Goal: Feedback & Contribution: Contribute content

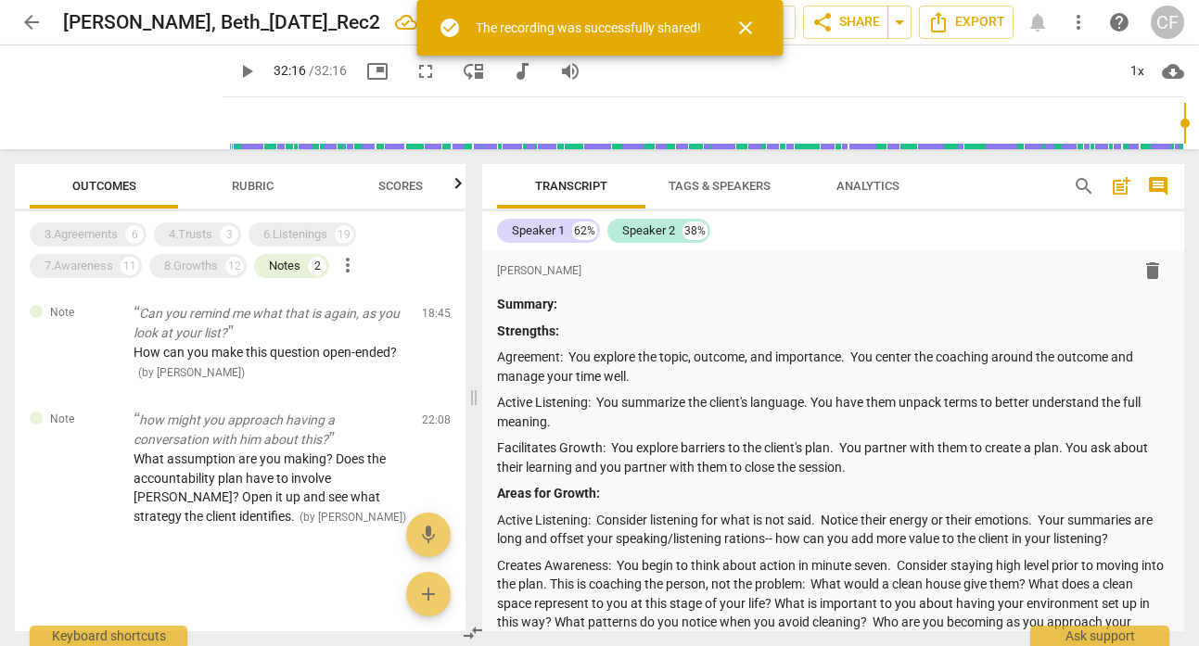
scroll to position [2, 0]
click at [34, 30] on span "arrow_back" at bounding box center [31, 22] width 22 height 22
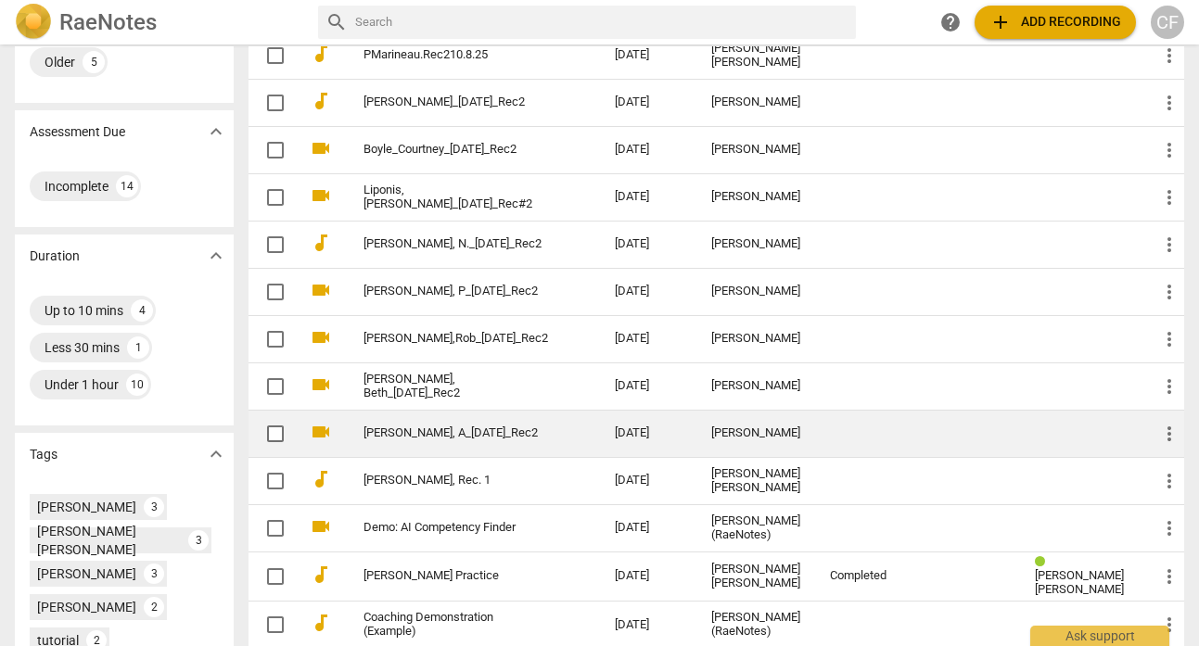
scroll to position [310, 0]
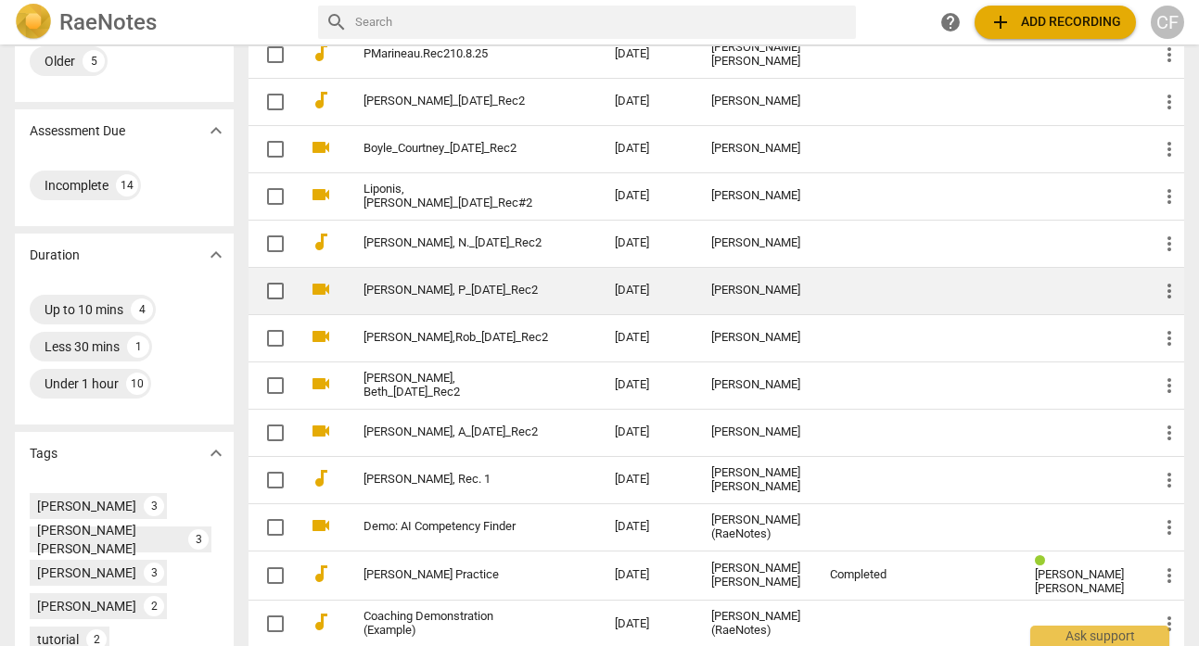
click at [435, 280] on td "[PERSON_NAME], P_[DATE]_Rec2" at bounding box center [470, 290] width 259 height 47
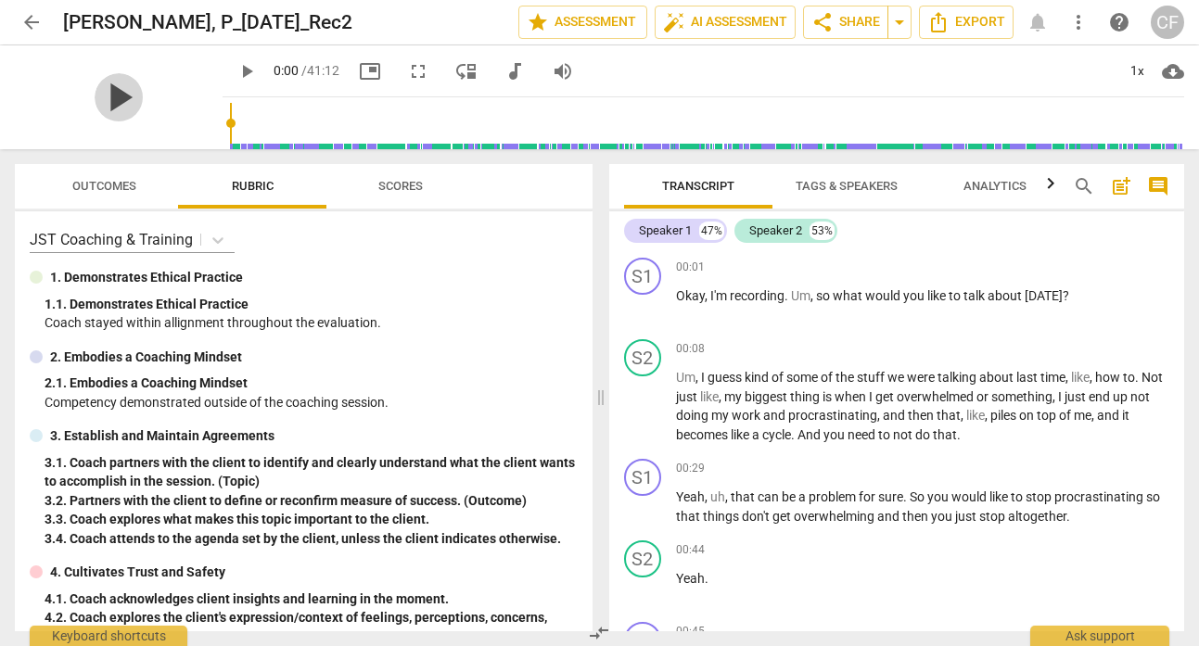
click at [117, 96] on span "play_arrow" at bounding box center [119, 97] width 48 height 48
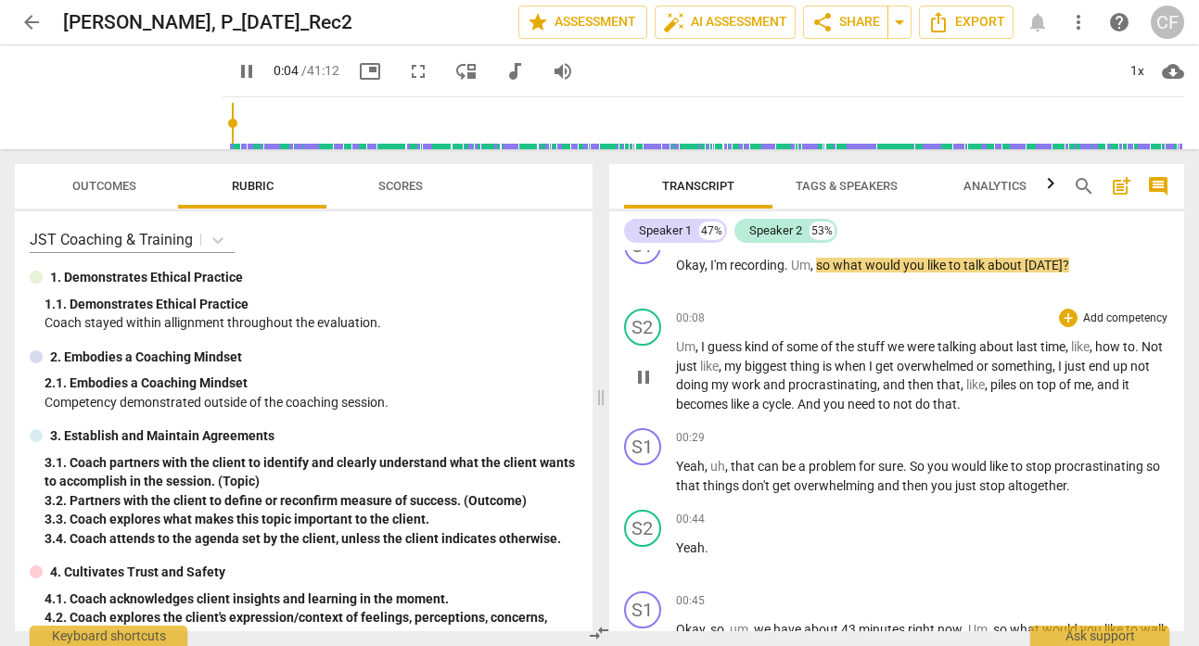
scroll to position [26, 0]
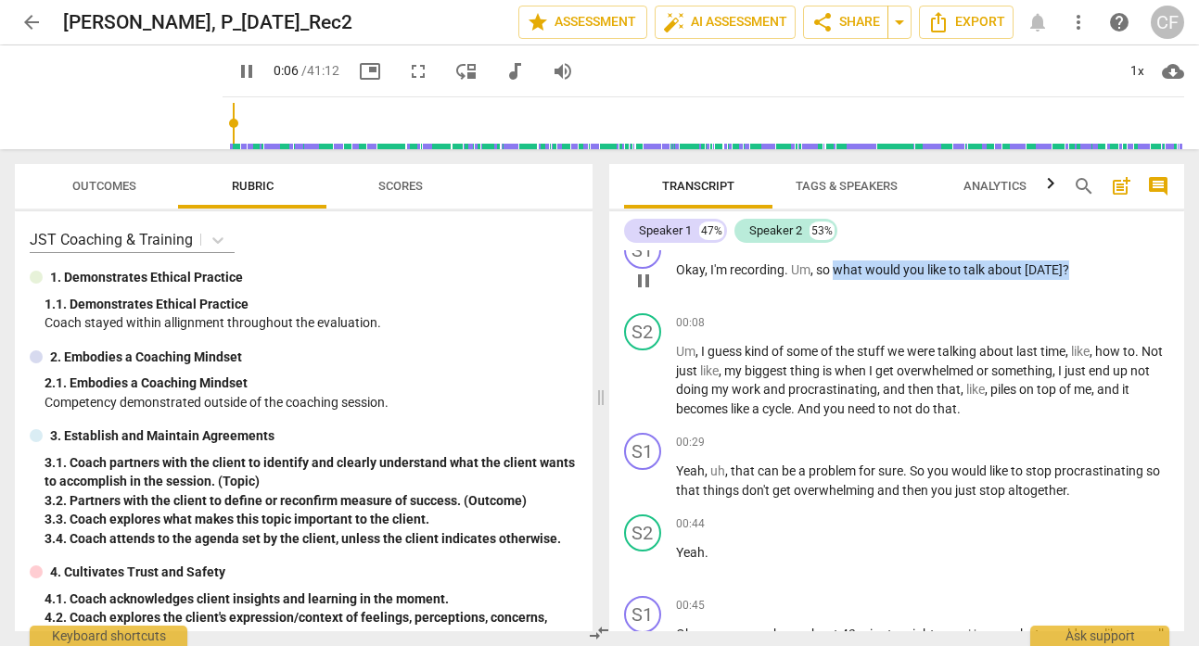
drag, startPoint x: 1063, startPoint y: 264, endPoint x: 838, endPoint y: 270, distance: 225.3
click at [838, 270] on p "Okay , I'm recording . Um , so what would you like to talk about [DATE] ?" at bounding box center [923, 270] width 494 height 19
click at [1125, 190] on span "post_add" at bounding box center [1121, 186] width 22 height 22
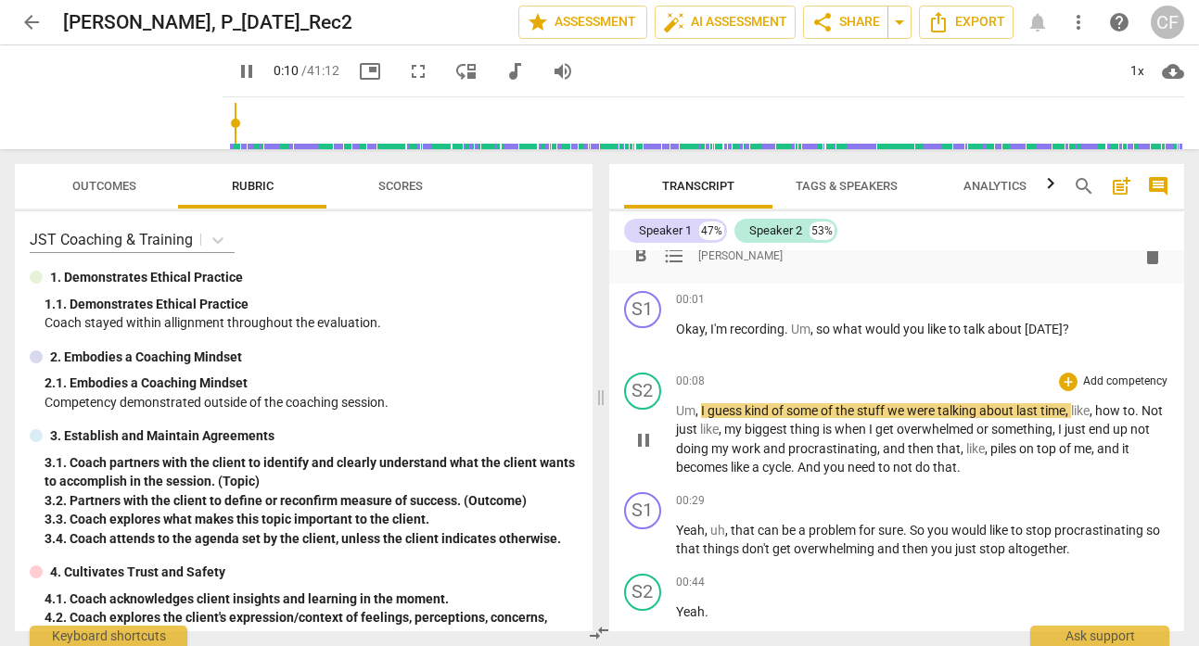
scroll to position [0, 0]
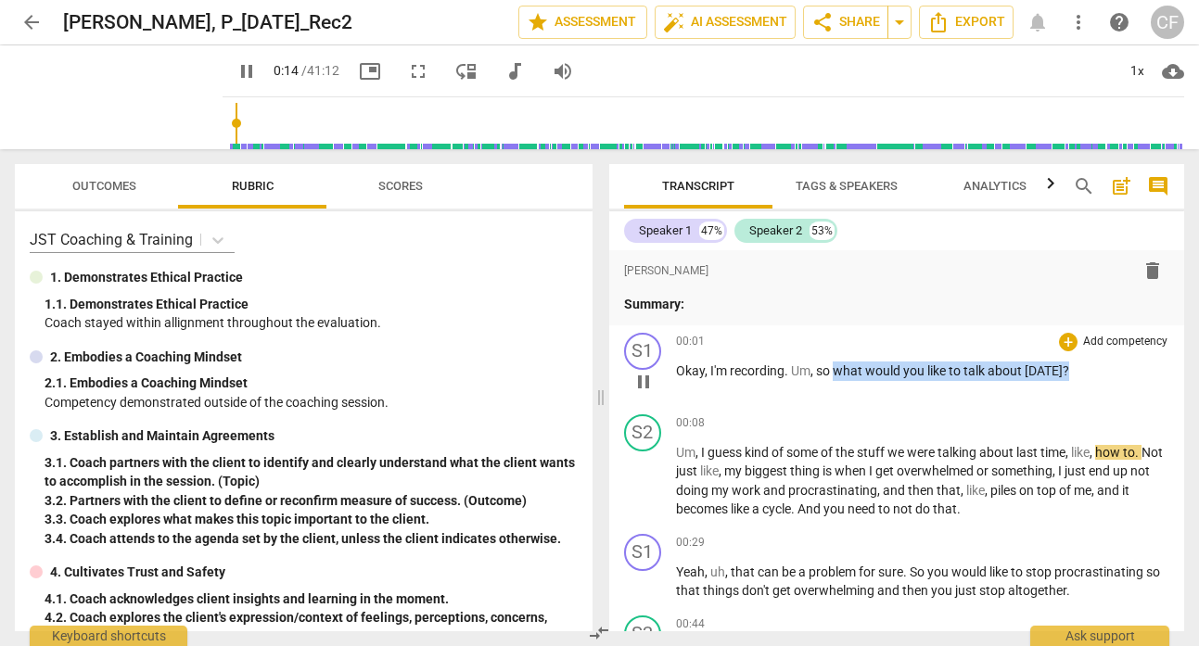
drag, startPoint x: 1078, startPoint y: 368, endPoint x: 837, endPoint y: 375, distance: 241.1
click at [837, 375] on p "Okay , I'm recording . Um , so what would you like to talk about [DATE] ?" at bounding box center [923, 371] width 494 height 19
click at [1060, 339] on div "+" at bounding box center [1068, 342] width 19 height 19
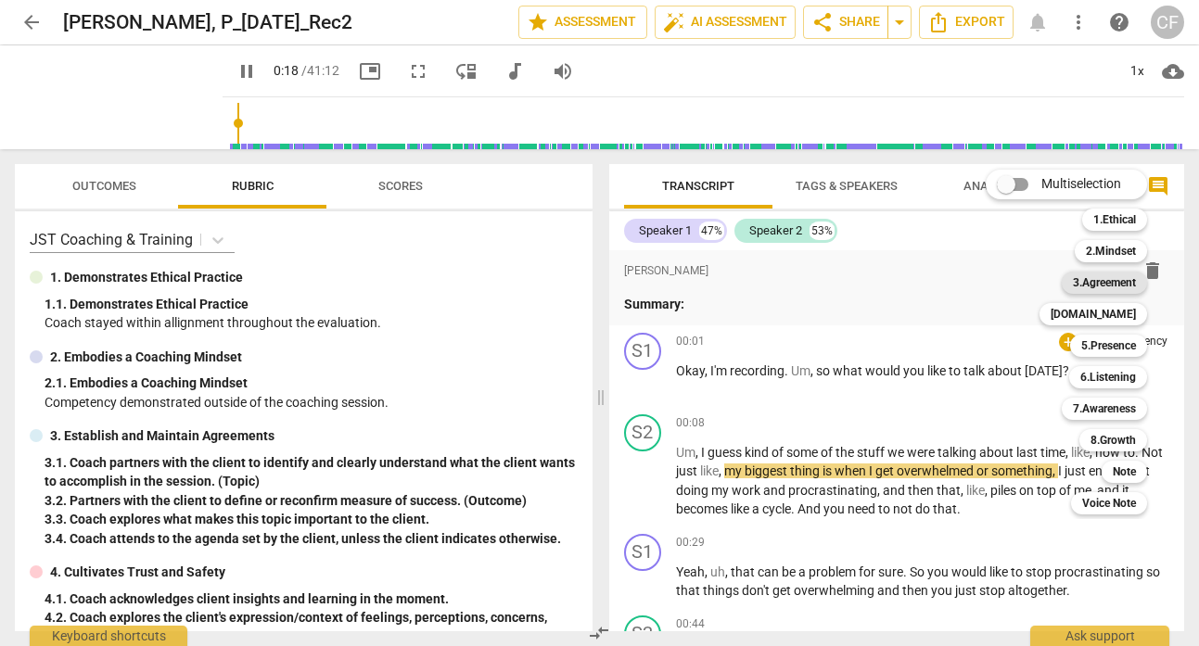
click at [1111, 280] on b "3.Agreement" at bounding box center [1104, 283] width 63 height 22
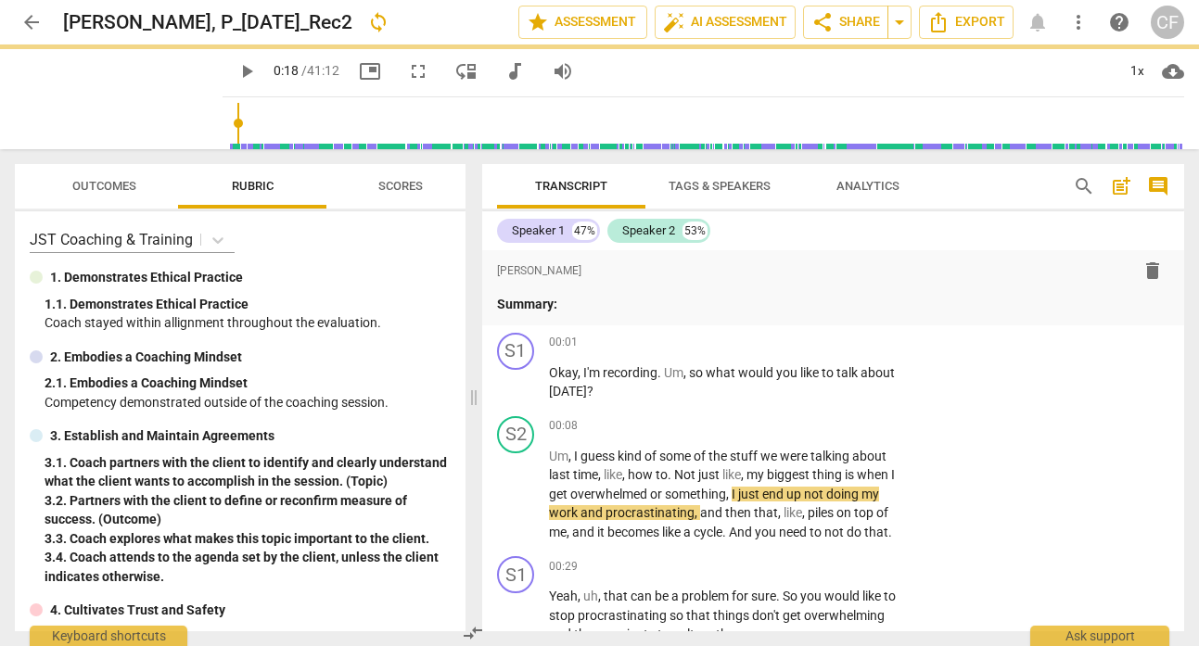
type input "19"
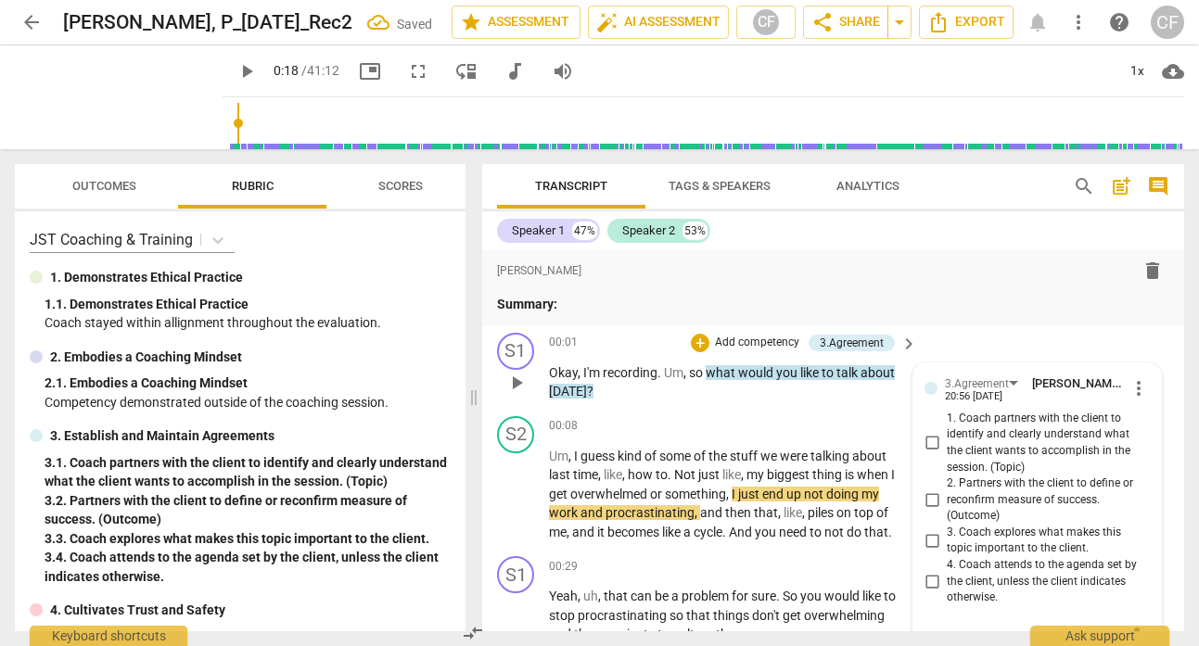
scroll to position [13, 0]
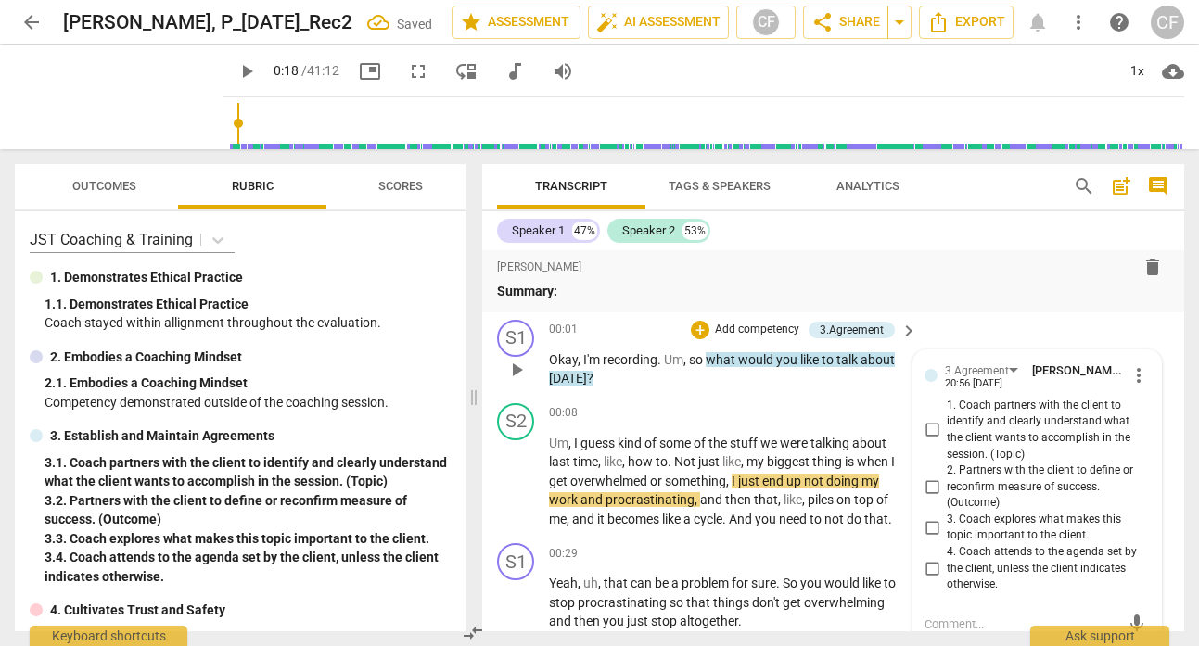
click at [932, 427] on input "1. Coach partners with the client to identify and clearly understand what the c…" at bounding box center [932, 430] width 30 height 22
checkbox input "true"
click at [984, 291] on p "Summary:" at bounding box center [833, 291] width 672 height 19
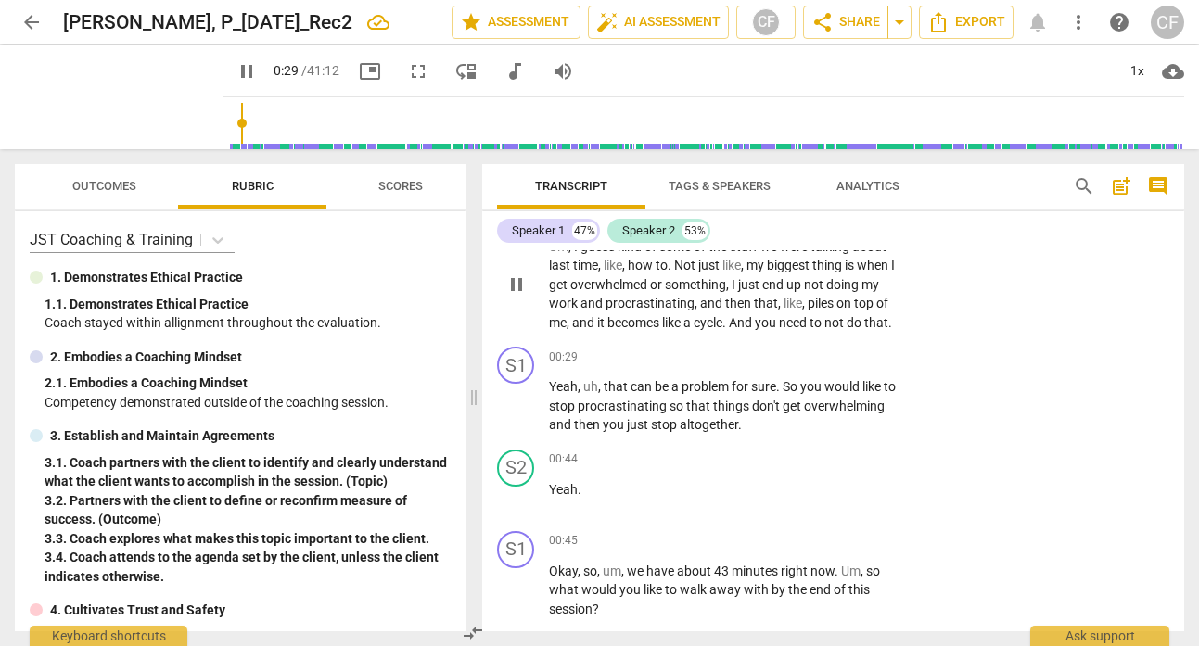
scroll to position [210, 0]
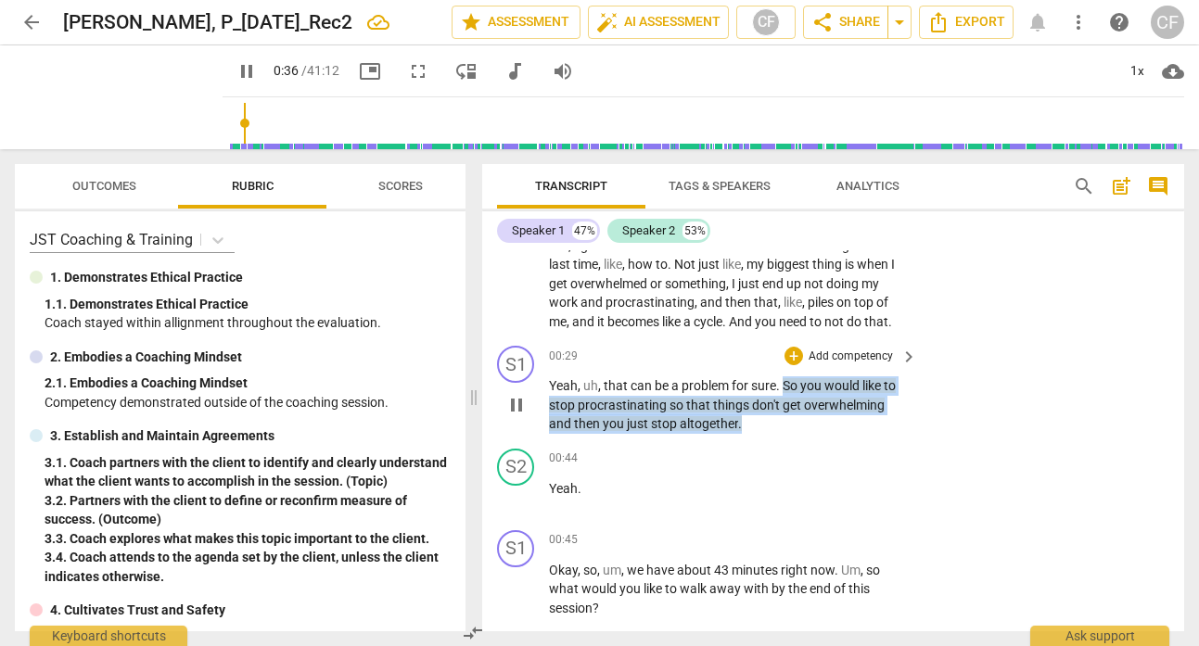
drag, startPoint x: 756, startPoint y: 425, endPoint x: 784, endPoint y: 386, distance: 48.4
click at [784, 386] on p "Yeah , uh , that can be a problem for sure . So you would like to stop procrast…" at bounding box center [728, 404] width 359 height 57
click at [796, 352] on div "+" at bounding box center [793, 356] width 19 height 19
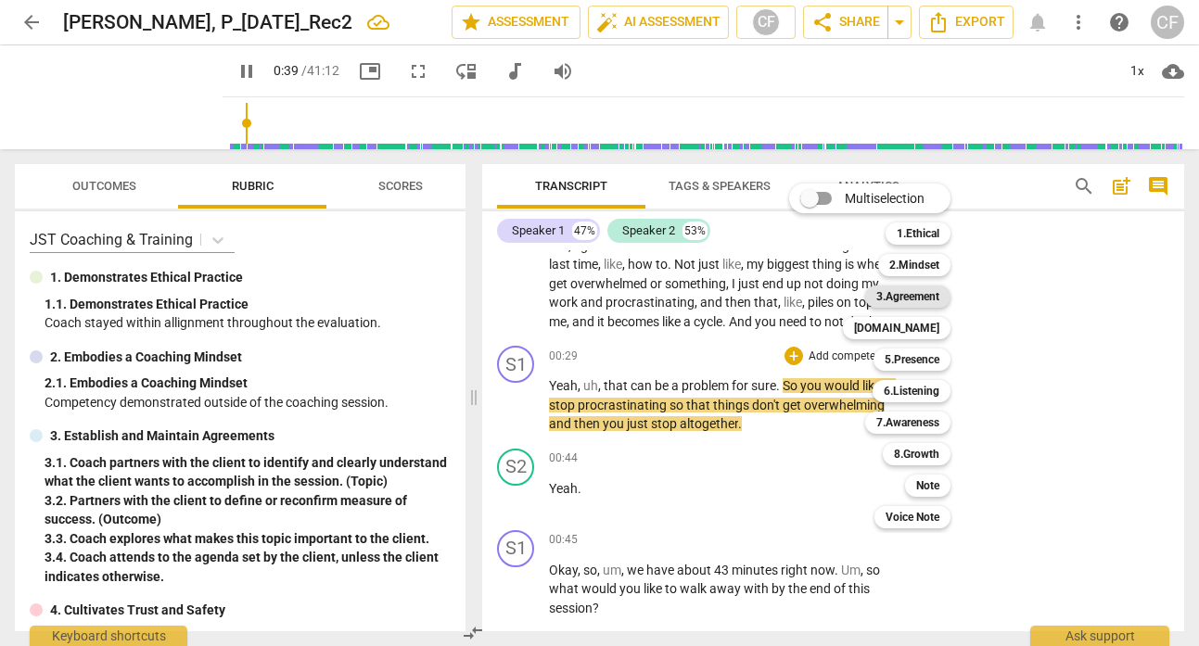
click at [934, 297] on b "3.Agreement" at bounding box center [907, 297] width 63 height 22
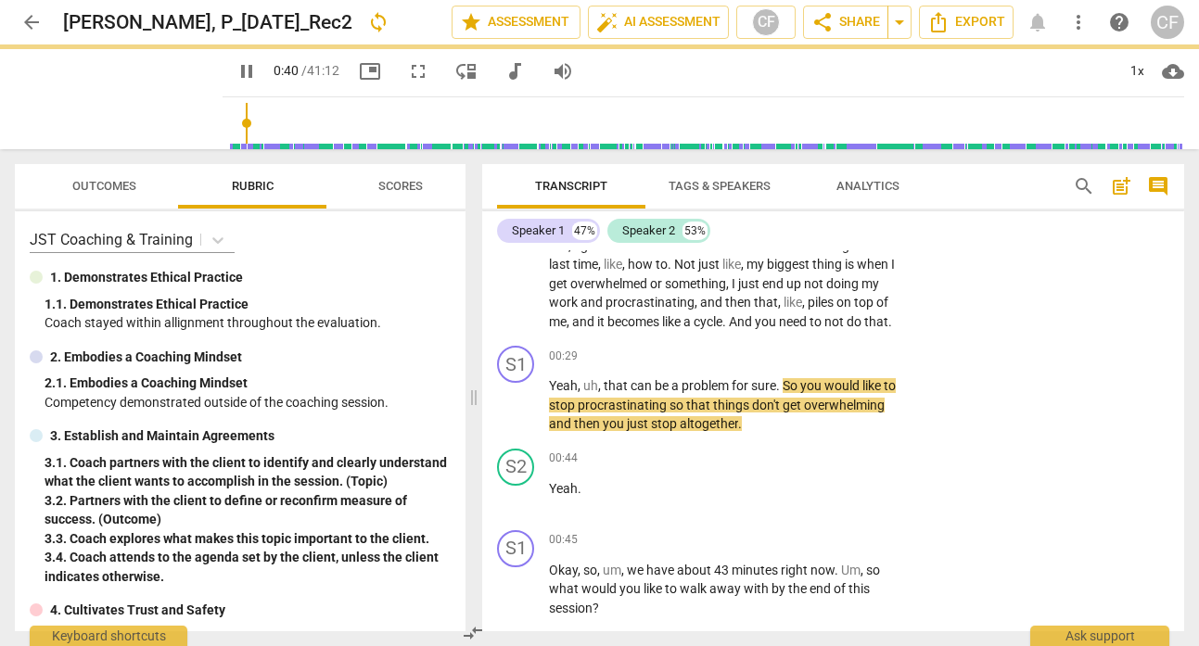
type input "40"
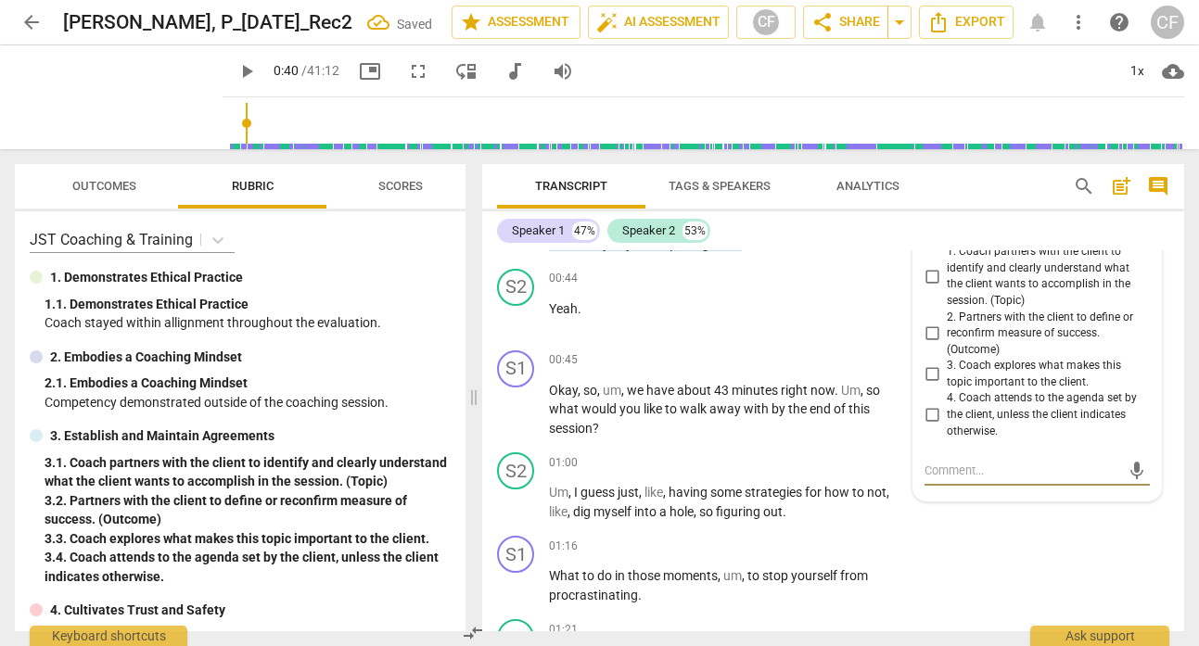
scroll to position [351, 0]
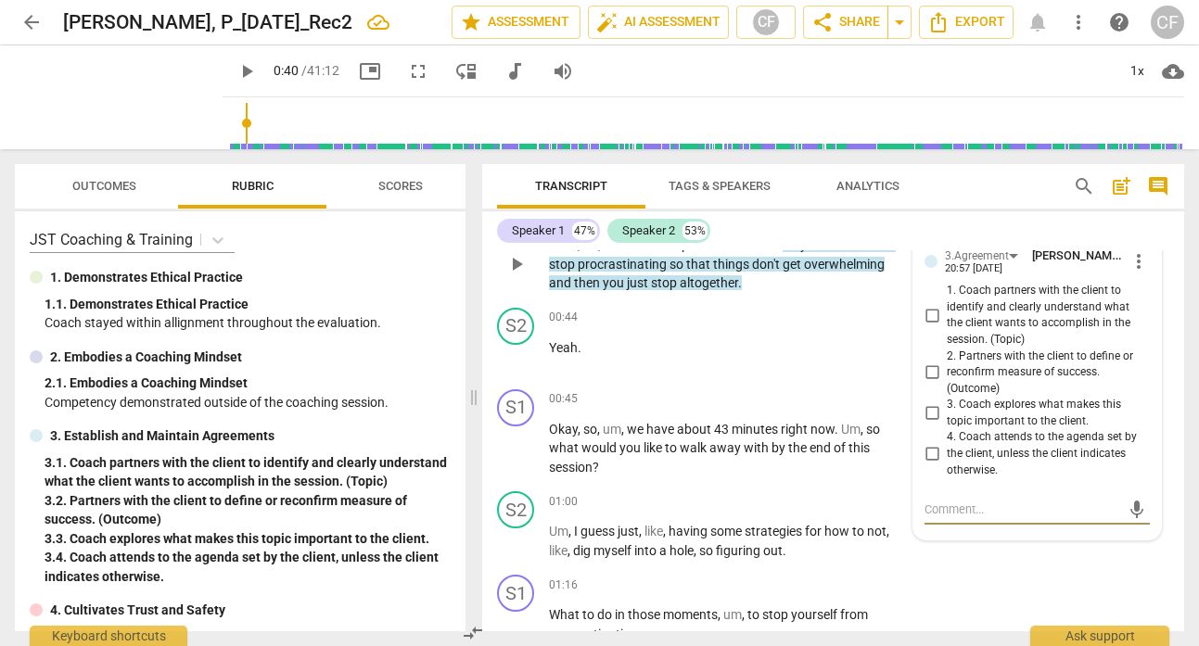
click at [929, 314] on input "1. Coach partners with the client to identify and clearly understand what the c…" at bounding box center [932, 315] width 30 height 22
checkbox input "true"
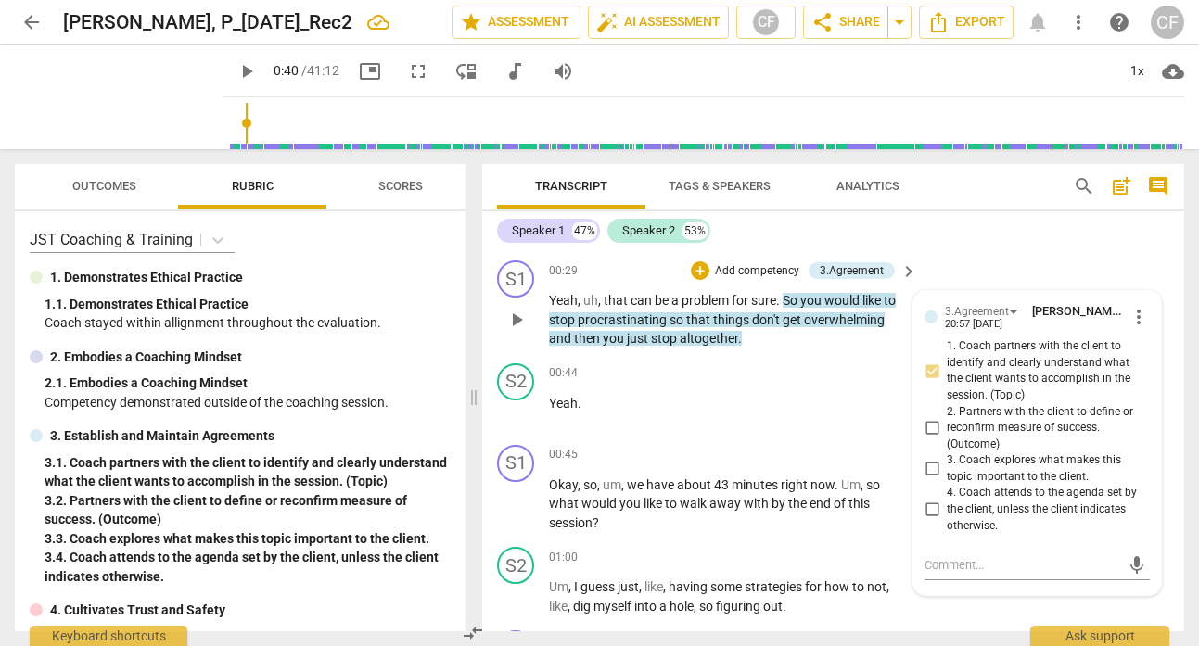
scroll to position [289, 0]
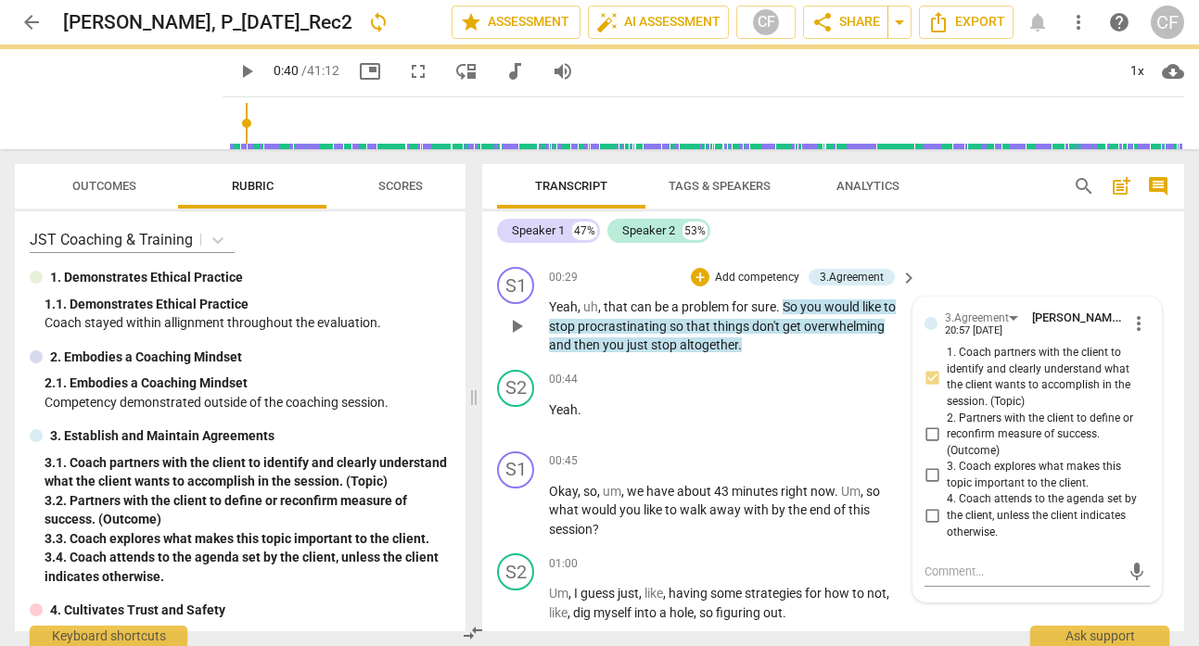
click at [774, 279] on p "Add competency" at bounding box center [757, 278] width 88 height 17
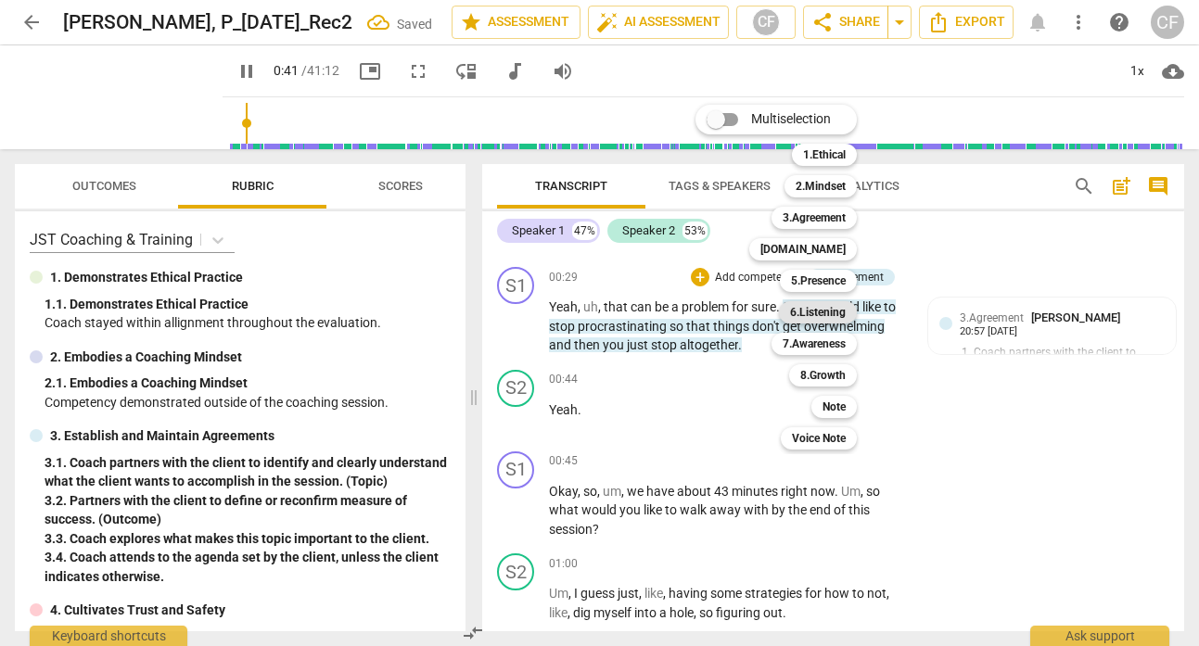
click at [834, 309] on b "6.Listening" at bounding box center [818, 312] width 56 height 22
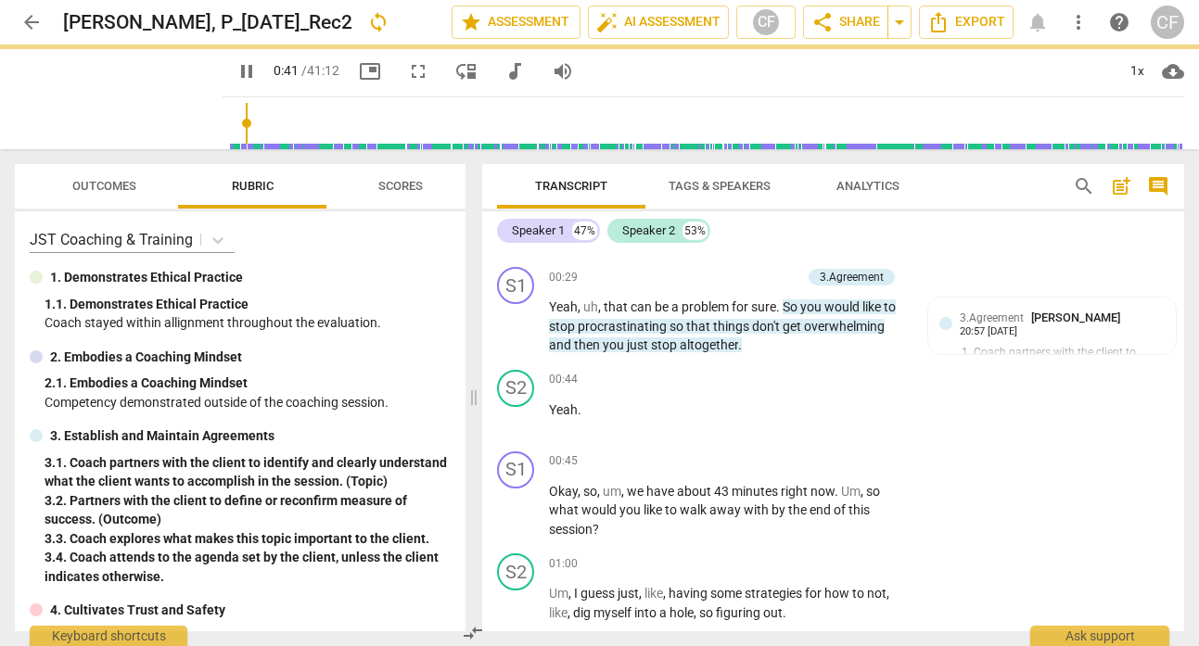
type input "42"
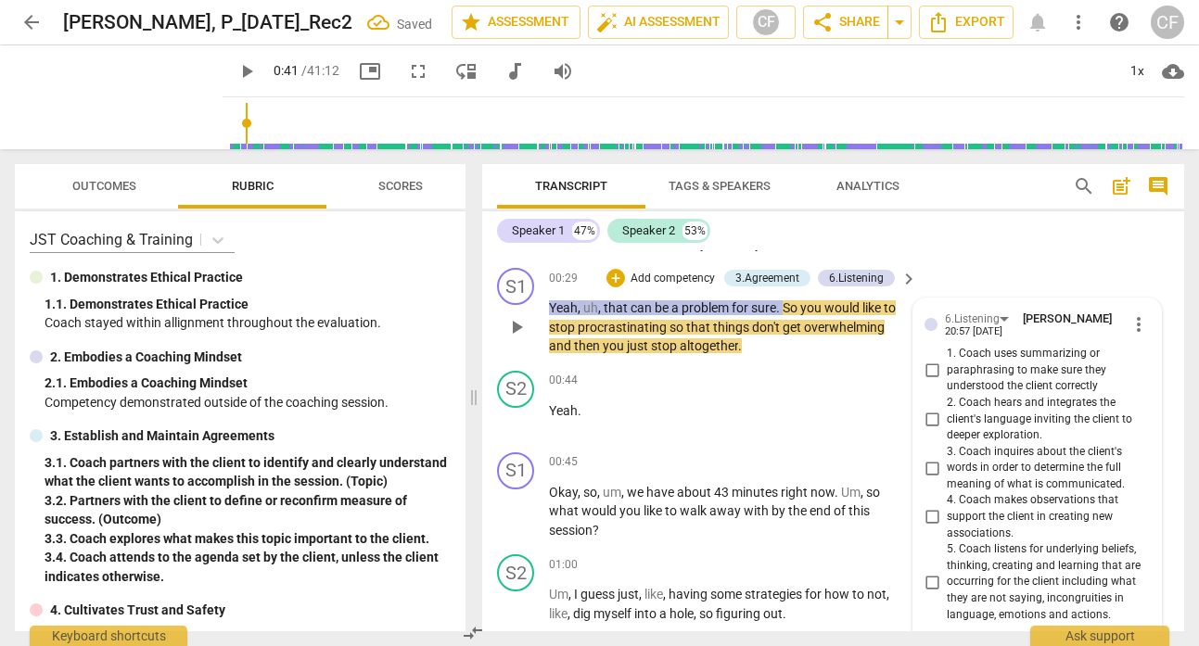
scroll to position [282, 0]
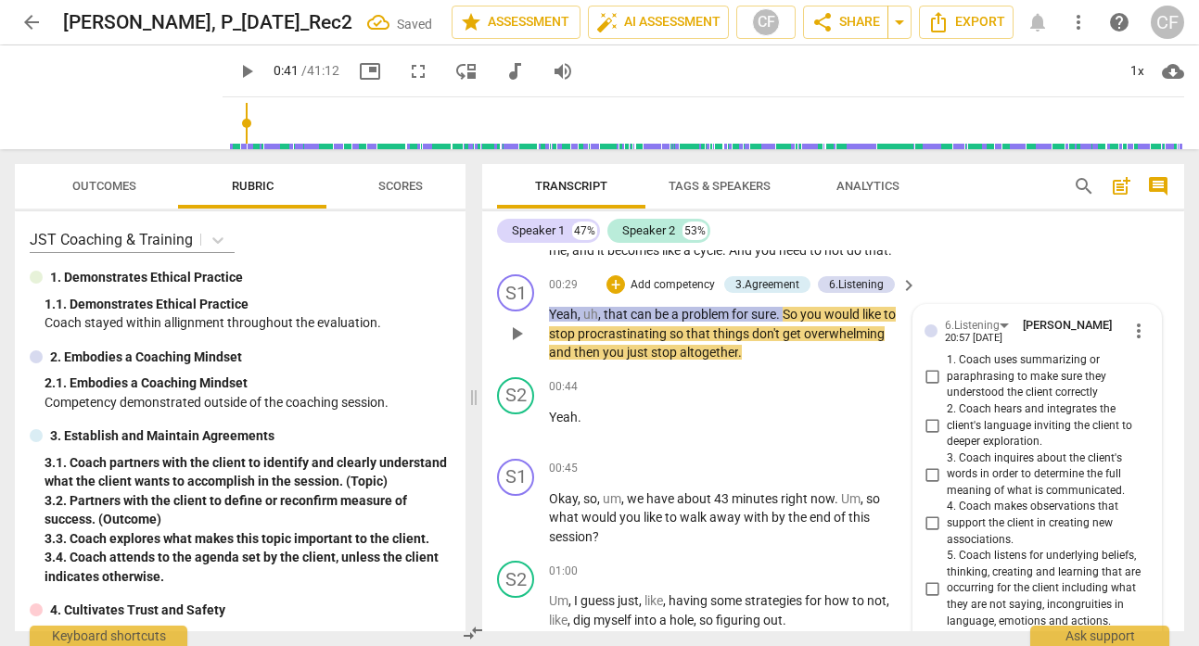
click at [931, 376] on input "1. Coach uses summarizing or paraphrasing to make sure they understood the clie…" at bounding box center [932, 377] width 30 height 22
checkbox input "true"
click at [999, 247] on div "Speaker 1 47% Speaker 2 53% format_bold format_list_bulleted [PERSON_NAME] dele…" at bounding box center [833, 421] width 702 height 420
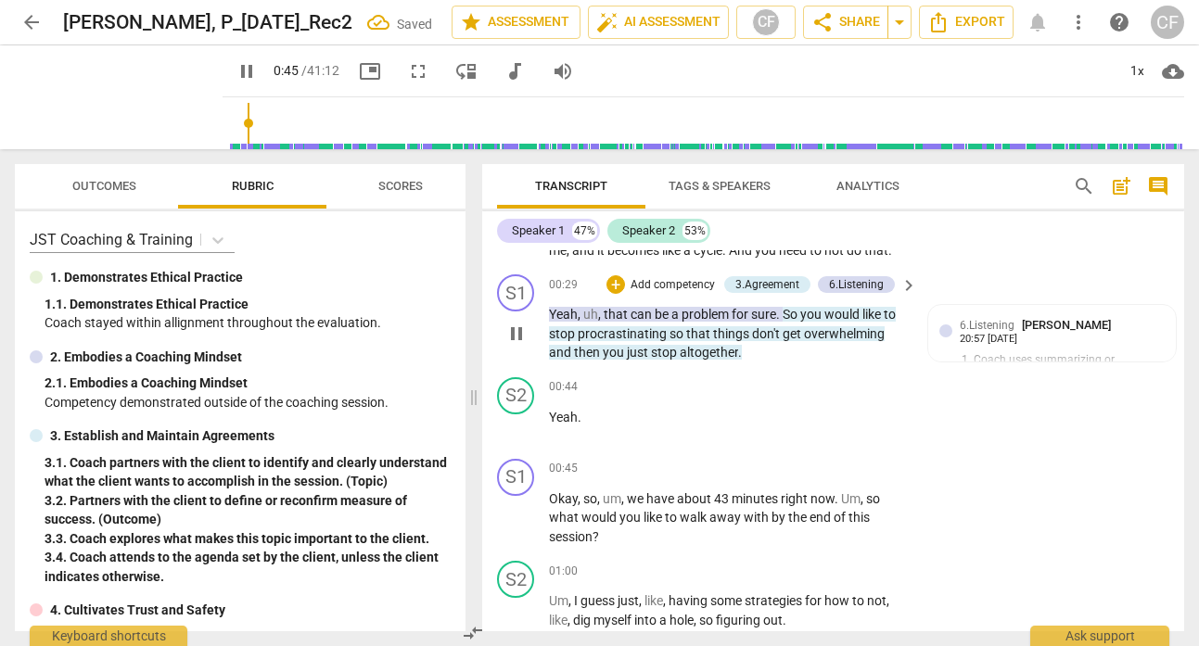
click at [779, 312] on span "." at bounding box center [779, 314] width 6 height 15
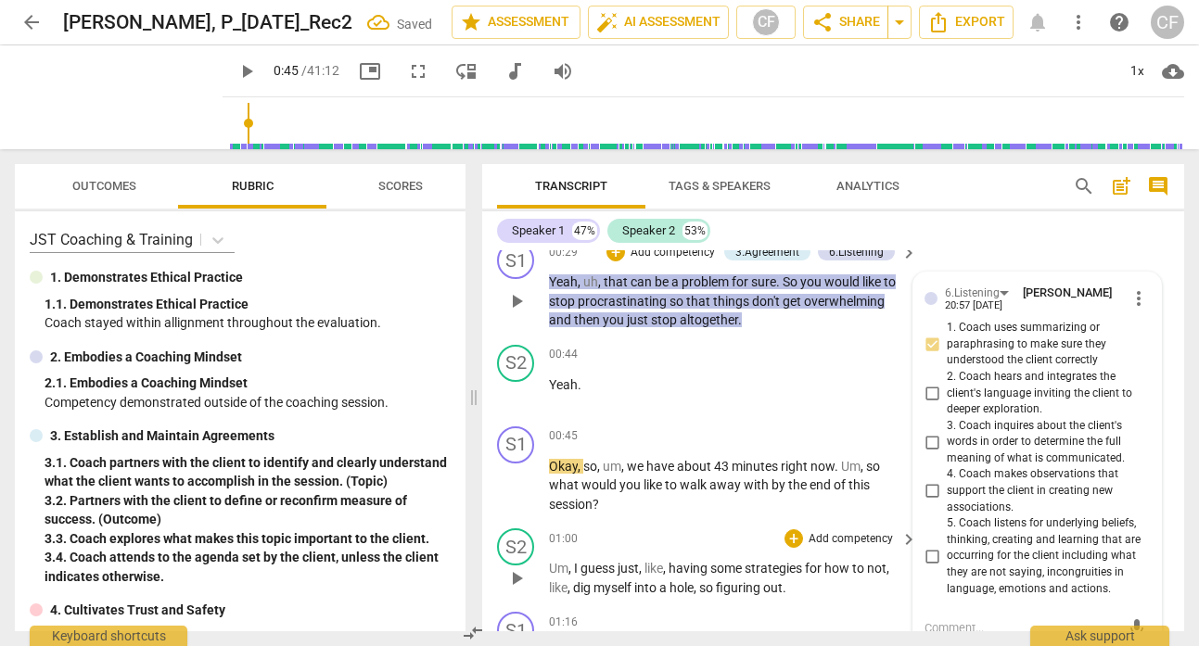
scroll to position [252, 0]
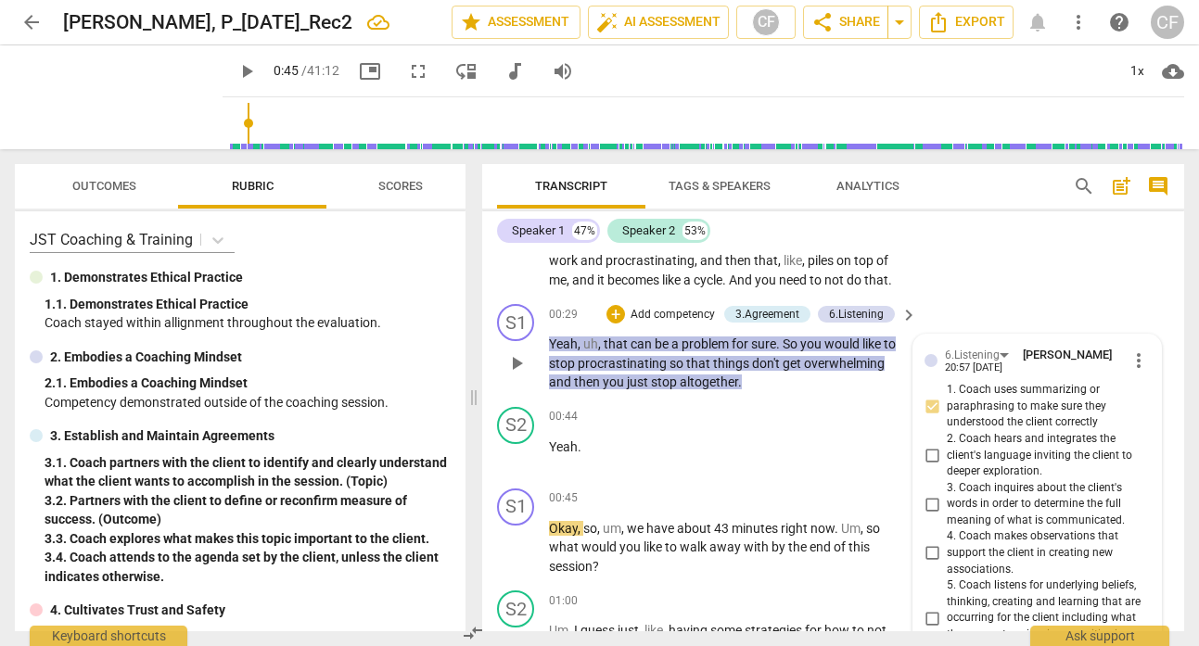
click at [759, 387] on p "Yeah , uh , that can be a problem for sure . So you would like to stop procrast…" at bounding box center [728, 363] width 359 height 57
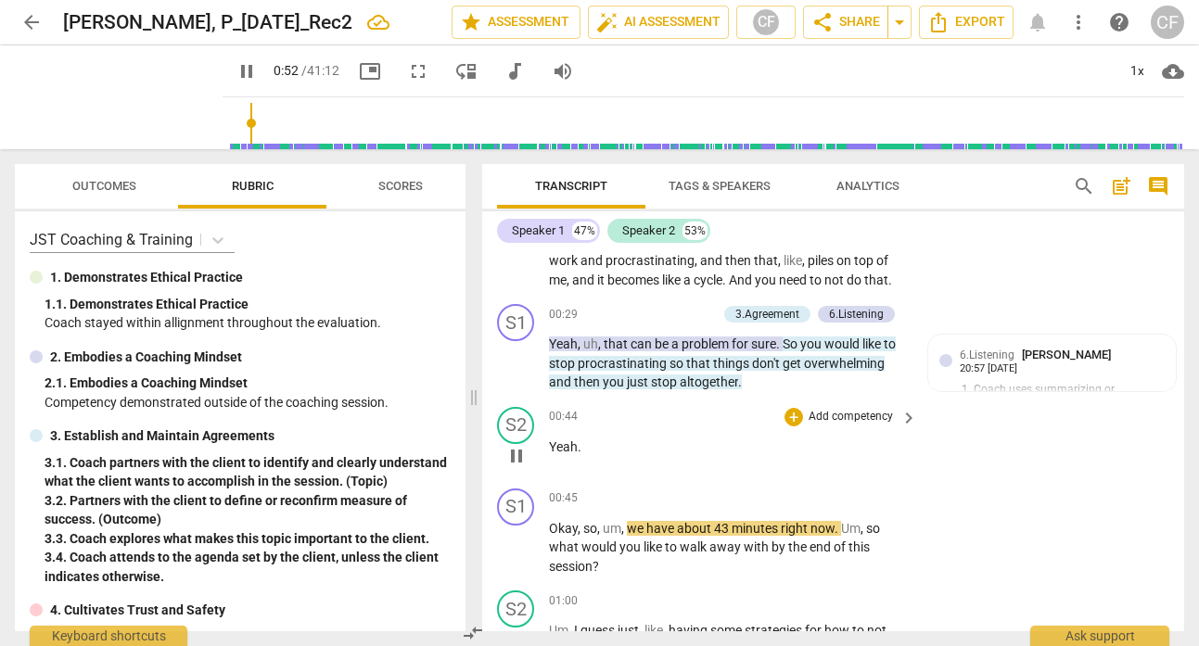
scroll to position [451, 0]
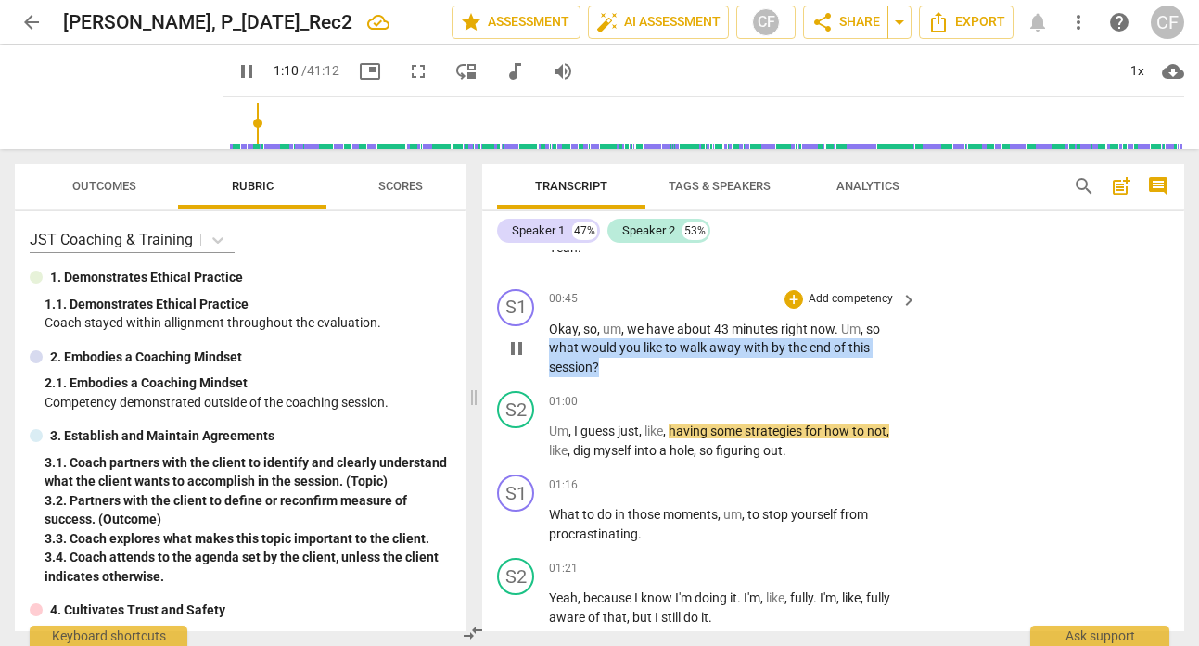
drag, startPoint x: 609, startPoint y: 363, endPoint x: 550, endPoint y: 351, distance: 60.5
click at [550, 351] on p "Okay , so , um , we have about 43 minutes right now . Um , so what would you li…" at bounding box center [728, 348] width 359 height 57
click at [795, 301] on div "+" at bounding box center [793, 299] width 19 height 19
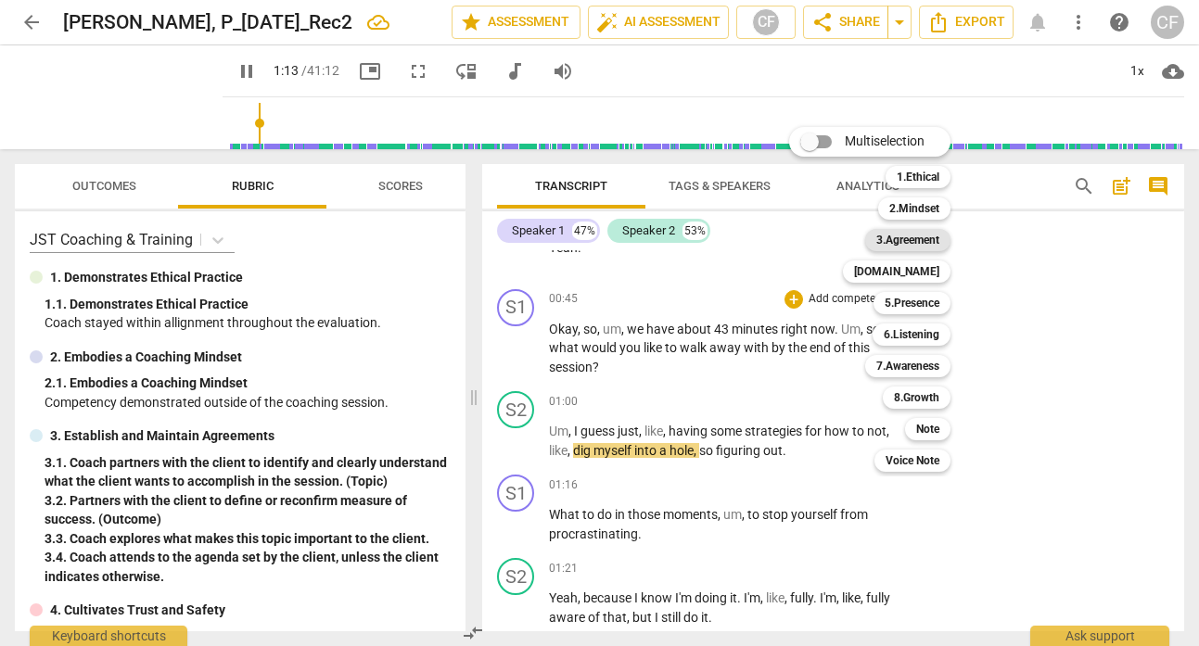
click at [916, 238] on b "3.Agreement" at bounding box center [907, 240] width 63 height 22
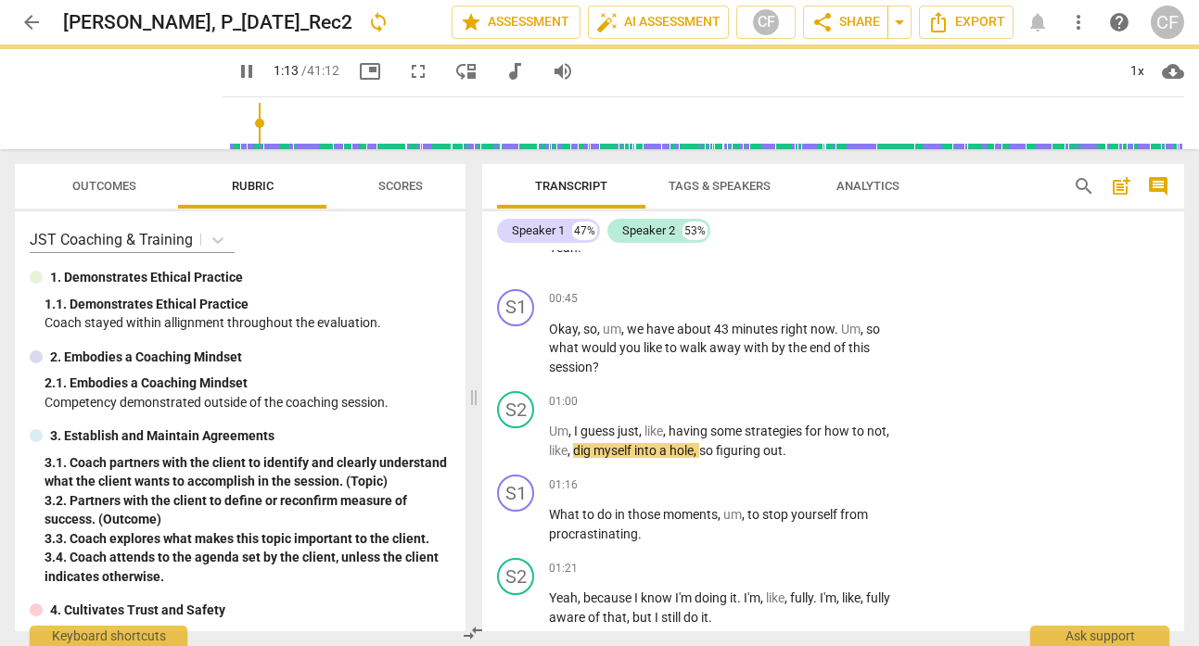
type input "74"
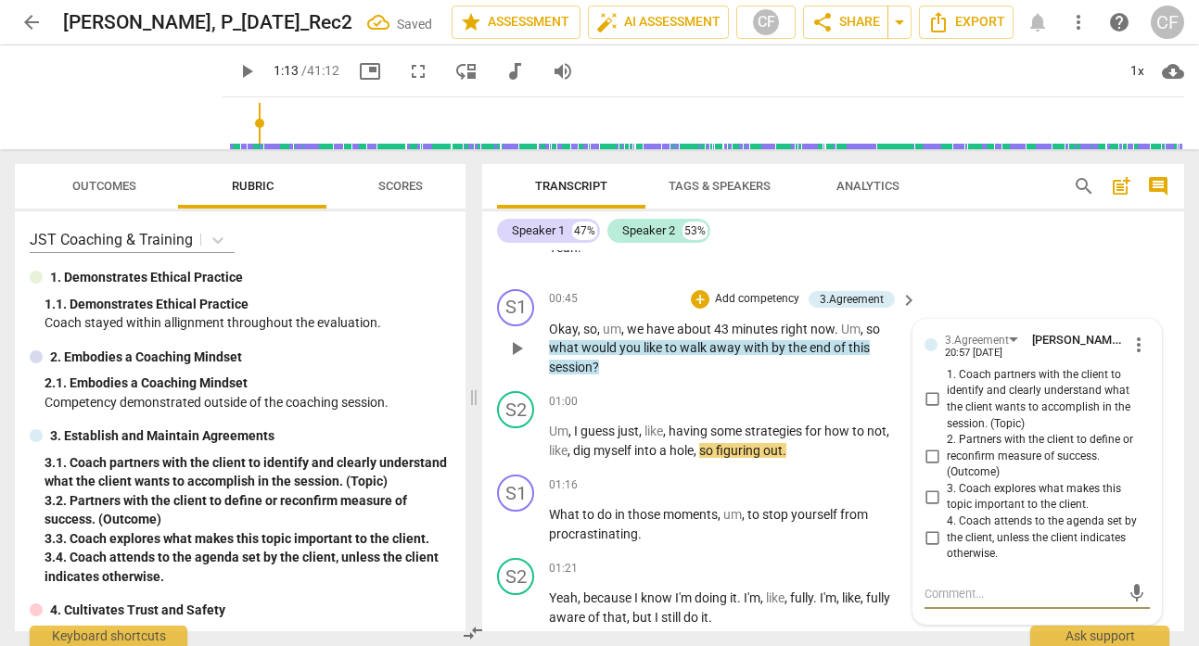
click at [928, 454] on input "2. Partners with the client to define or reconfirm measure of success. (Outcome)" at bounding box center [932, 456] width 30 height 22
checkbox input "true"
click at [969, 288] on div "S1 play_arrow pause 00:45 + Add competency 3.Agreement keyboard_arrow_right Oka…" at bounding box center [833, 333] width 702 height 103
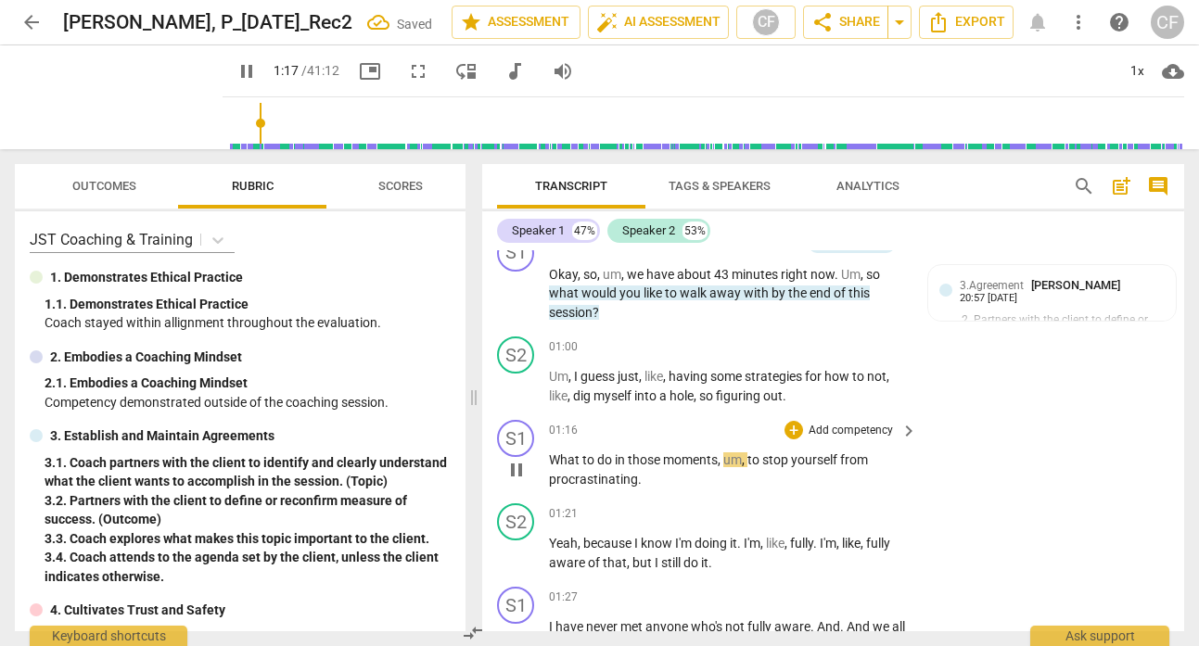
scroll to position [548, 0]
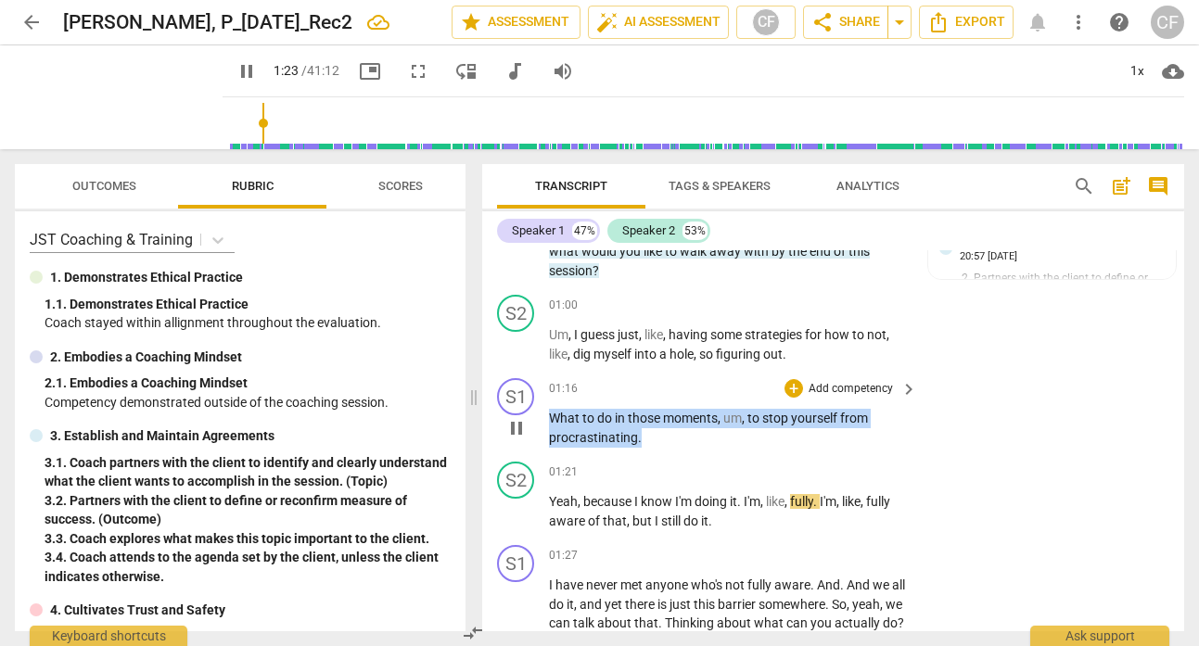
drag, startPoint x: 642, startPoint y: 437, endPoint x: 544, endPoint y: 415, distance: 100.6
click at [544, 415] on div "S1 play_arrow pause 01:16 + Add competency keyboard_arrow_right What to do in t…" at bounding box center [833, 412] width 702 height 83
click at [858, 389] on p "Add competency" at bounding box center [851, 389] width 88 height 17
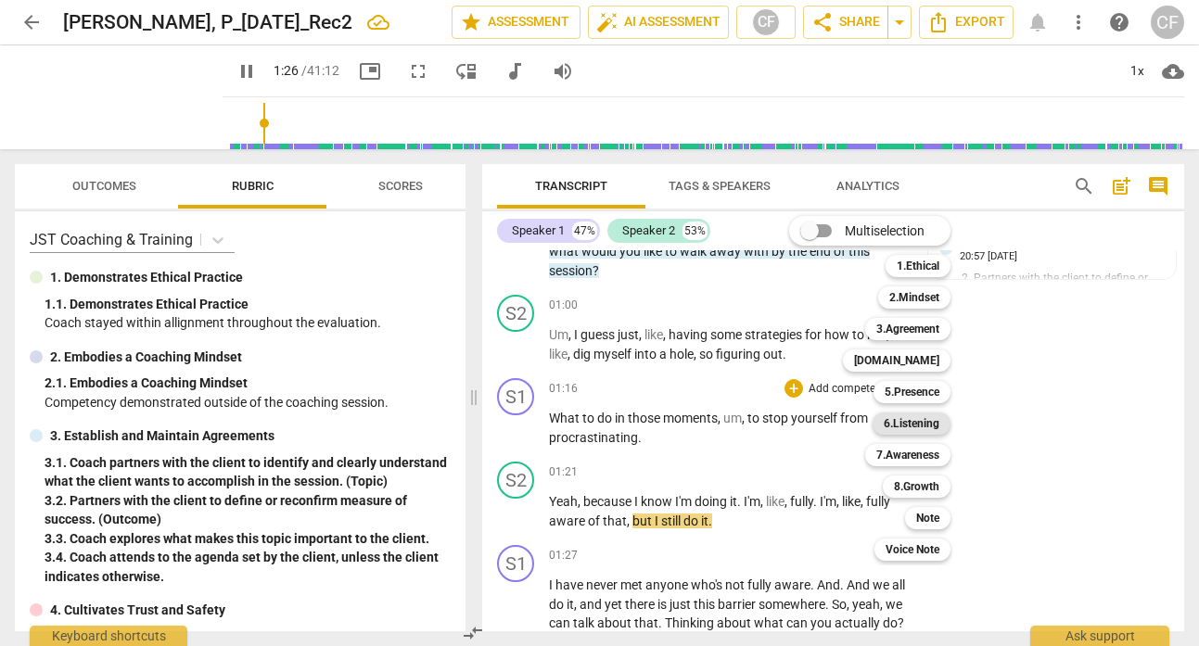
click at [919, 427] on b "6.Listening" at bounding box center [912, 424] width 56 height 22
type input "87"
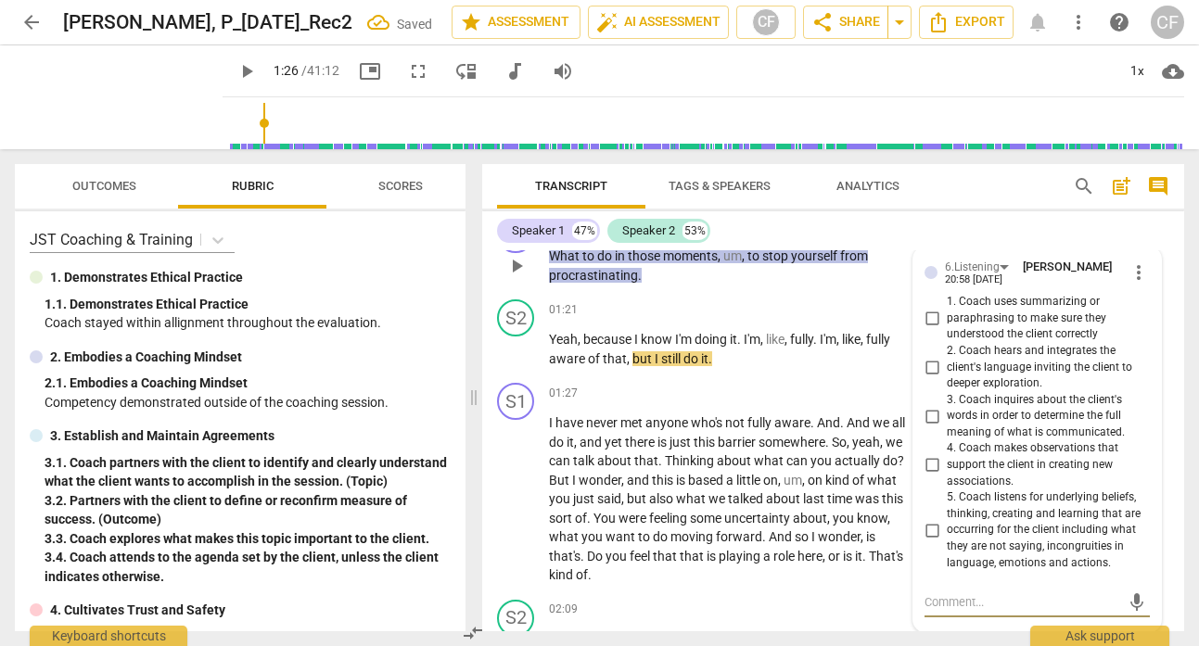
scroll to position [630, 0]
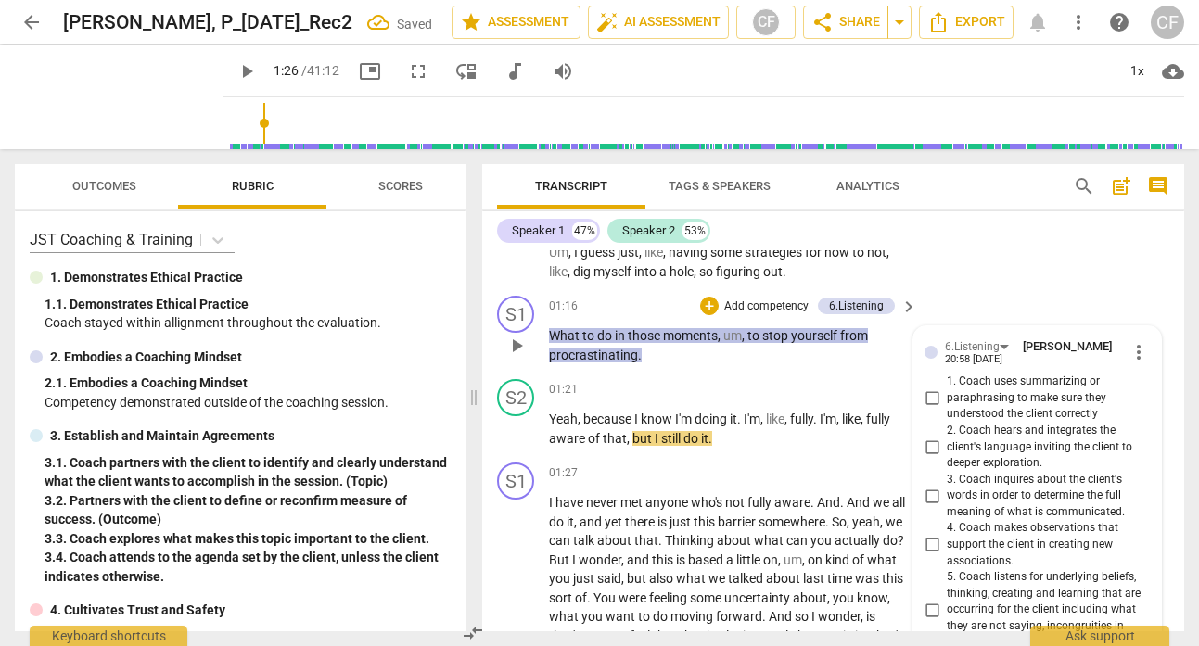
click at [934, 392] on input "1. Coach uses summarizing or paraphrasing to make sure they understood the clie…" at bounding box center [932, 399] width 30 height 22
checkbox input "true"
click at [1013, 253] on div "S2 play_arrow pause 01:00 + Add competency keyboard_arrow_right Um , I guess ju…" at bounding box center [833, 246] width 702 height 83
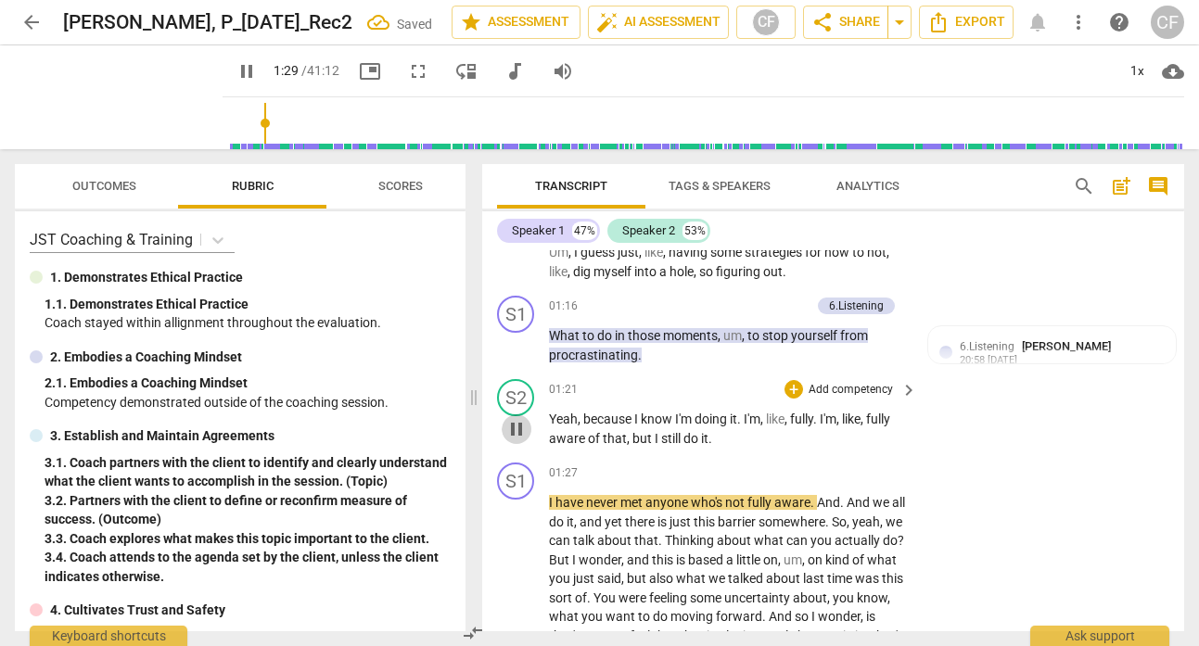
click at [521, 428] on span "pause" at bounding box center [516, 429] width 22 height 22
click at [522, 580] on span "play_arrow" at bounding box center [516, 579] width 22 height 22
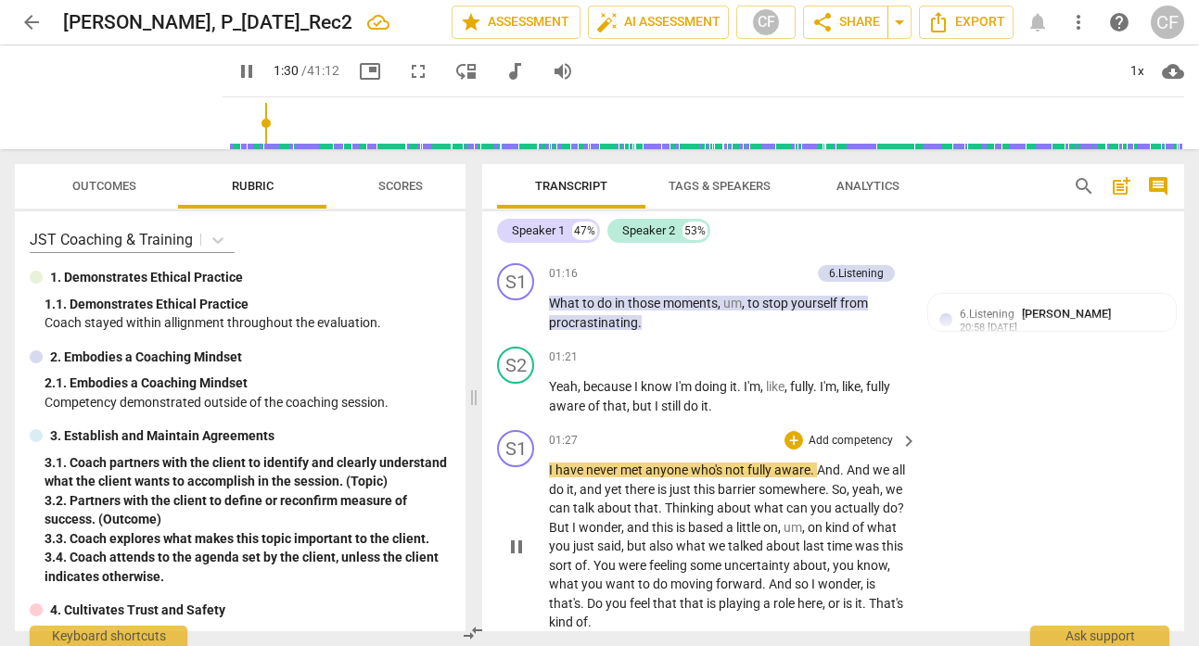
scroll to position [740, 0]
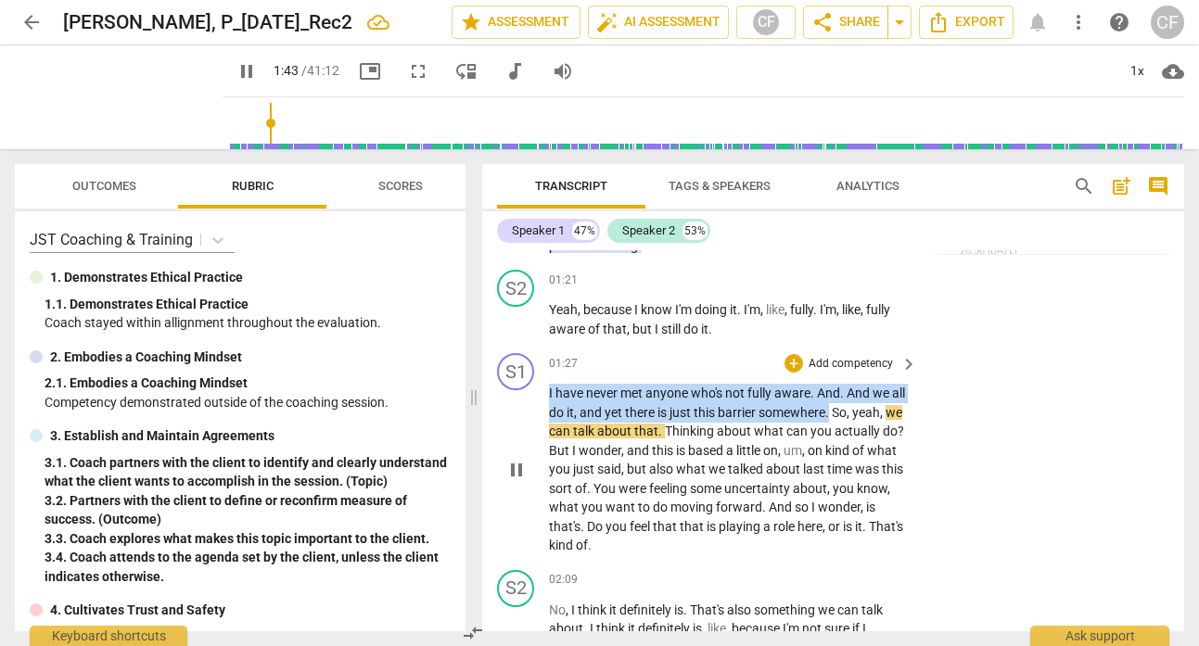
drag, startPoint x: 848, startPoint y: 414, endPoint x: 539, endPoint y: 398, distance: 310.1
click at [539, 398] on div "S1 play_arrow pause 01:27 + Add competency keyboard_arrow_right I have never me…" at bounding box center [833, 454] width 702 height 217
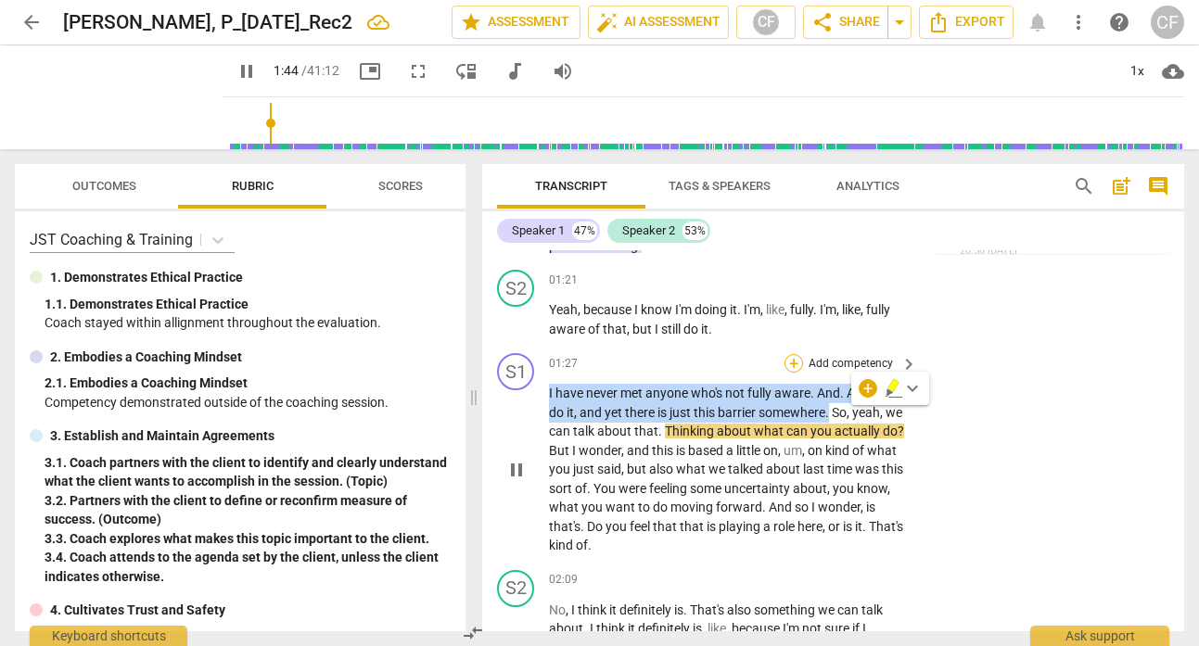
click at [790, 362] on div "+" at bounding box center [793, 363] width 19 height 19
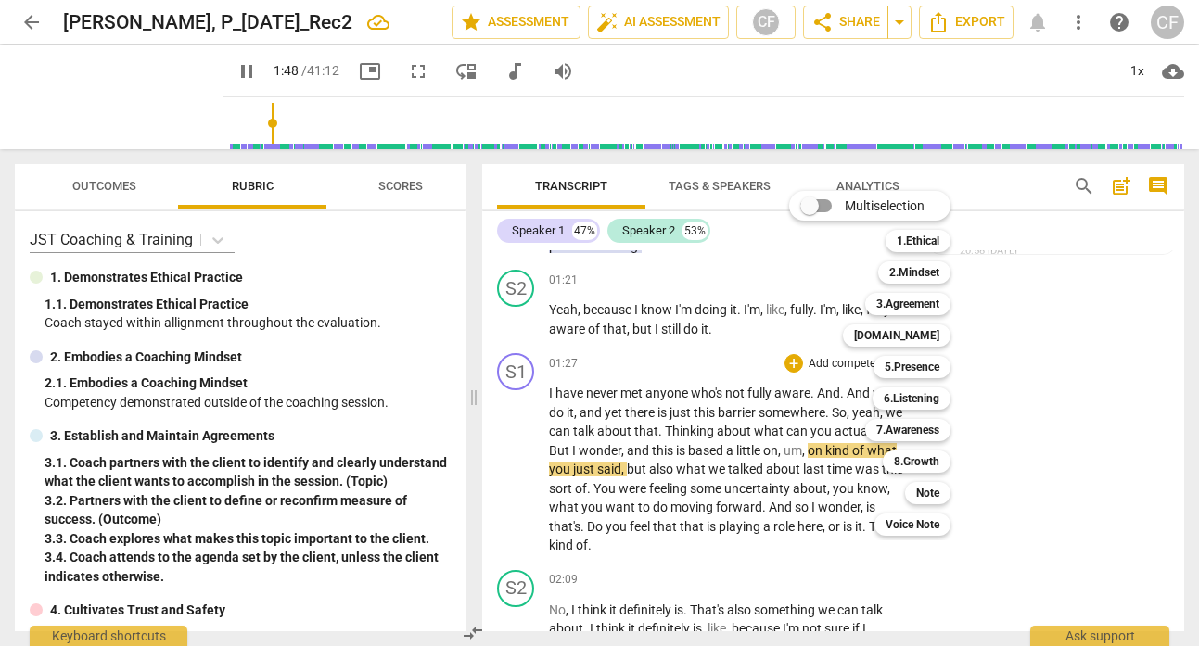
click at [297, 515] on div at bounding box center [599, 323] width 1199 height 646
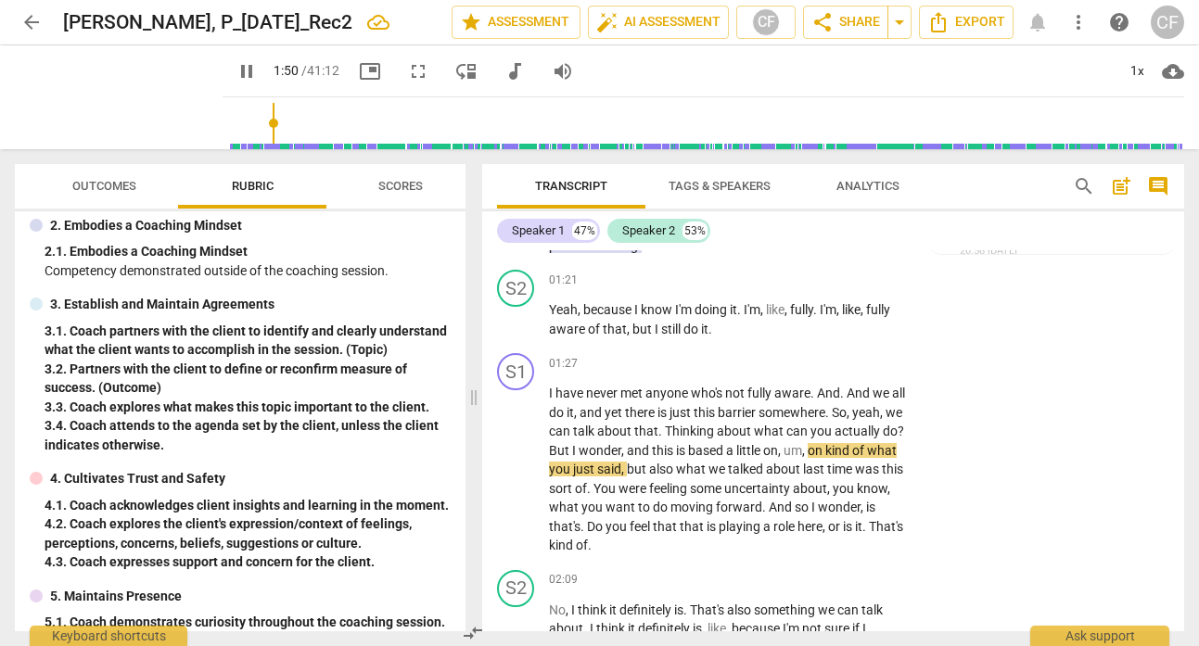
scroll to position [278, 0]
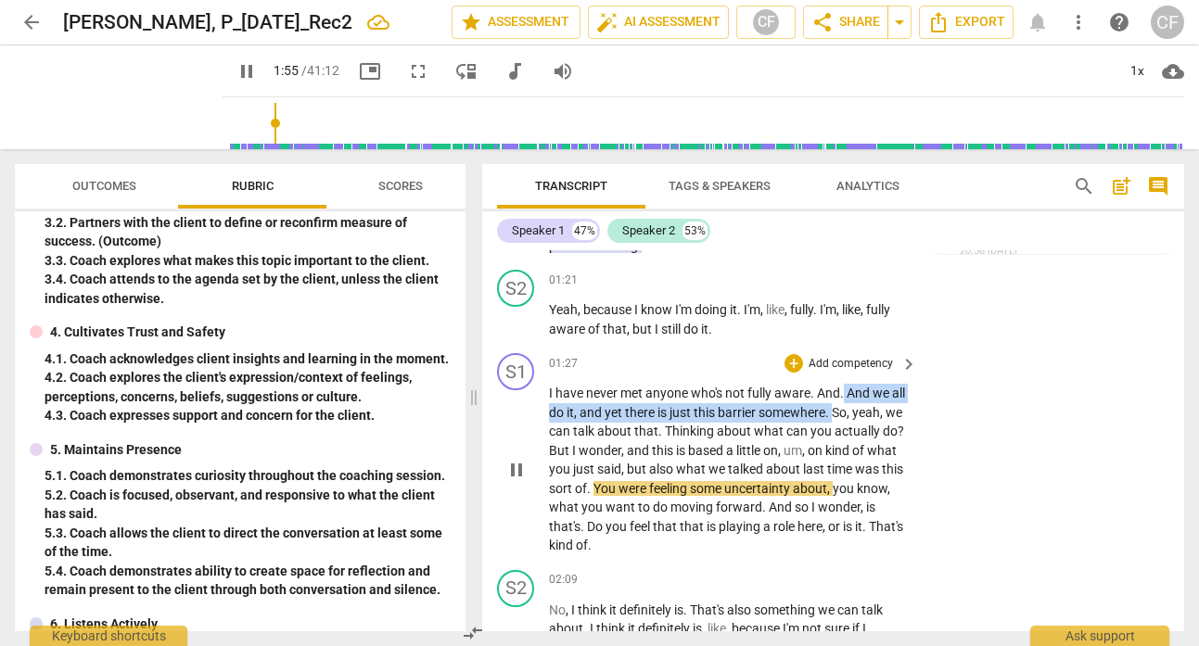
drag, startPoint x: 852, startPoint y: 413, endPoint x: 845, endPoint y: 388, distance: 25.2
click at [845, 388] on p "I have never met anyone who's not fully aware . And . And we all do it , and ye…" at bounding box center [728, 470] width 359 height 172
click at [786, 365] on div "+" at bounding box center [793, 363] width 19 height 19
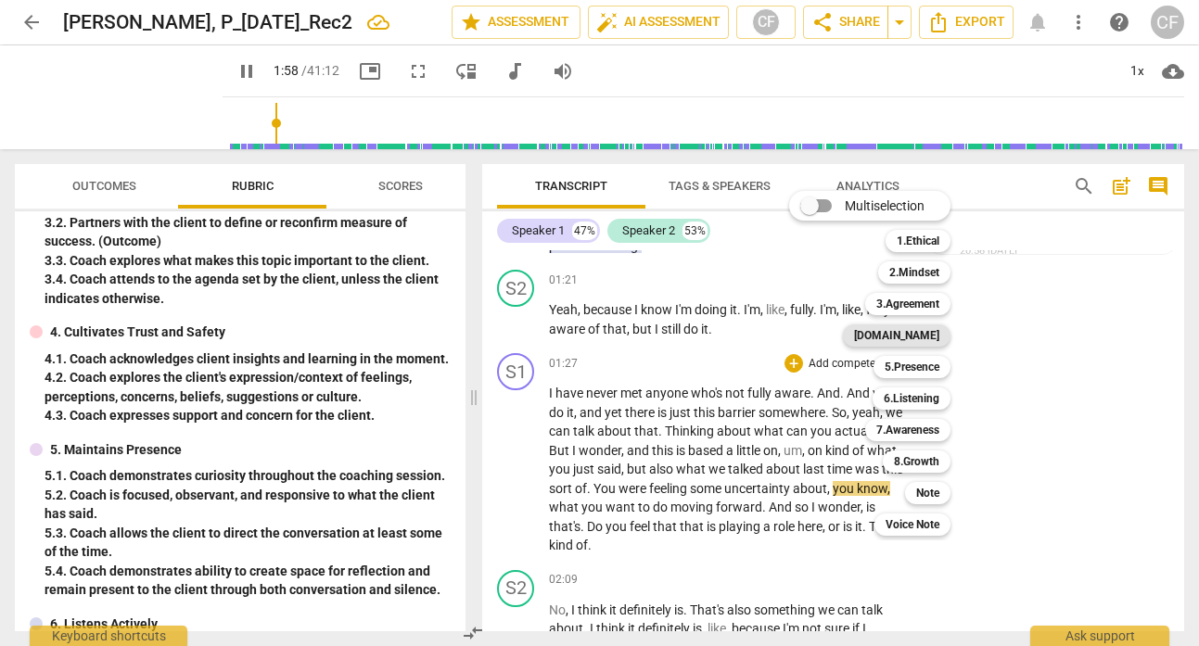
click at [929, 337] on b "[DOMAIN_NAME]" at bounding box center [896, 335] width 85 height 22
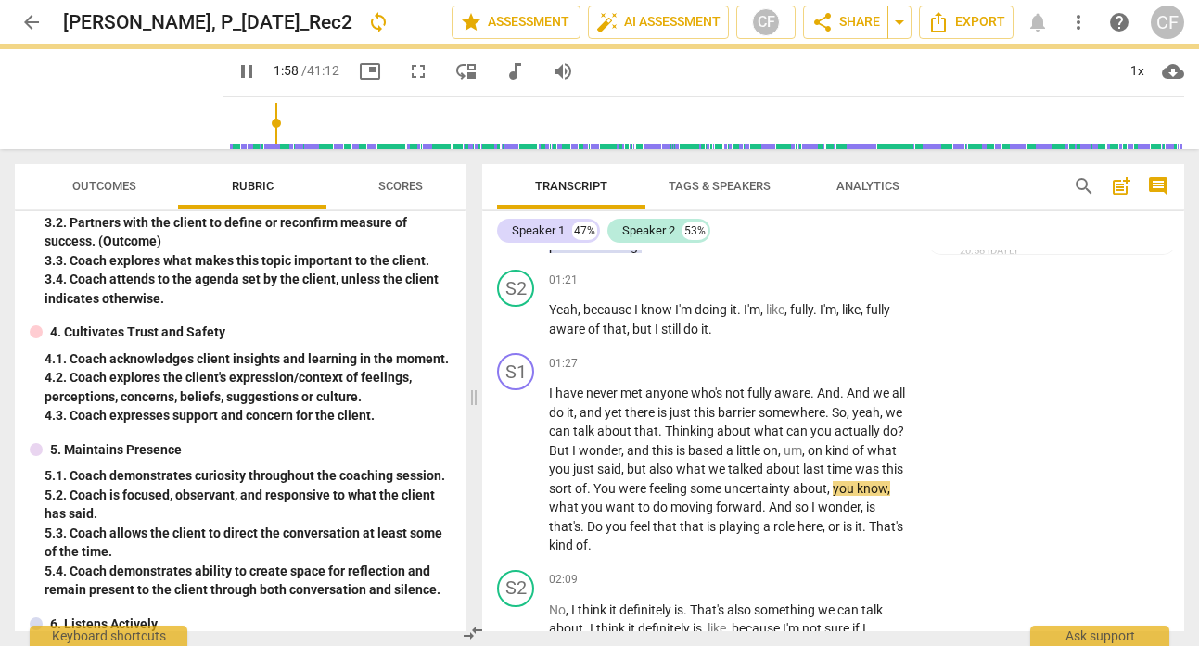
type input "119"
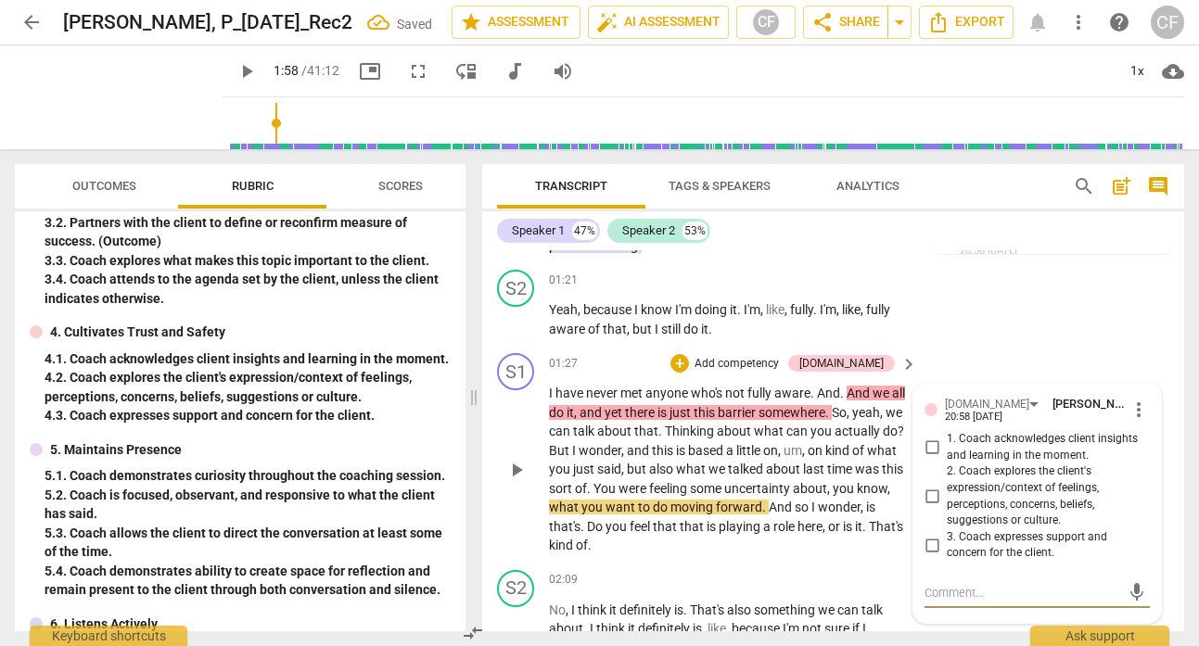
click at [927, 545] on input "3. Coach expresses support and concern for the client." at bounding box center [932, 545] width 30 height 22
checkbox input "true"
click at [1085, 320] on div "S2 play_arrow pause 01:21 + Add competency keyboard_arrow_right Yeah , because …" at bounding box center [833, 303] width 702 height 83
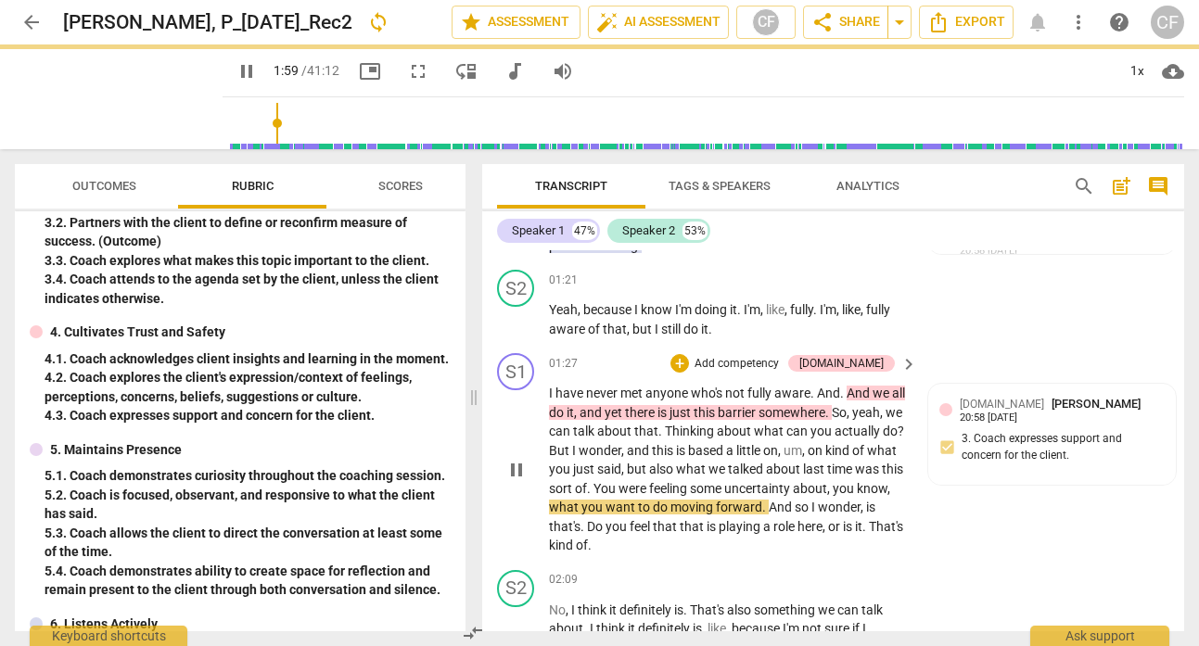
scroll to position [883, 0]
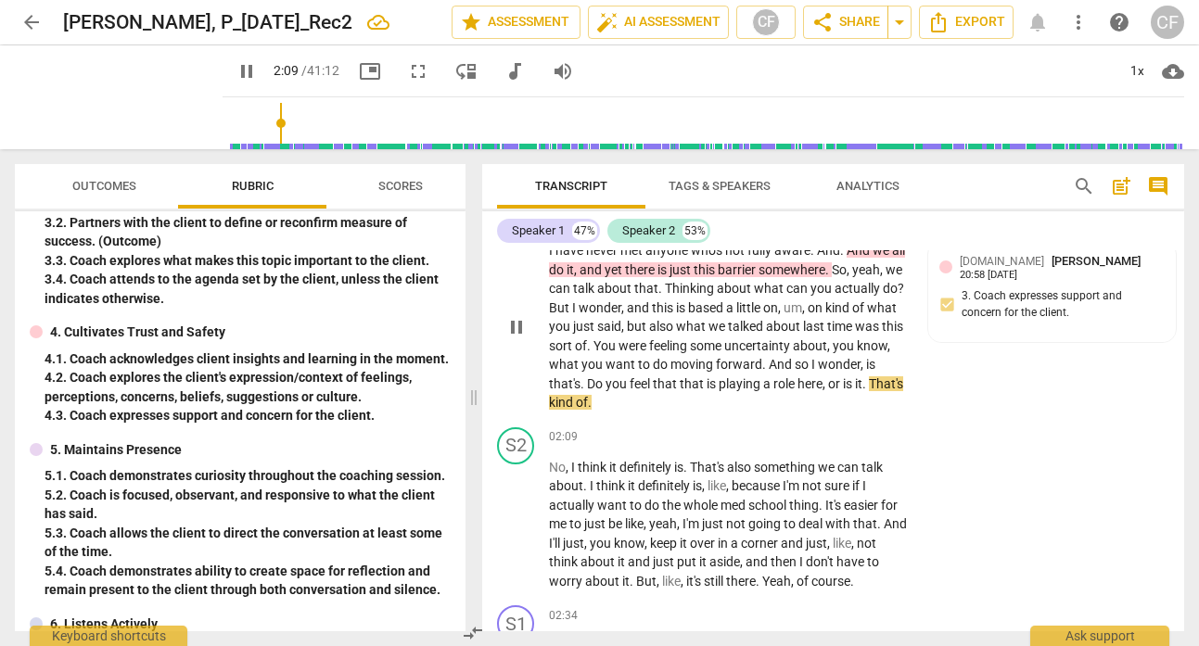
click at [518, 324] on span "pause" at bounding box center [516, 327] width 22 height 22
type input "129"
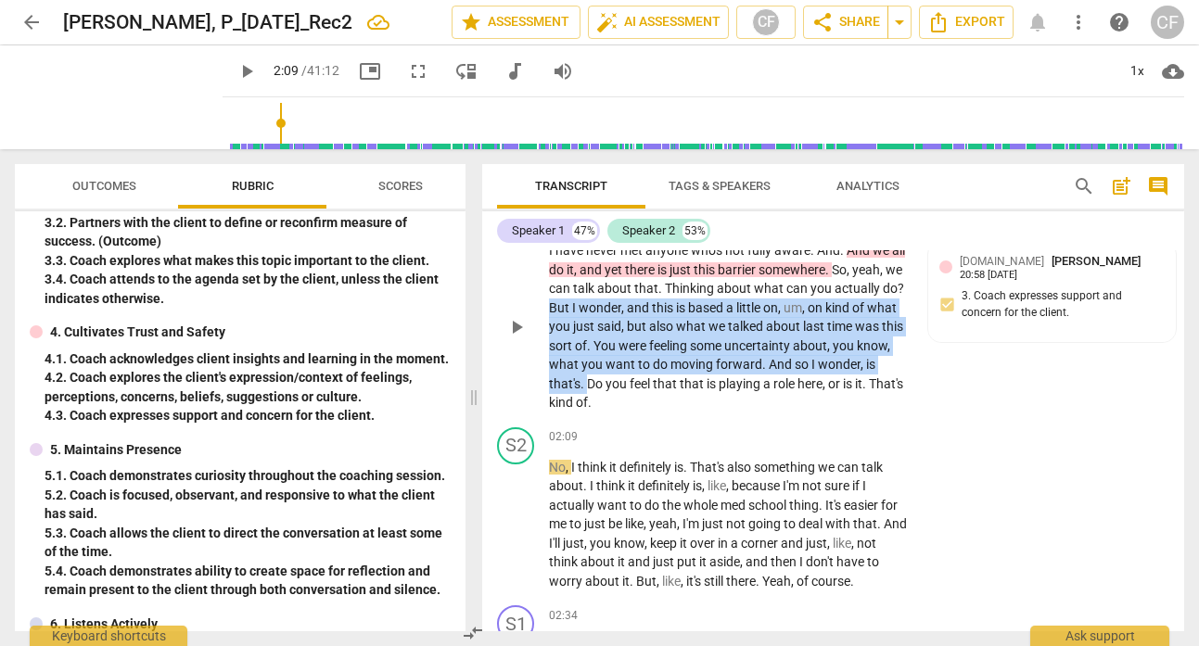
drag, startPoint x: 574, startPoint y: 306, endPoint x: 647, endPoint y: 375, distance: 101.0
click at [647, 375] on p "I have never met anyone who's not fully aware . And . And we all do it , and ye…" at bounding box center [728, 327] width 359 height 172
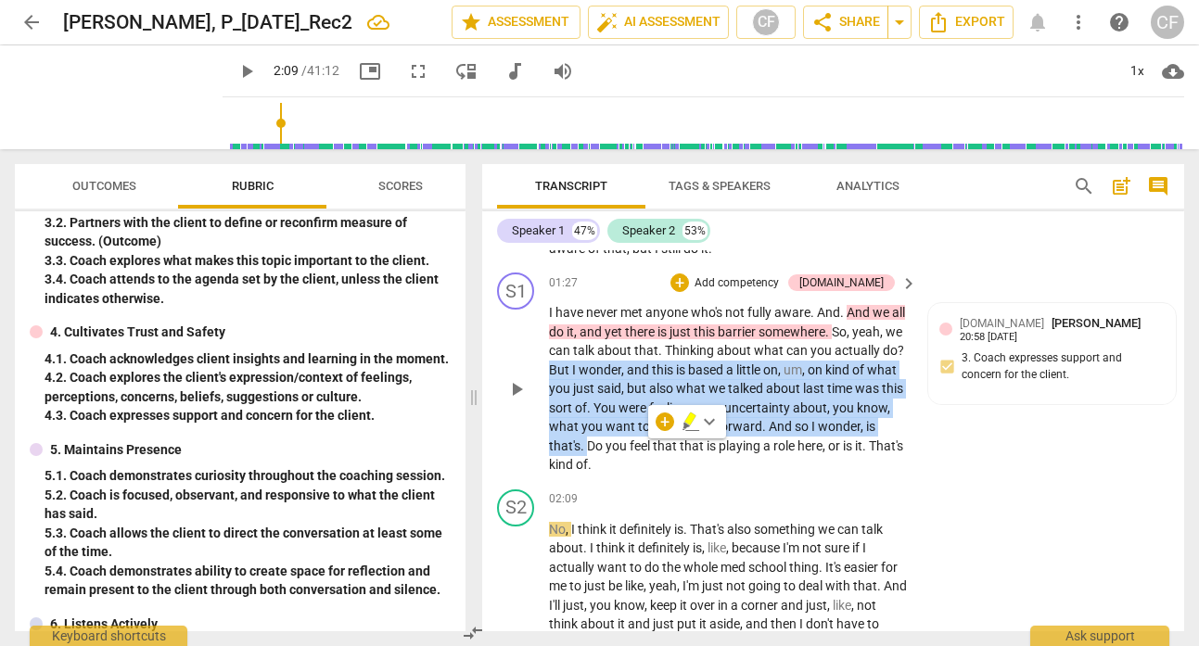
scroll to position [766, 0]
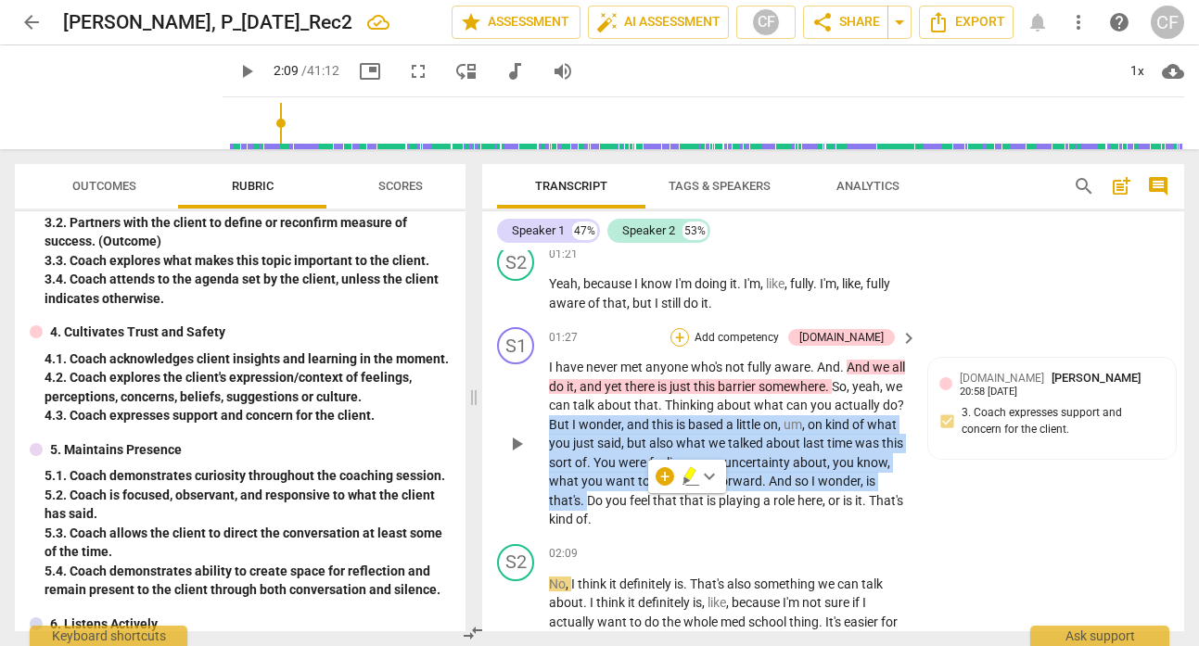
click at [689, 340] on div "+" at bounding box center [679, 337] width 19 height 19
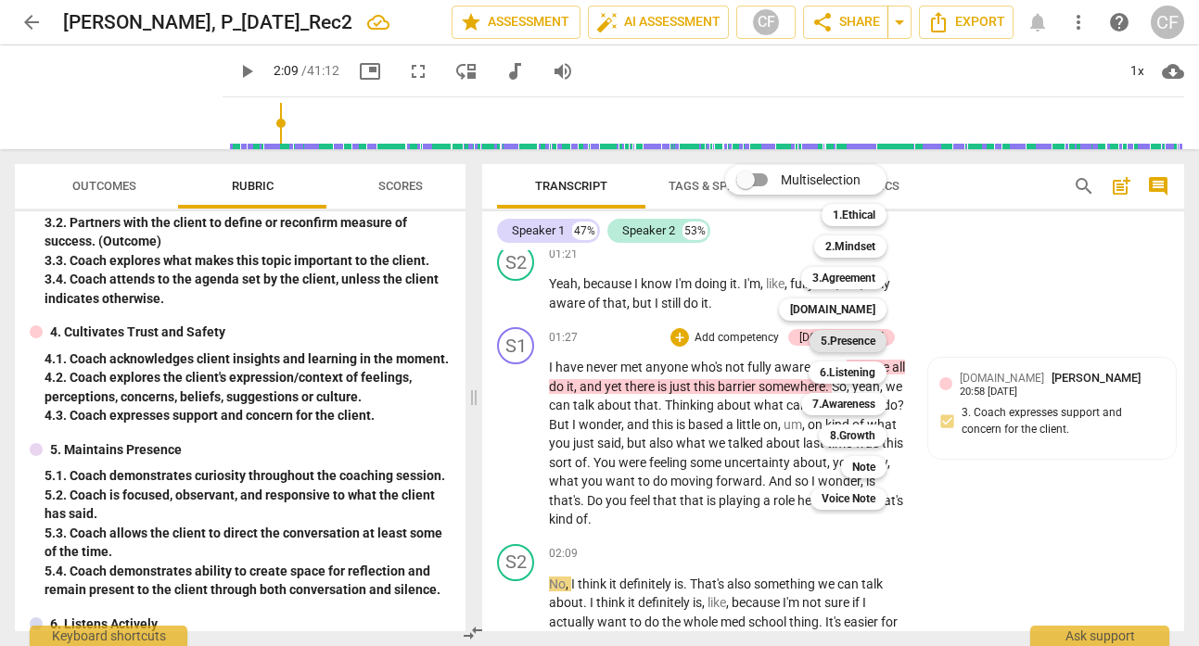
click at [868, 341] on b "5.Presence" at bounding box center [847, 341] width 55 height 22
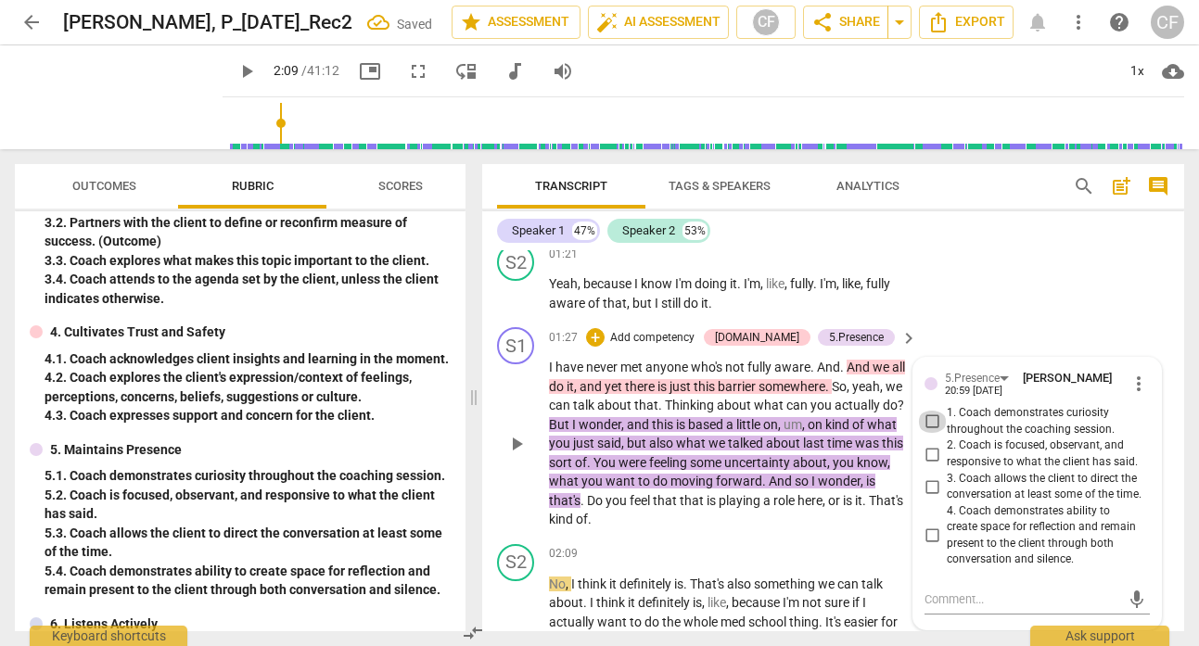
click at [927, 418] on input "1. Coach demonstrates curiosity throughout the coaching session." at bounding box center [932, 422] width 30 height 22
checkbox input "true"
click at [1011, 273] on div "S2 play_arrow pause 01:21 + Add competency keyboard_arrow_right Yeah , because …" at bounding box center [833, 277] width 702 height 83
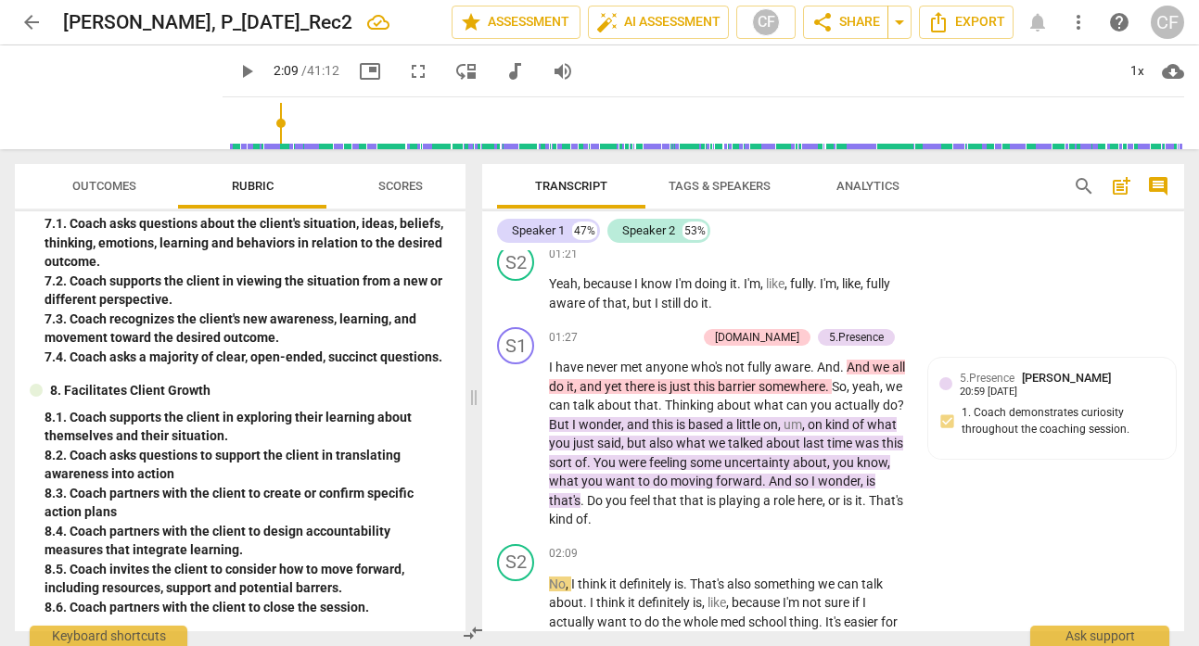
scroll to position [973, 0]
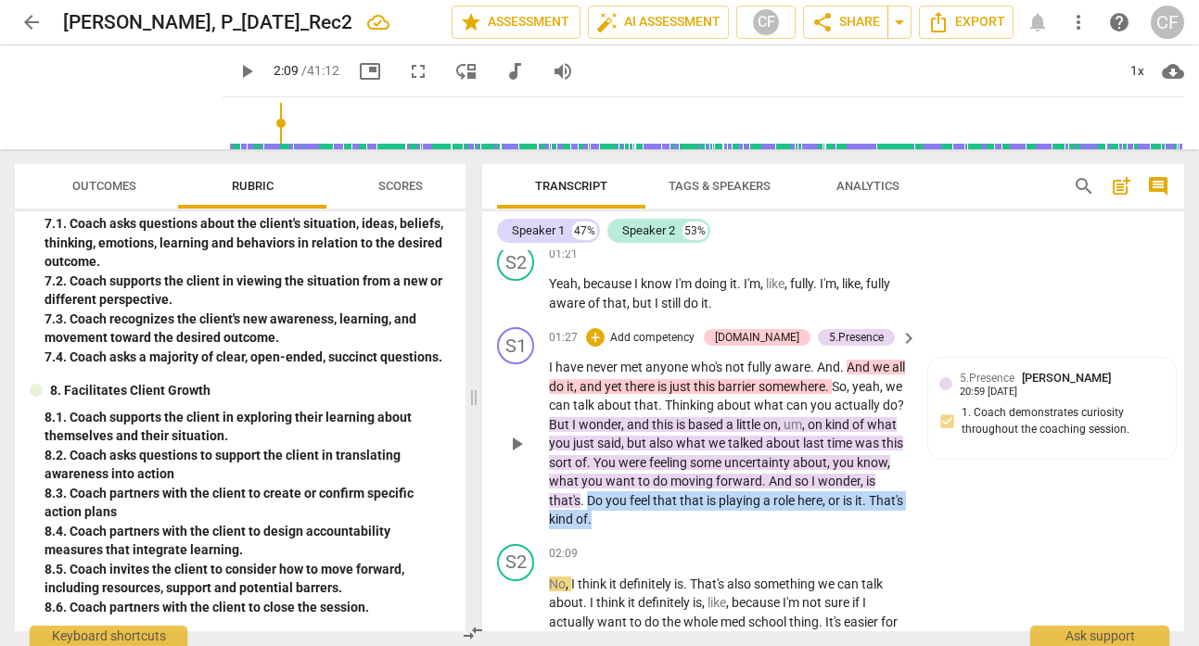
drag, startPoint x: 661, startPoint y: 518, endPoint x: 652, endPoint y: 494, distance: 25.8
click at [652, 494] on p "I have never met anyone who's not fully aware . And . And we all do it , and ye…" at bounding box center [728, 444] width 359 height 172
click at [604, 337] on div "+" at bounding box center [595, 337] width 19 height 19
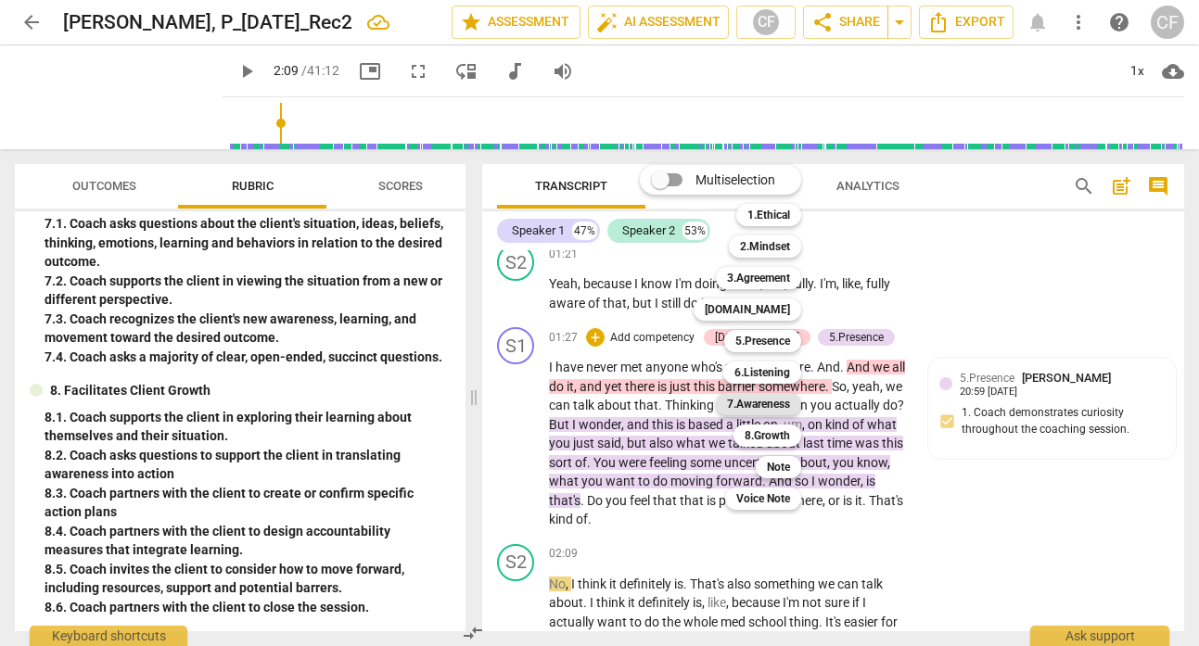
click at [779, 403] on b "7.Awareness" at bounding box center [758, 404] width 63 height 22
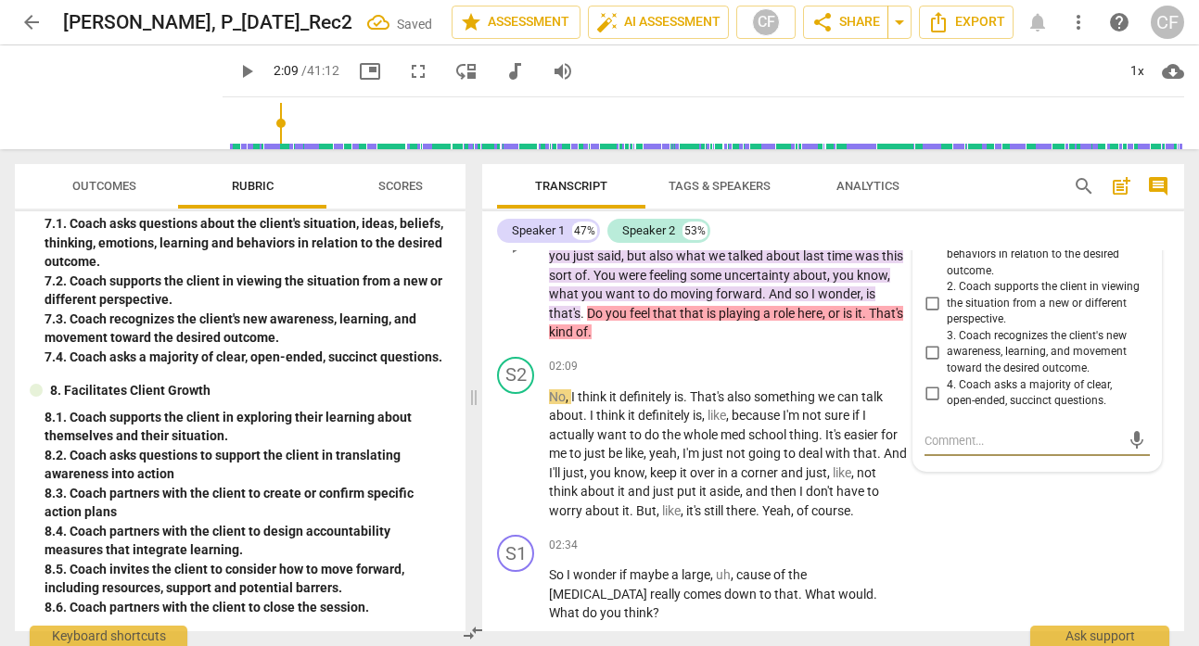
click at [929, 390] on input "4. Coach asks a majority of clear, open-ended, succinct questions." at bounding box center [932, 393] width 30 height 22
checkbox input "true"
click at [932, 432] on textarea at bounding box center [1022, 441] width 196 height 18
type textarea "S"
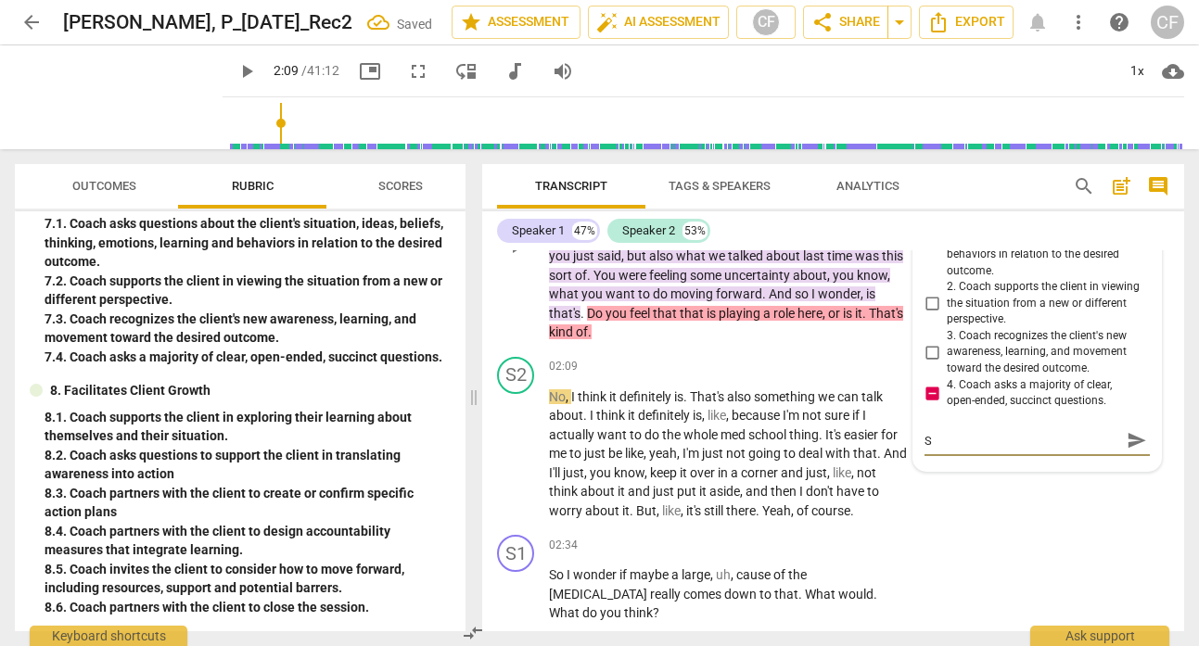
type textarea "Sh"
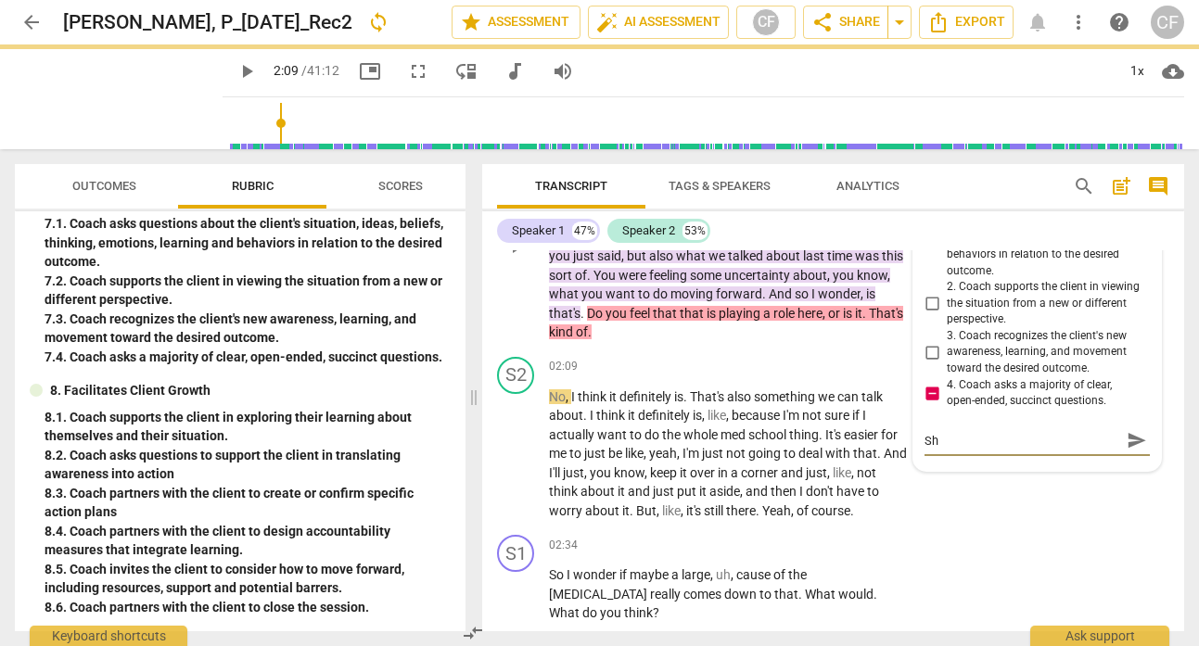
type textarea "Shh"
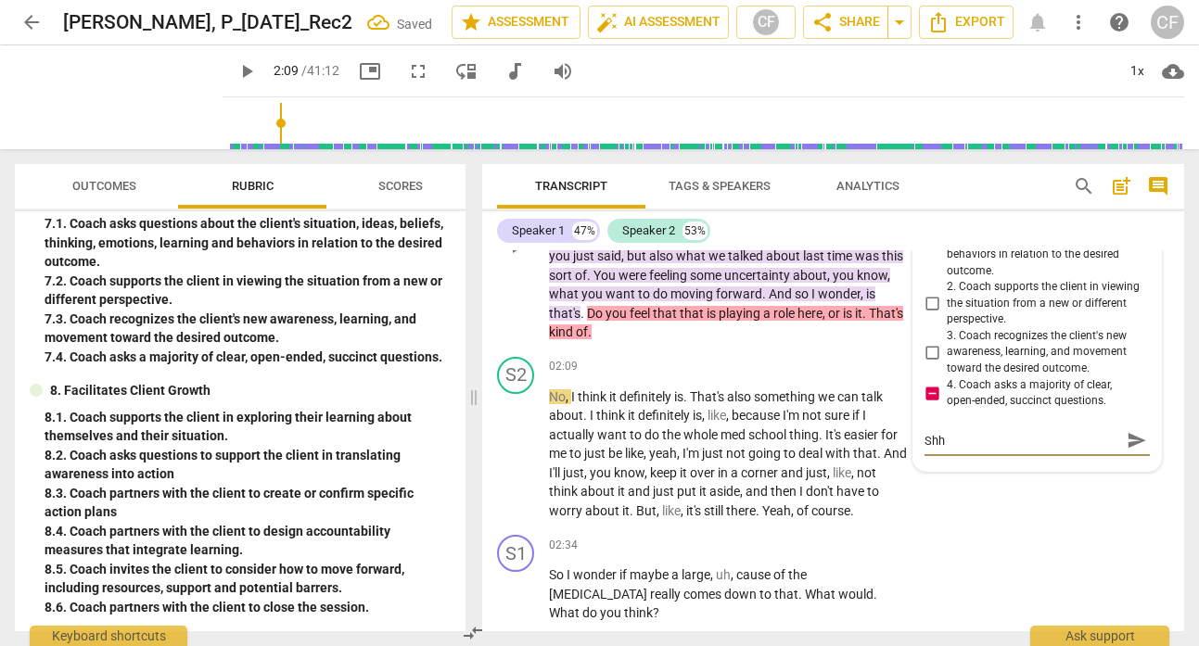
type textarea "Sh"
type textarea "Shi"
type textarea "Shif"
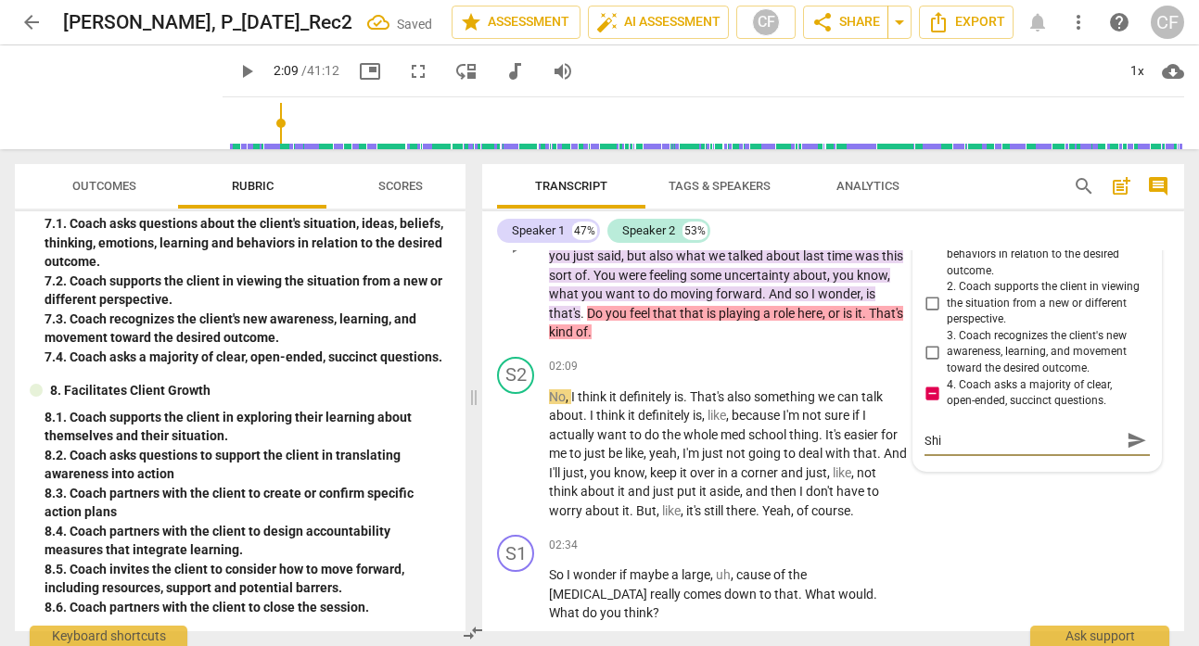
type textarea "Shif"
type textarea "Shift"
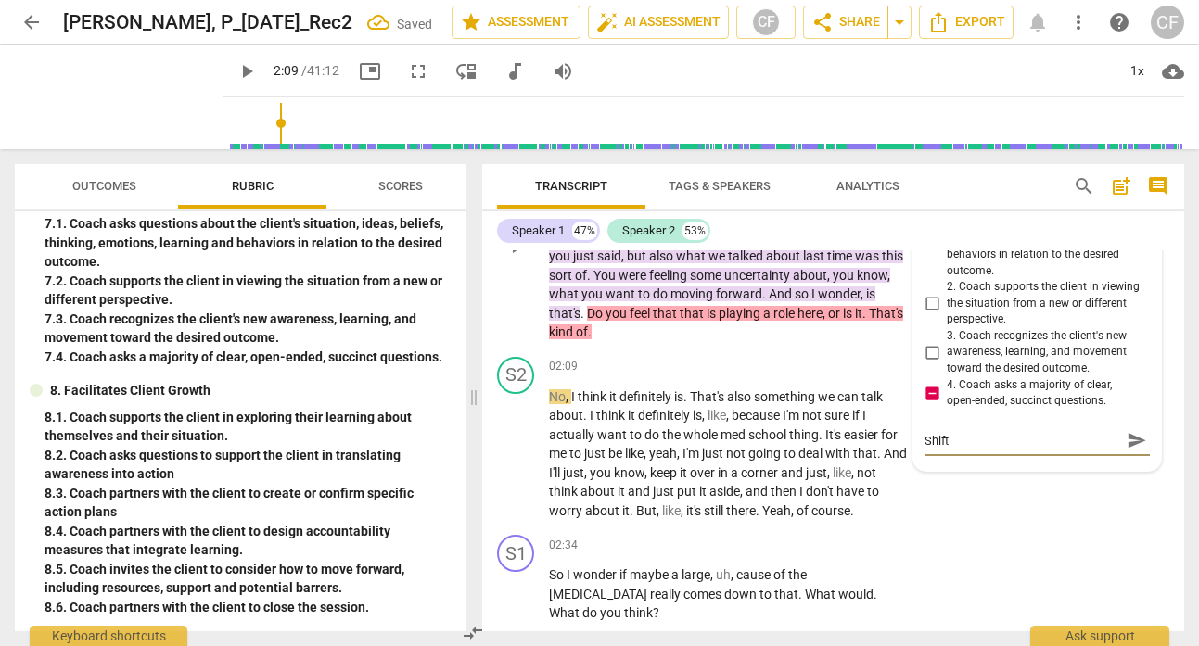
type textarea "Shift t"
type textarea "Shift th"
type textarea "Shift thi"
type textarea "Shift this"
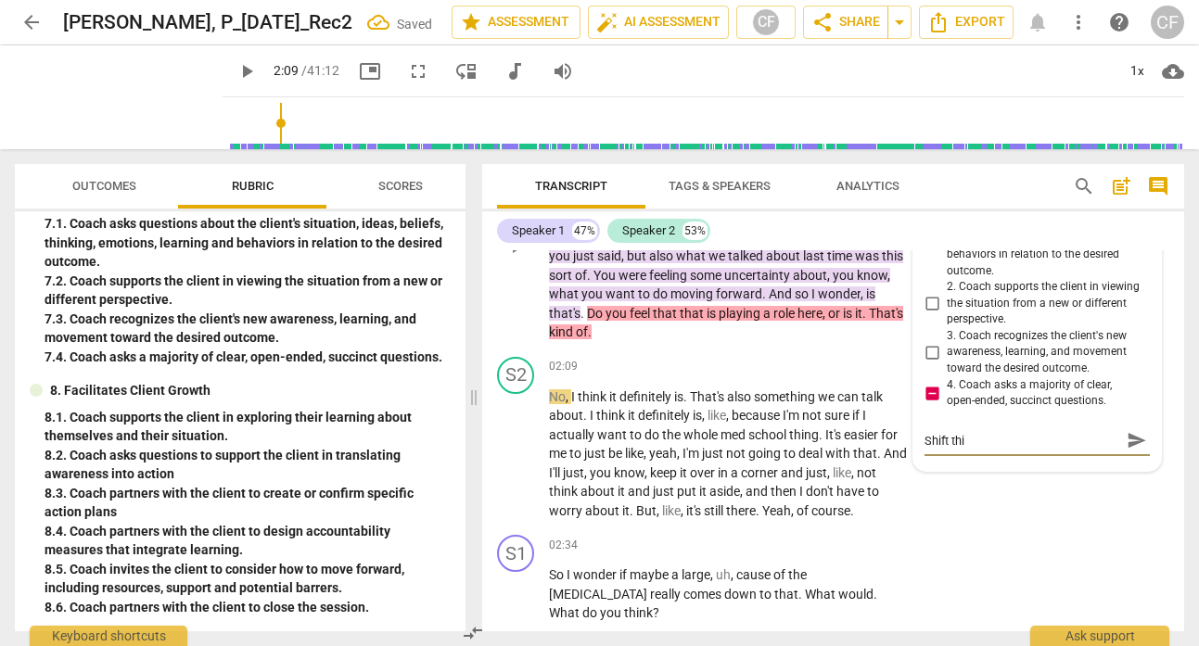
type textarea "Shift this"
type textarea "Shift this t"
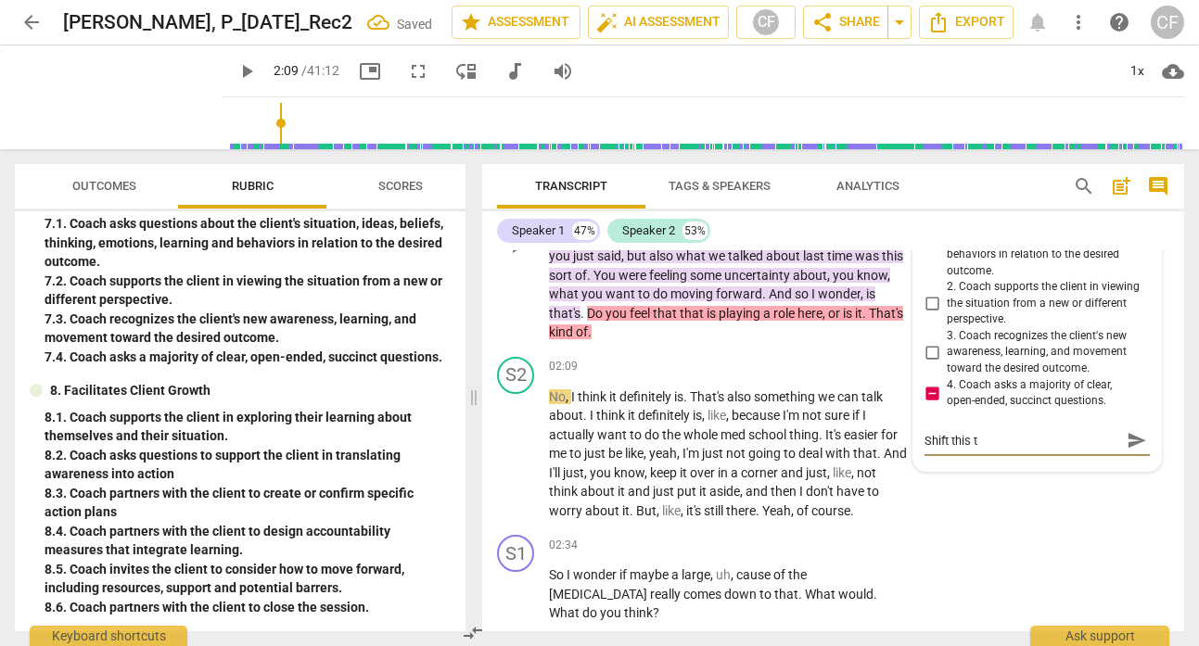
type textarea "Shift this to"
type textarea "Shift this to o"
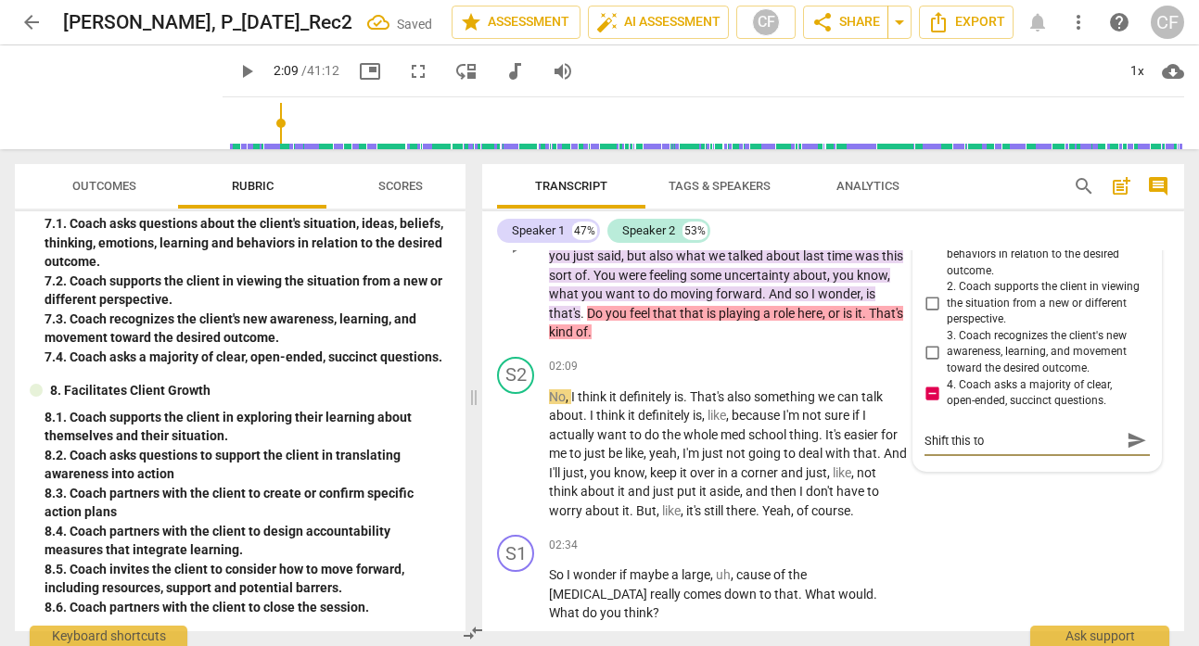
type textarea "Shift this to o"
type textarea "Shift this to op"
type textarea "Shift this to ope"
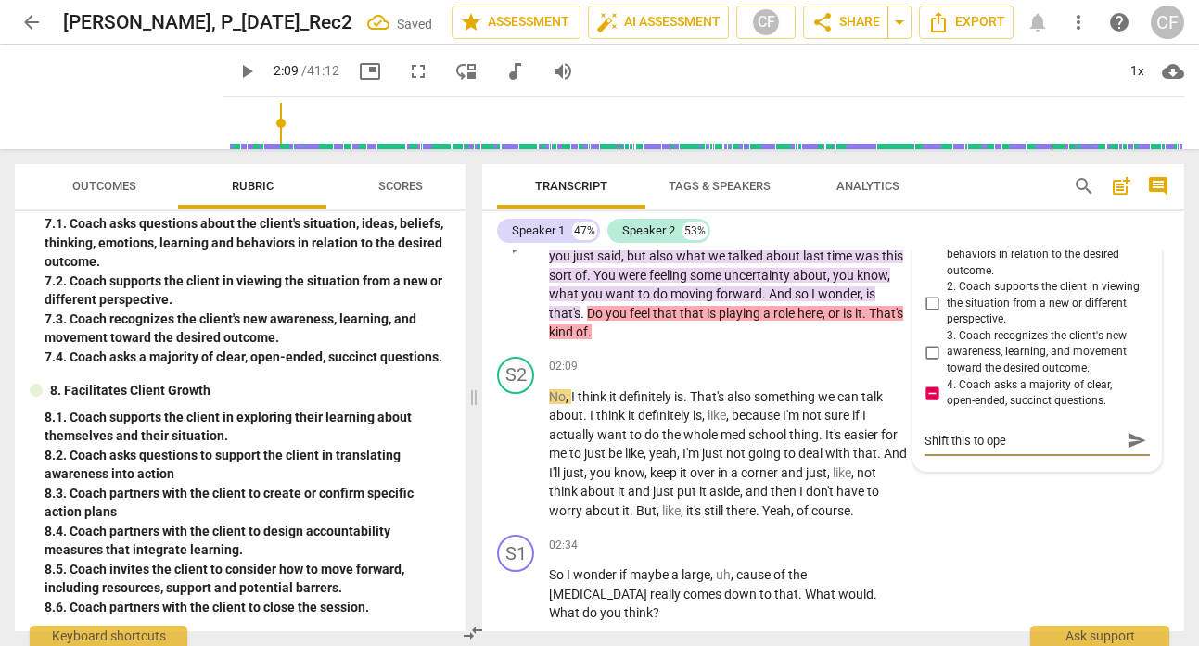
type textarea "Shift this to open"
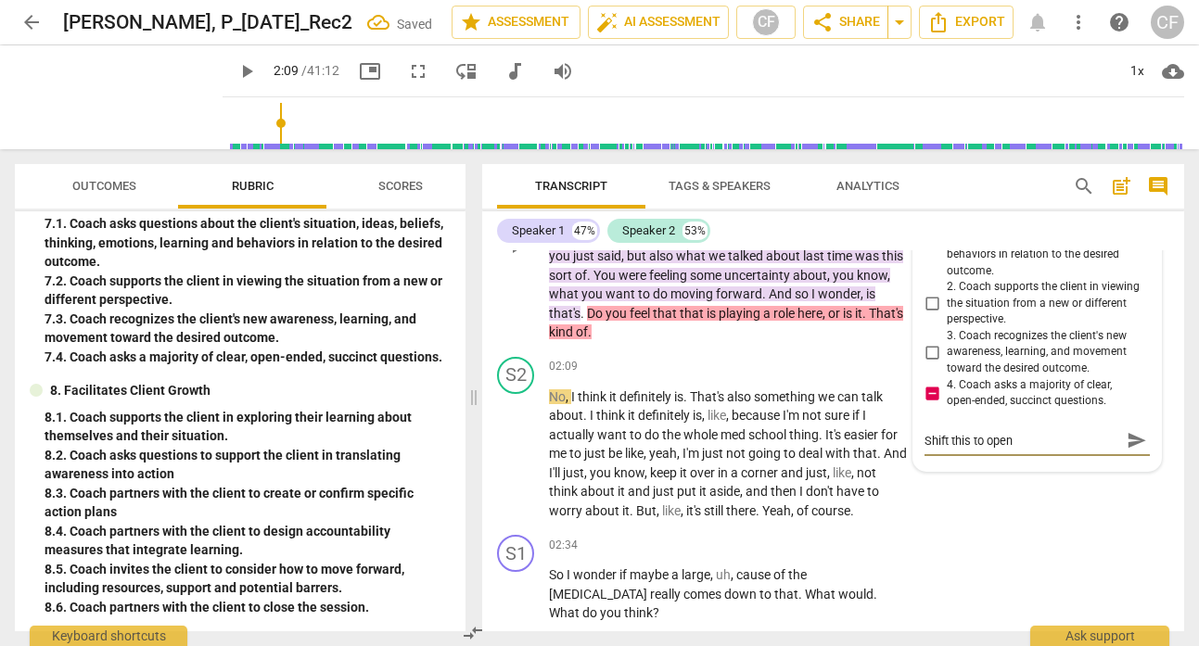
type textarea "Shift this to open"
type textarea "Shift this to open-"
type textarea "Shift this to open-e"
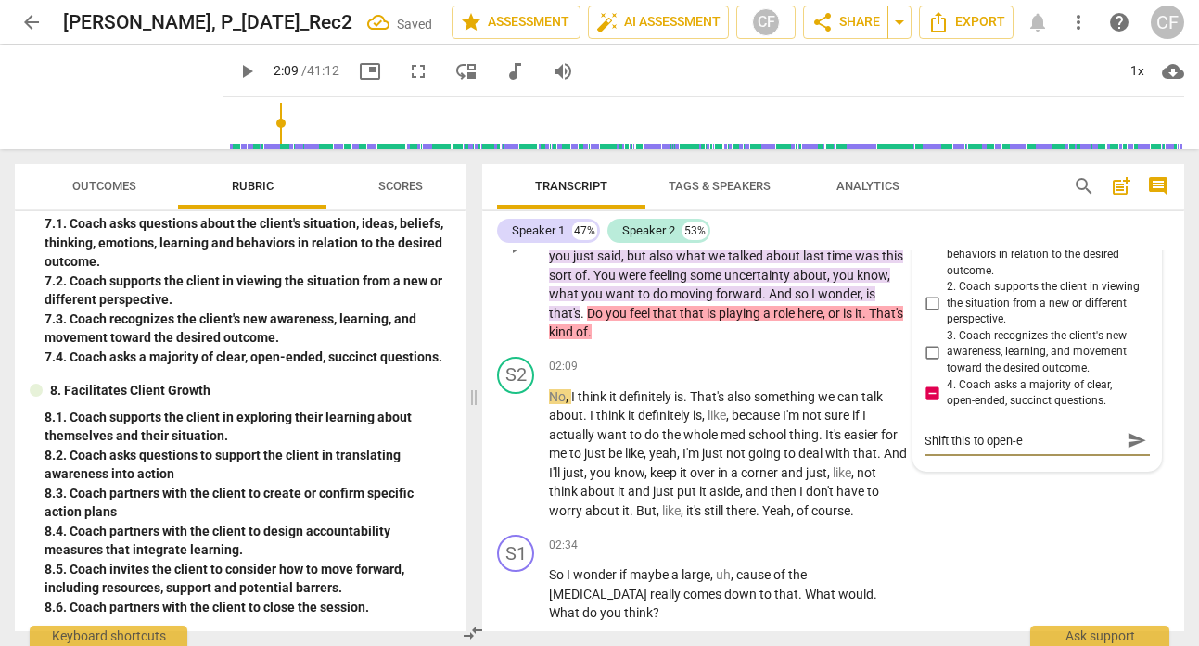
type textarea "Shift this to open-en"
type textarea "Shift this to open-end"
type textarea "Shift this to open-ende"
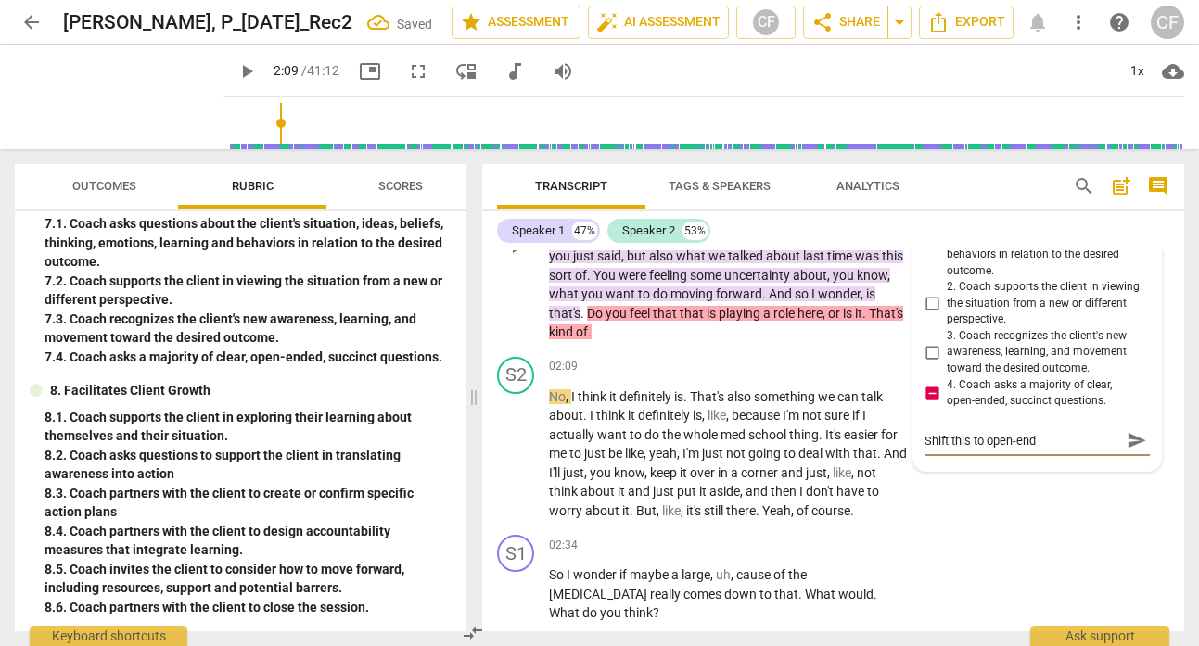
type textarea "Shift this to open-ende"
type textarea "Shift this to open-ended"
click at [1128, 437] on span "send" at bounding box center [1136, 440] width 20 height 20
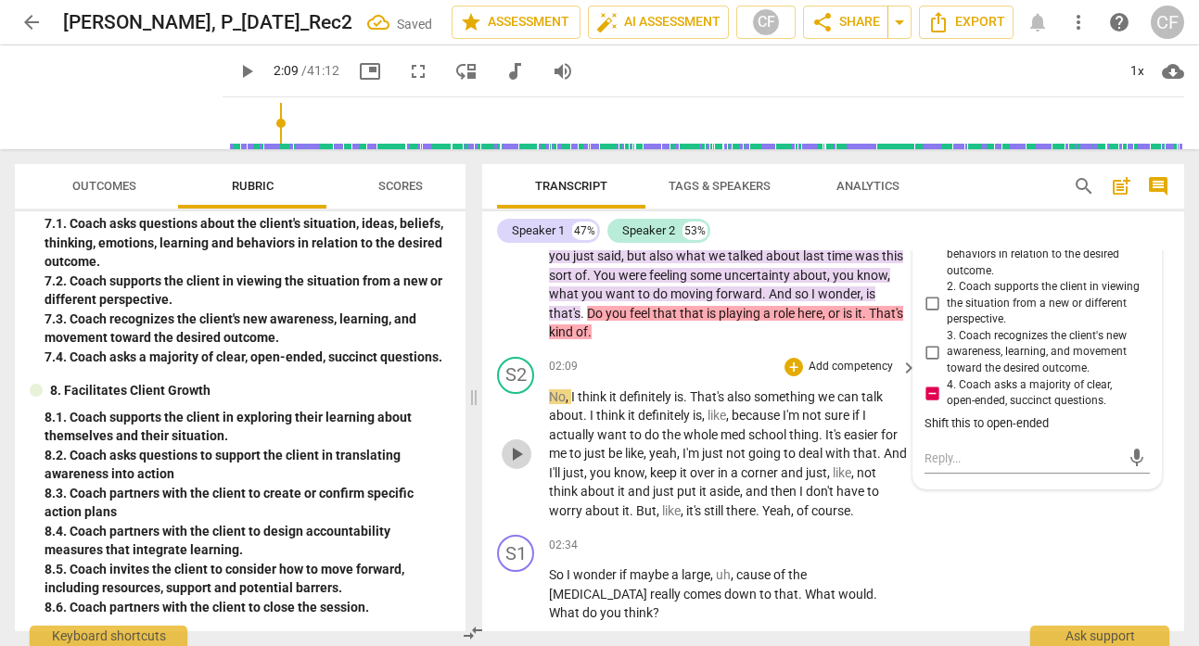
click at [519, 456] on span "play_arrow" at bounding box center [516, 454] width 22 height 22
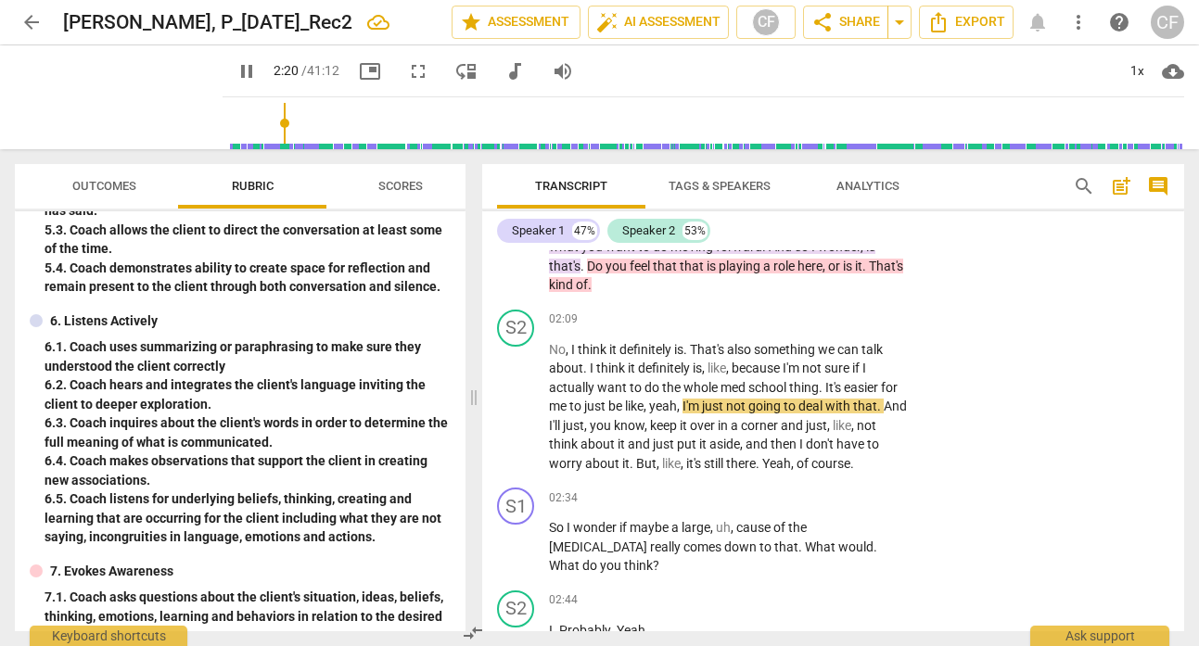
scroll to position [515, 0]
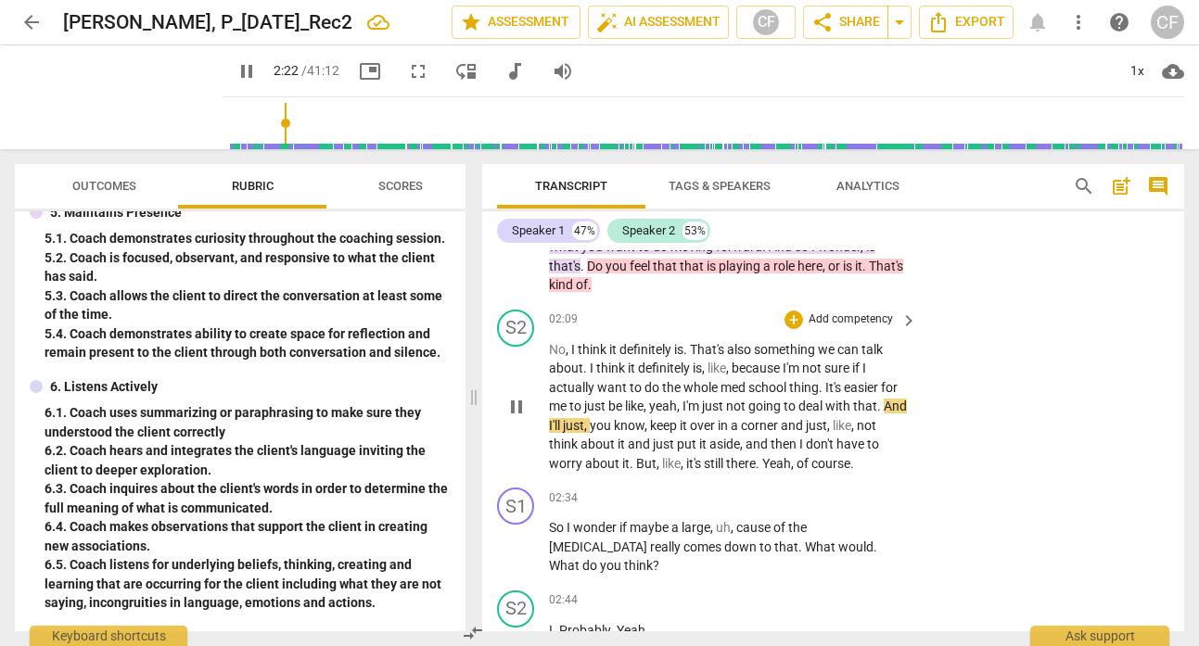
click at [521, 403] on span "pause" at bounding box center [516, 407] width 22 height 22
click at [519, 400] on span "play_arrow" at bounding box center [516, 407] width 22 height 22
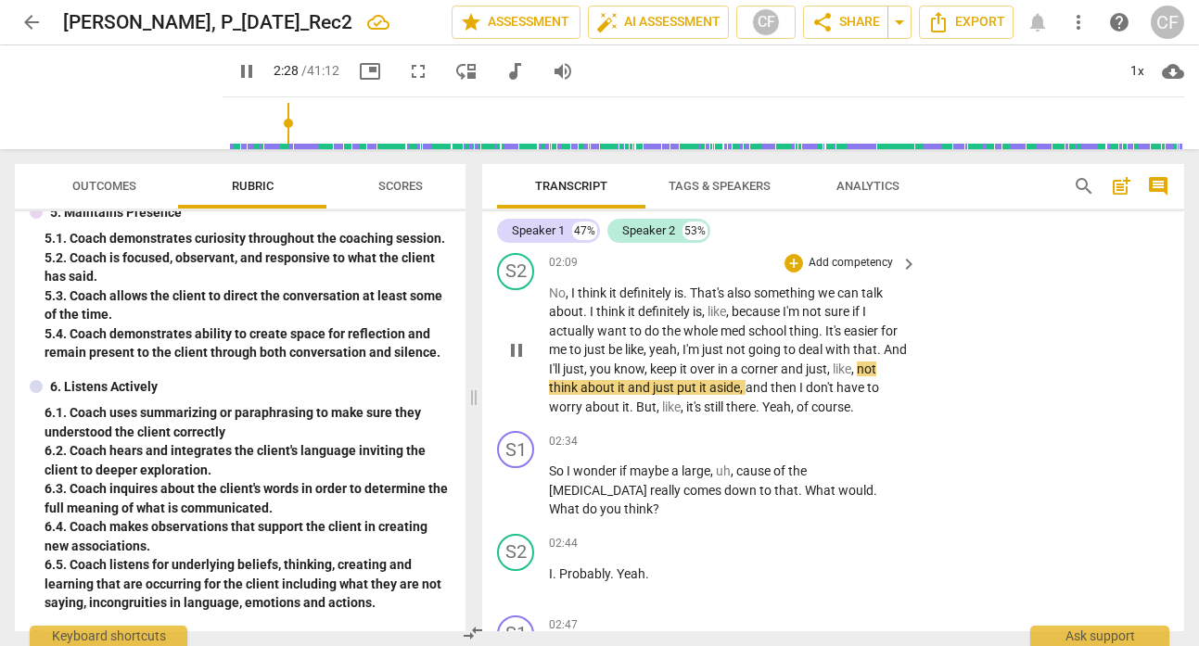
scroll to position [1189, 0]
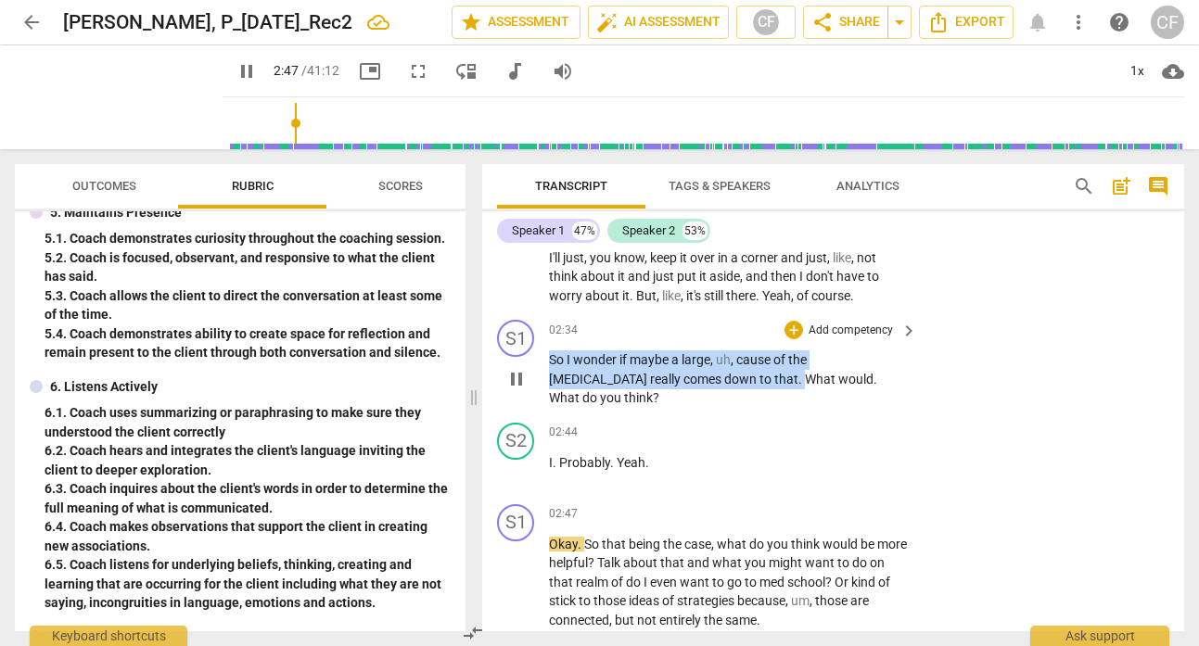
drag, startPoint x: 704, startPoint y: 379, endPoint x: 549, endPoint y: 361, distance: 155.9
click at [549, 361] on p "So I wonder if maybe a large , uh , cause of the [MEDICAL_DATA] really comes do…" at bounding box center [728, 378] width 359 height 57
click at [790, 333] on div "+" at bounding box center [793, 330] width 19 height 19
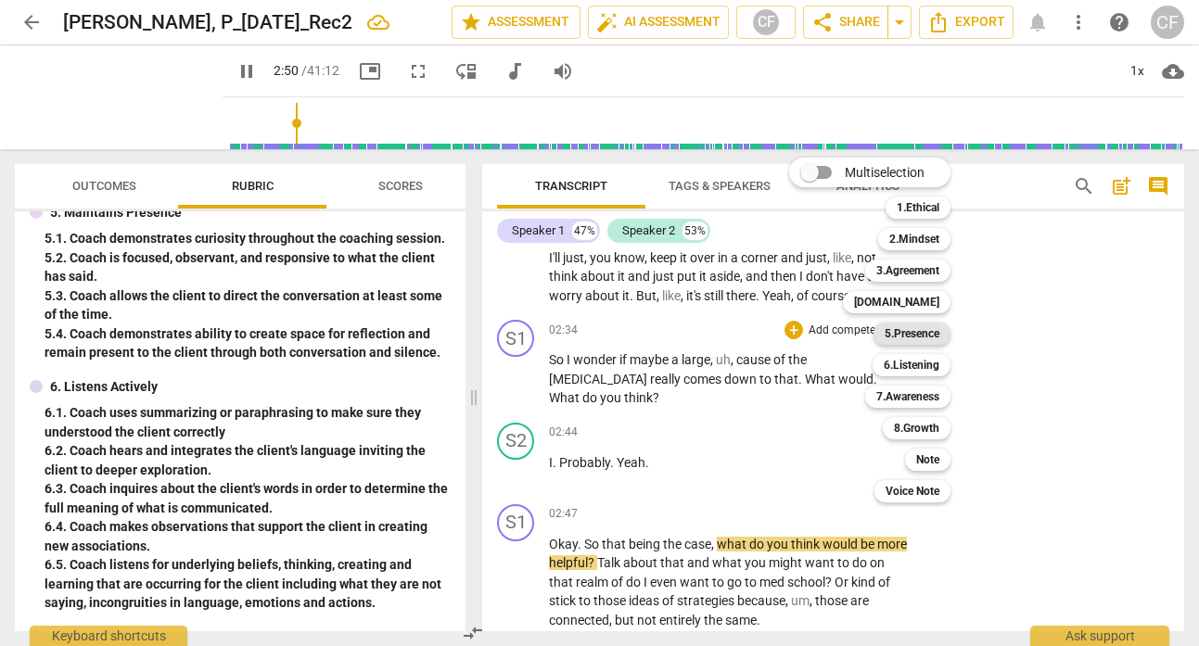
click at [936, 336] on b "5.Presence" at bounding box center [911, 334] width 55 height 22
type input "171"
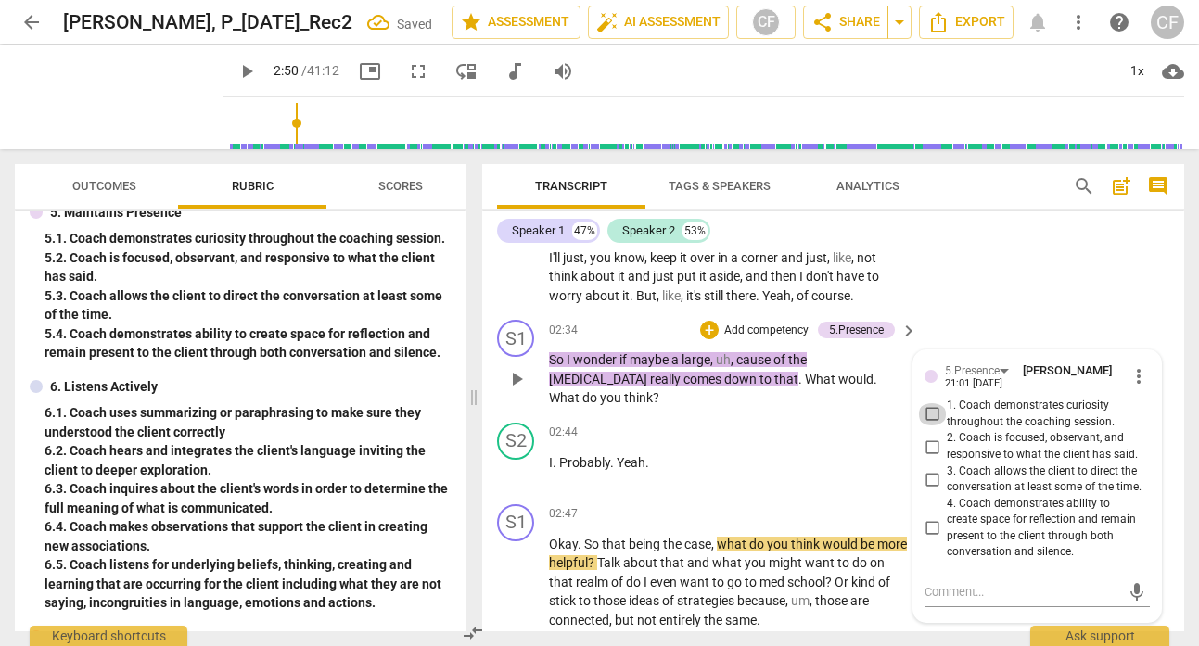
click at [925, 413] on input "1. Coach demonstrates curiosity throughout the coaching session." at bounding box center [932, 414] width 30 height 22
checkbox input "true"
drag, startPoint x: 895, startPoint y: 381, endPoint x: 706, endPoint y: 381, distance: 188.2
click at [706, 381] on p "So I wonder if maybe a large , uh , cause of the [MEDICAL_DATA] really comes do…" at bounding box center [728, 378] width 359 height 57
click at [706, 326] on div "+" at bounding box center [709, 330] width 19 height 19
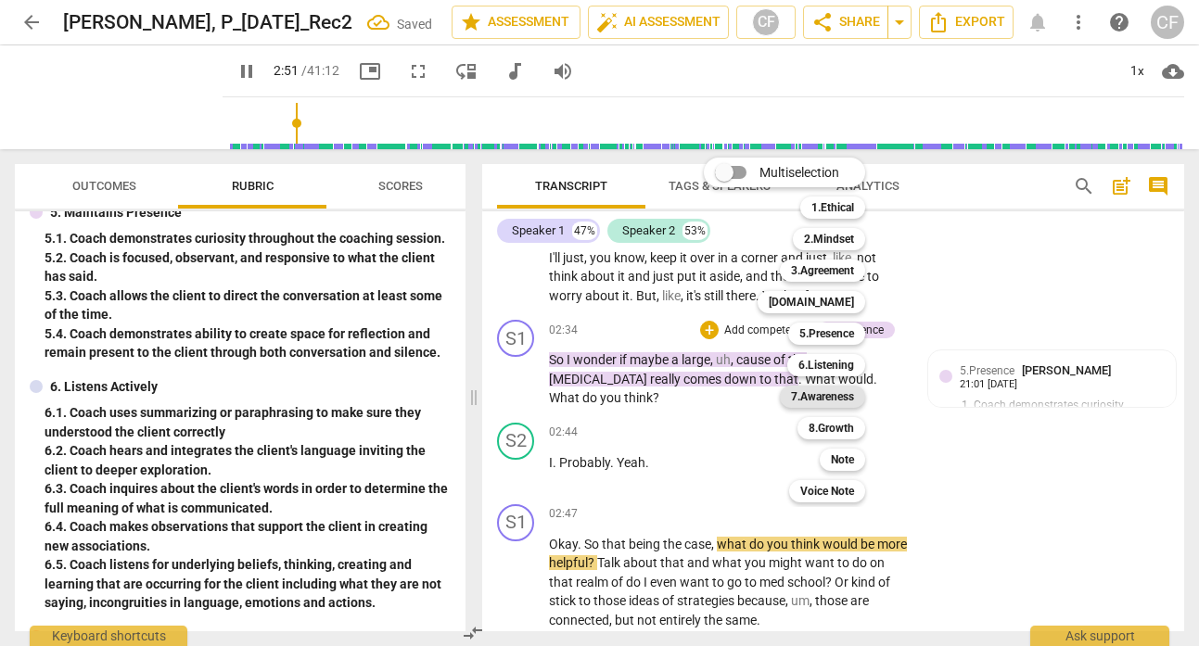
click at [853, 401] on b "7.Awareness" at bounding box center [822, 397] width 63 height 22
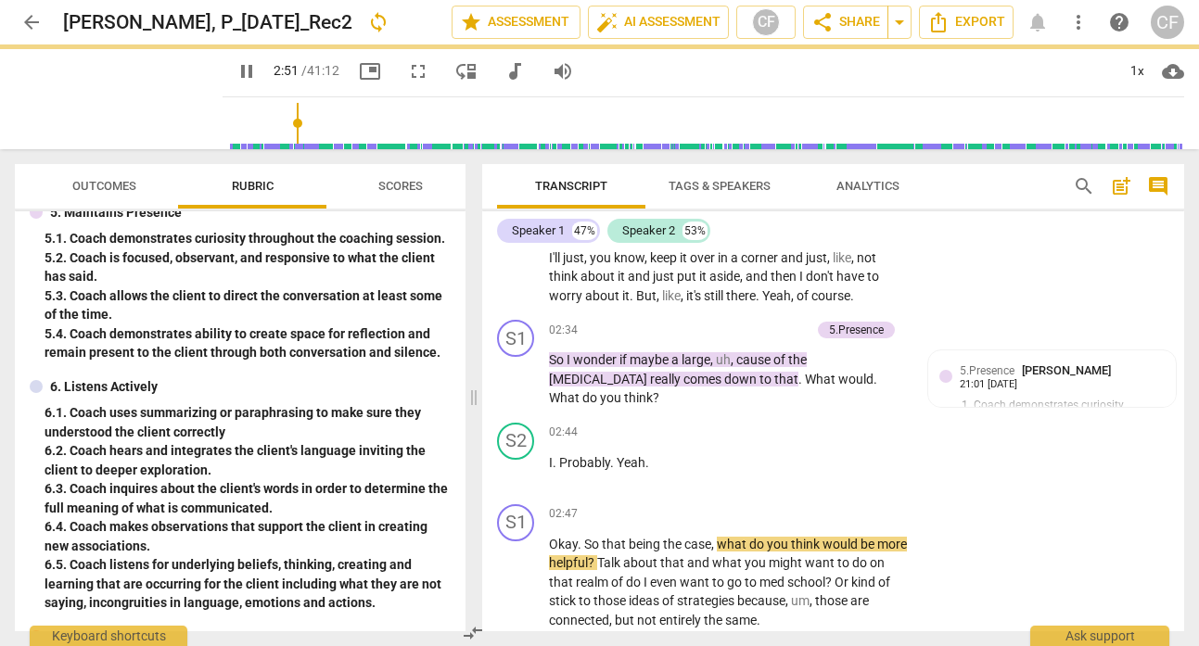
type input "172"
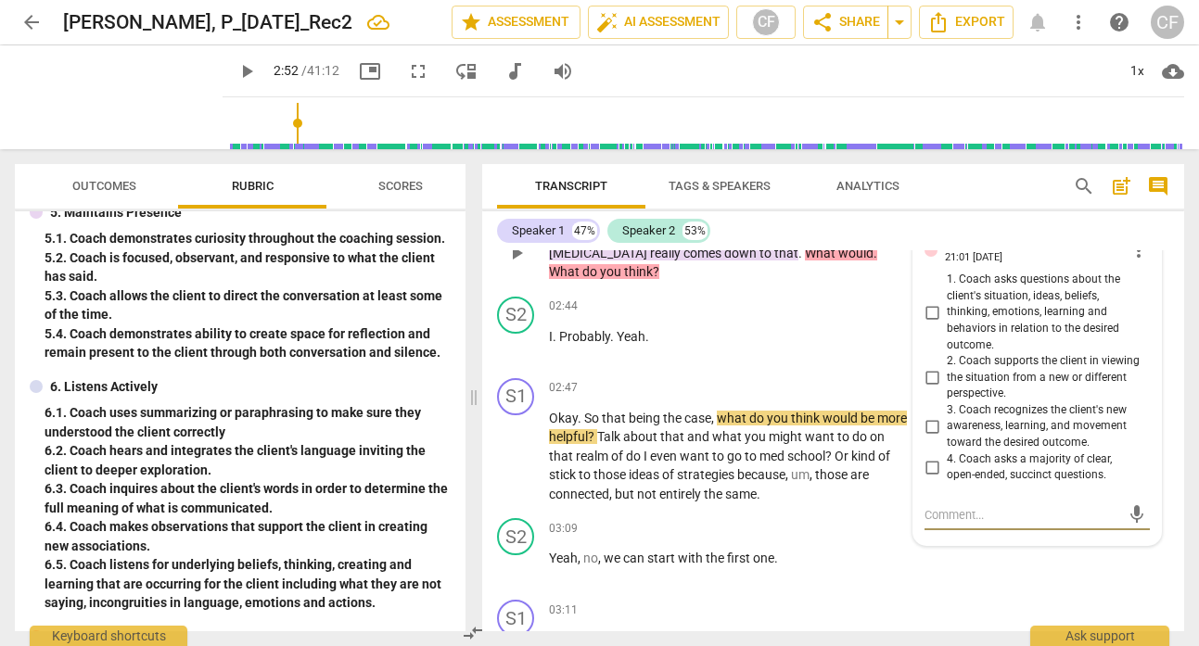
scroll to position [1304, 0]
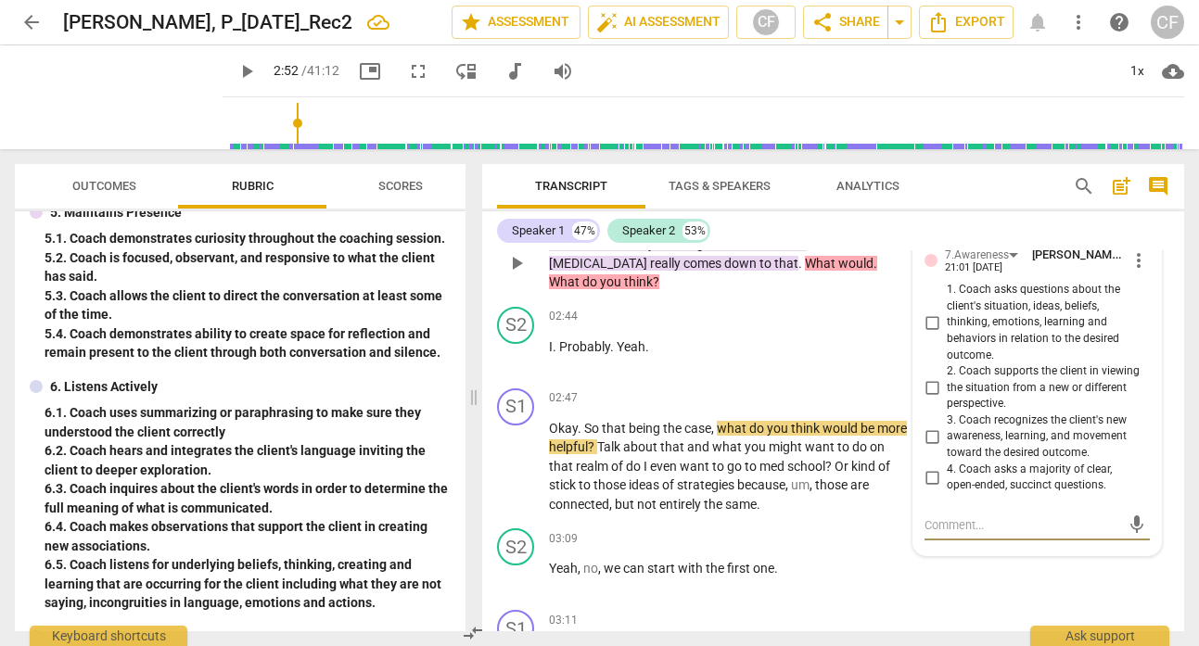
click at [927, 320] on input "1. Coach asks questions about the client's situation, ideas, beliefs, thinking,…" at bounding box center [932, 322] width 30 height 22
checkbox input "true"
click at [859, 308] on div "+ Add competency" at bounding box center [839, 317] width 110 height 19
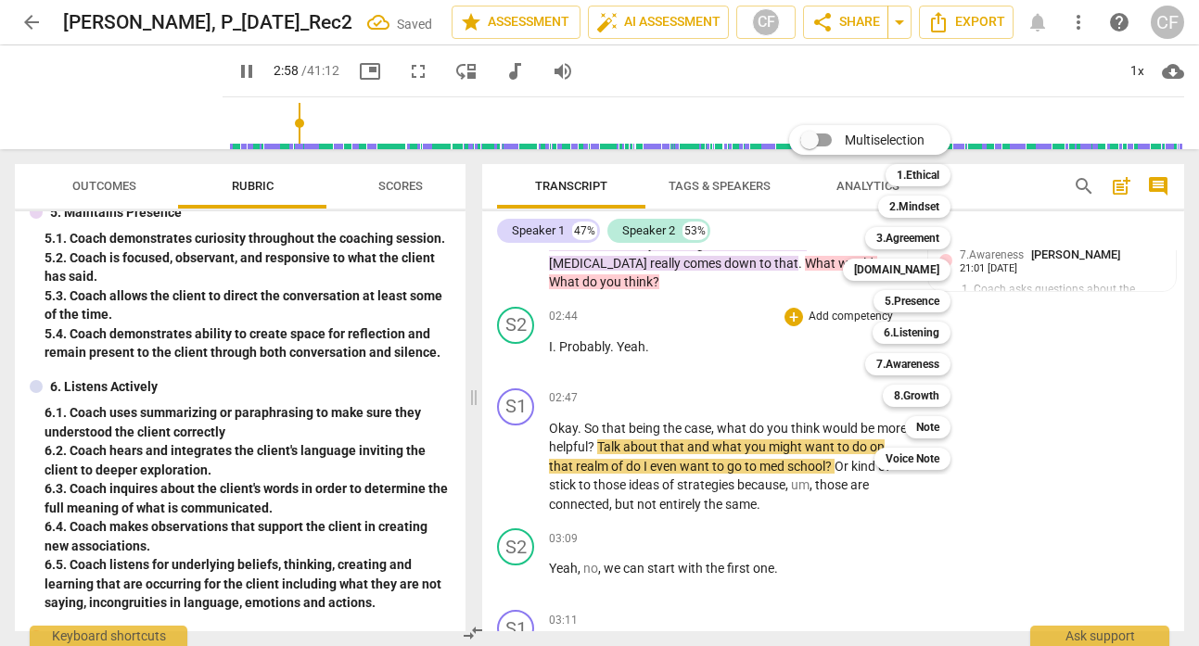
click at [494, 335] on div at bounding box center [599, 323] width 1199 height 646
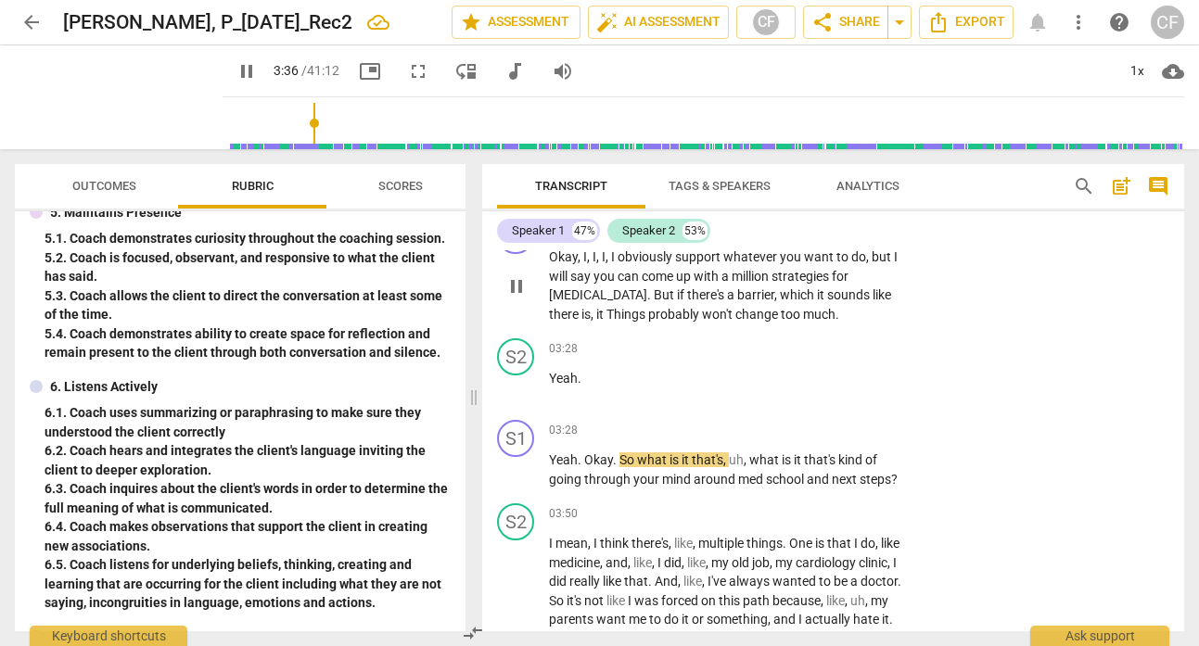
scroll to position [1706, 0]
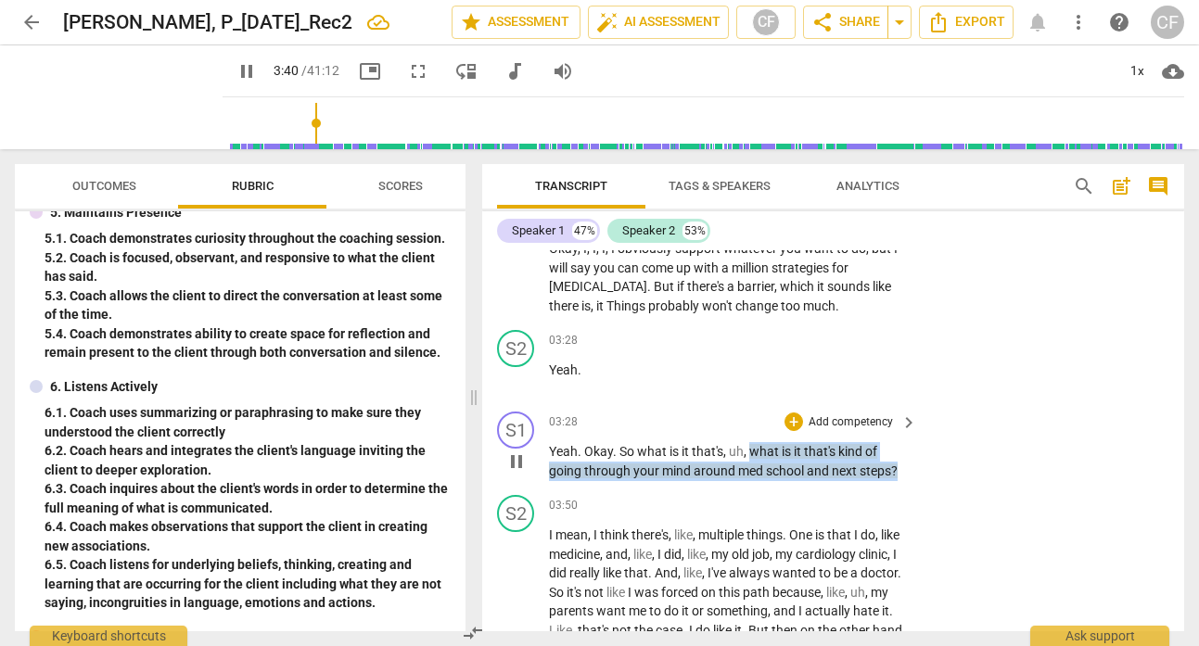
drag, startPoint x: 902, startPoint y: 451, endPoint x: 751, endPoint y: 432, distance: 152.4
click at [751, 442] on p "Yeah . Okay . So what is it that's , uh , what is it that's kind of going throu…" at bounding box center [728, 461] width 359 height 38
click at [791, 413] on div "+" at bounding box center [793, 422] width 19 height 19
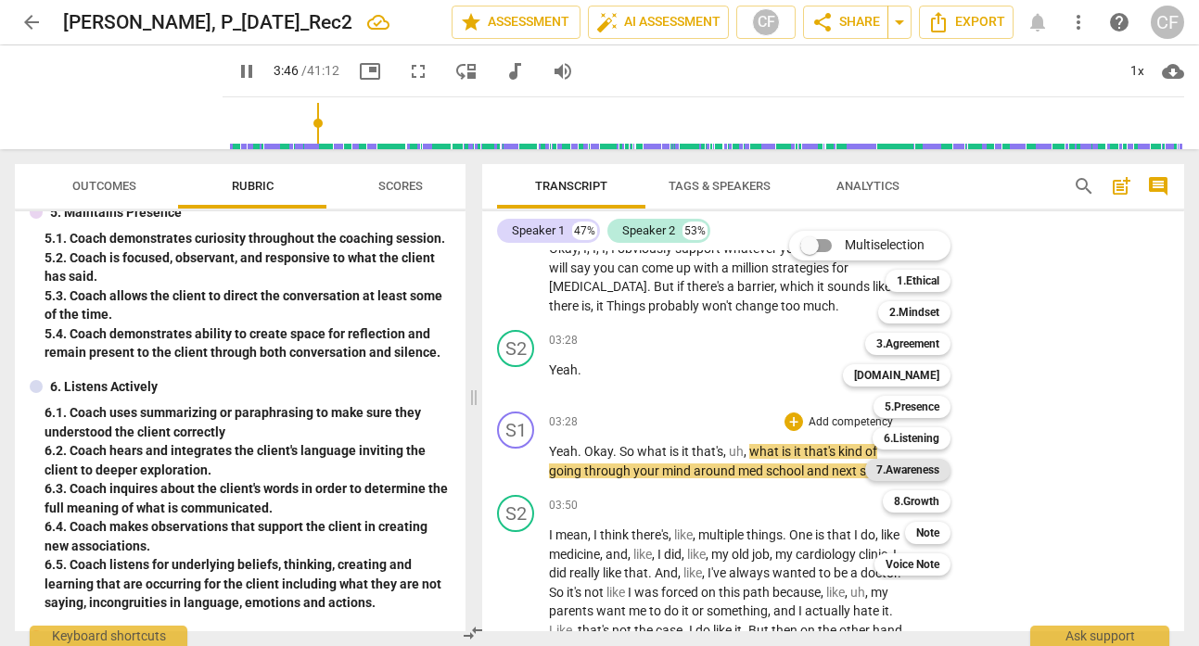
click at [921, 463] on b "7.Awareness" at bounding box center [907, 470] width 63 height 22
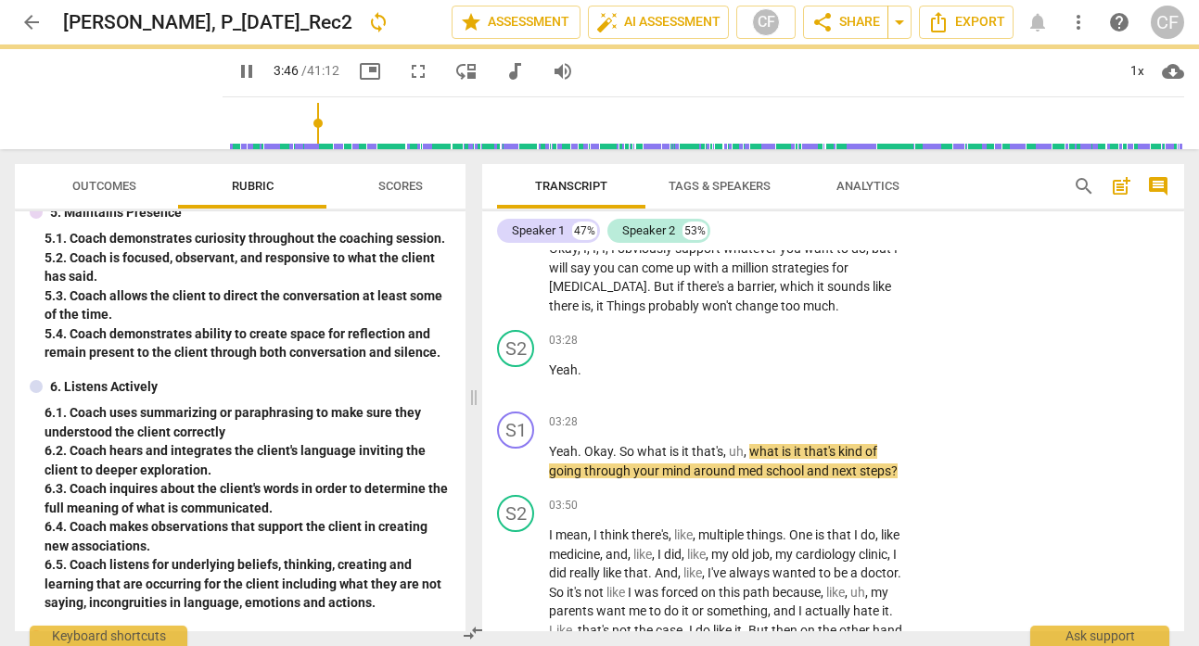
type input "227"
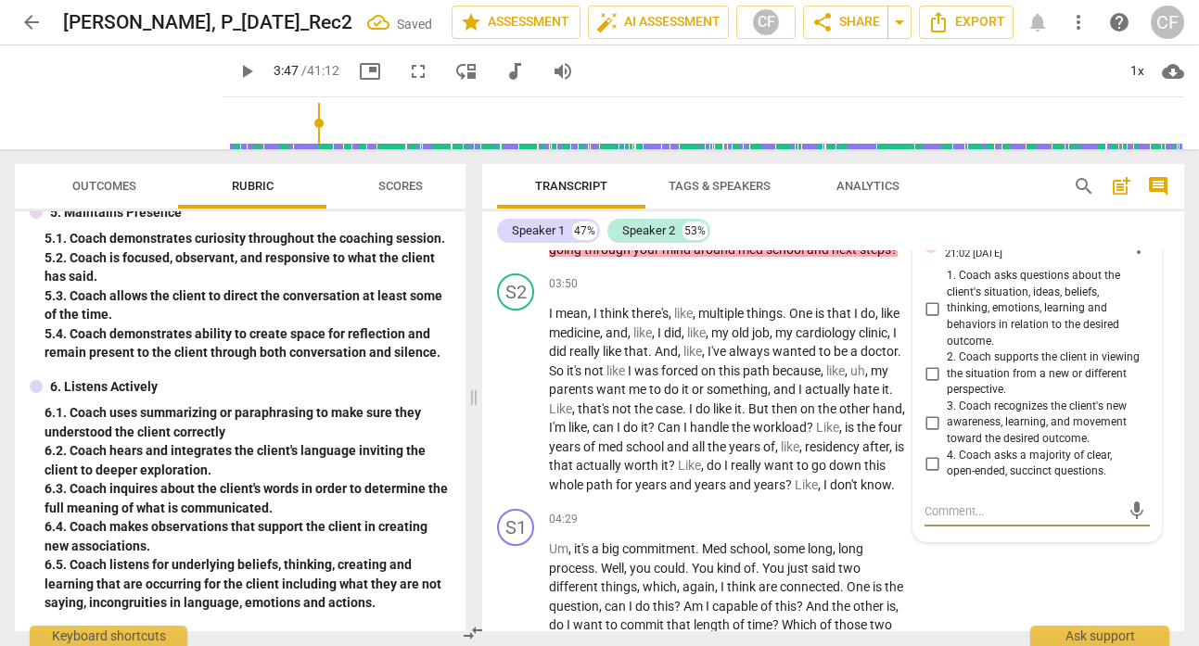
scroll to position [1925, 0]
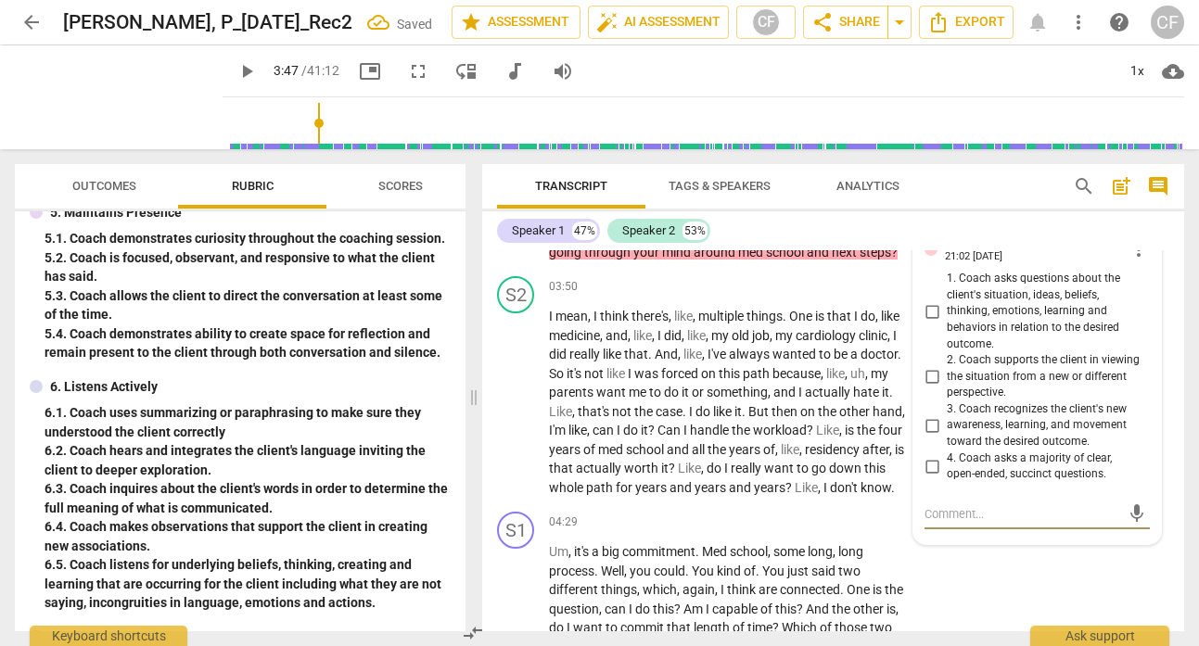
click at [933, 300] on input "1. Coach asks questions about the client's situation, ideas, beliefs, thinking,…" at bounding box center [932, 311] width 30 height 22
checkbox input "true"
click at [871, 246] on div "Speaker 1 47% Speaker 2 53%" at bounding box center [833, 231] width 672 height 32
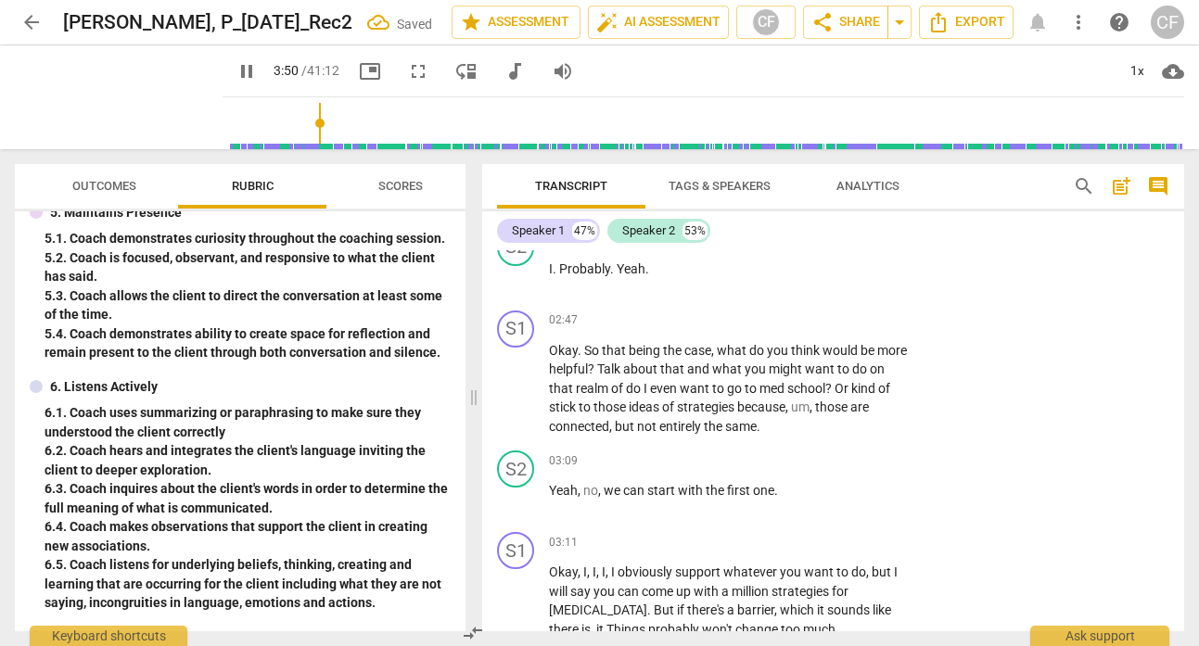
scroll to position [1335, 0]
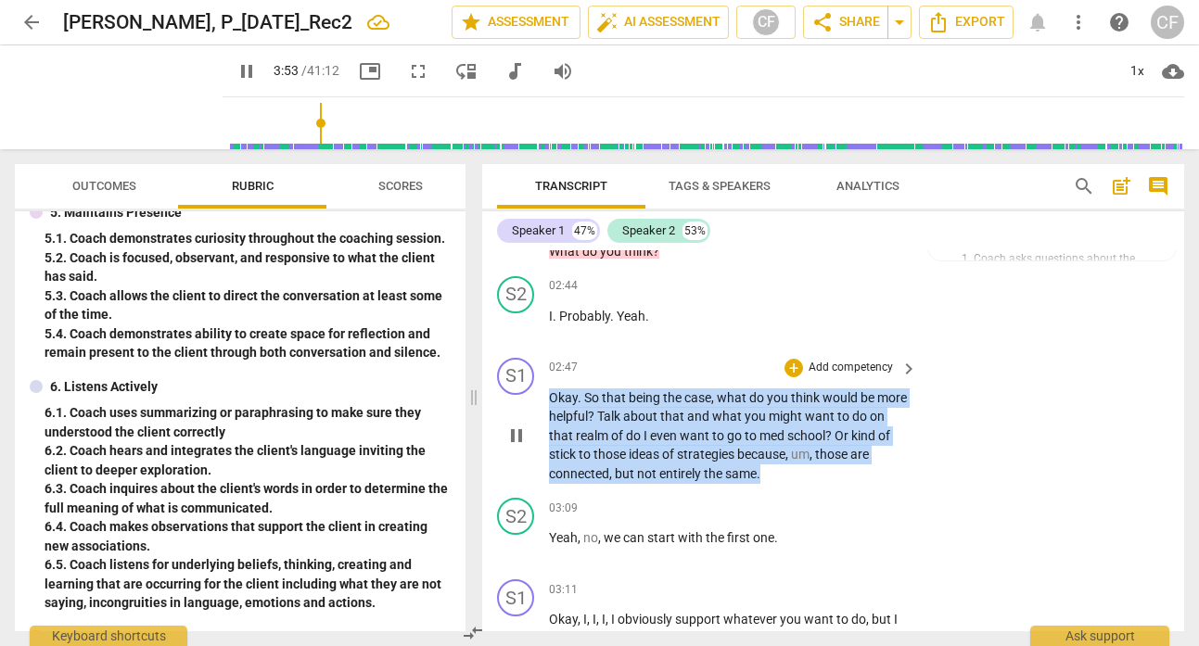
drag, startPoint x: 768, startPoint y: 457, endPoint x: 547, endPoint y: 383, distance: 232.8
click at [547, 383] on div "S1 play_arrow pause 02:47 + Add competency keyboard_arrow_right Okay . So that …" at bounding box center [833, 420] width 702 height 141
click at [851, 360] on p "Add competency" at bounding box center [851, 368] width 88 height 17
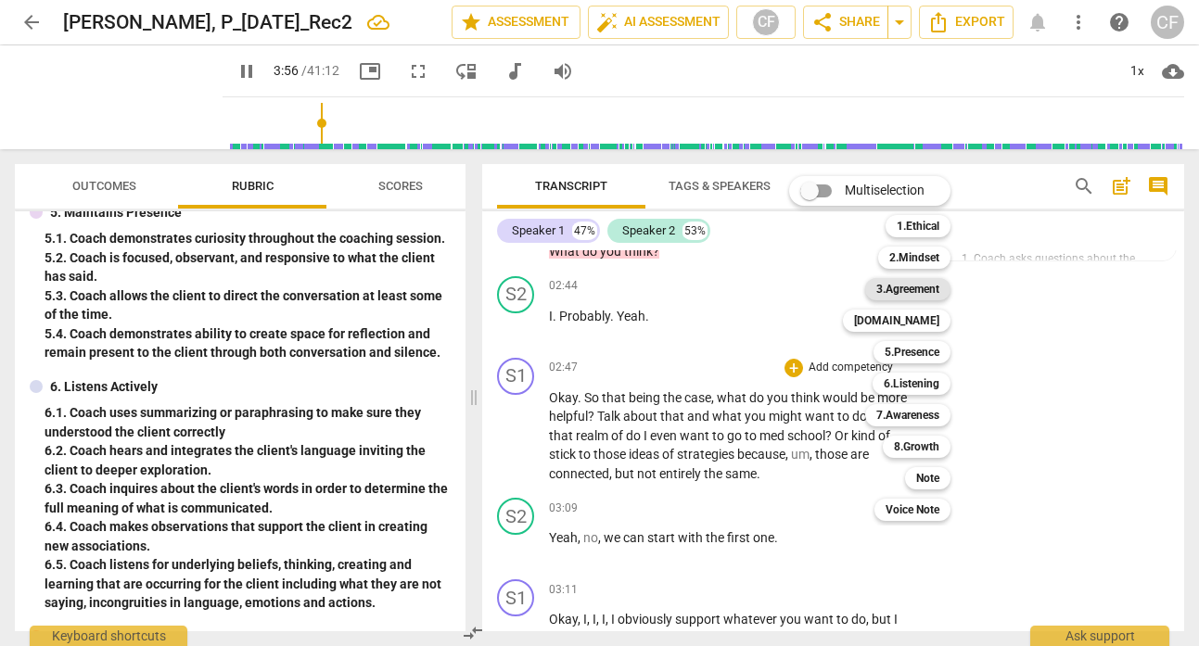
click at [930, 287] on b "3.Agreement" at bounding box center [907, 289] width 63 height 22
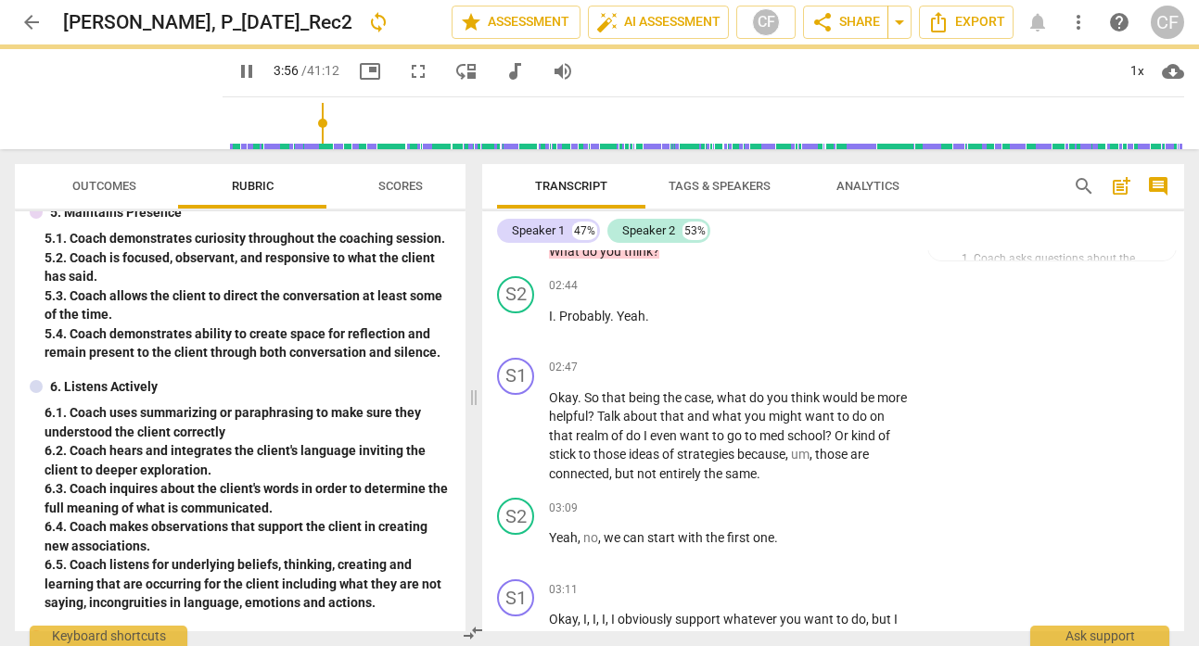
type input "237"
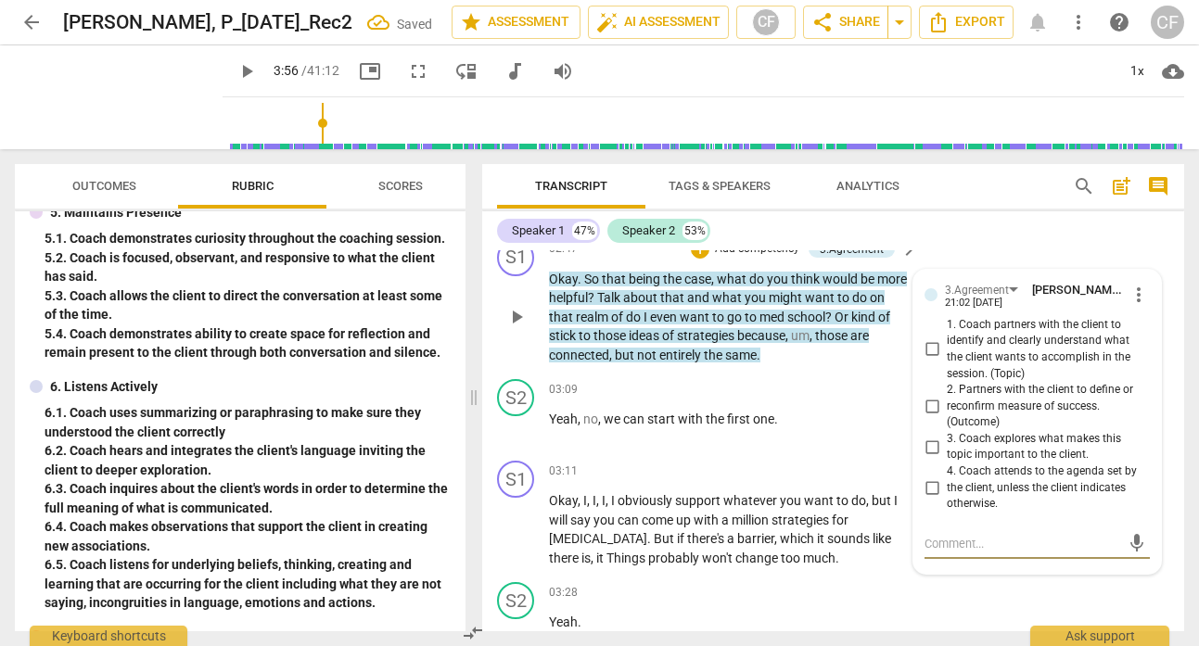
scroll to position [1446, 0]
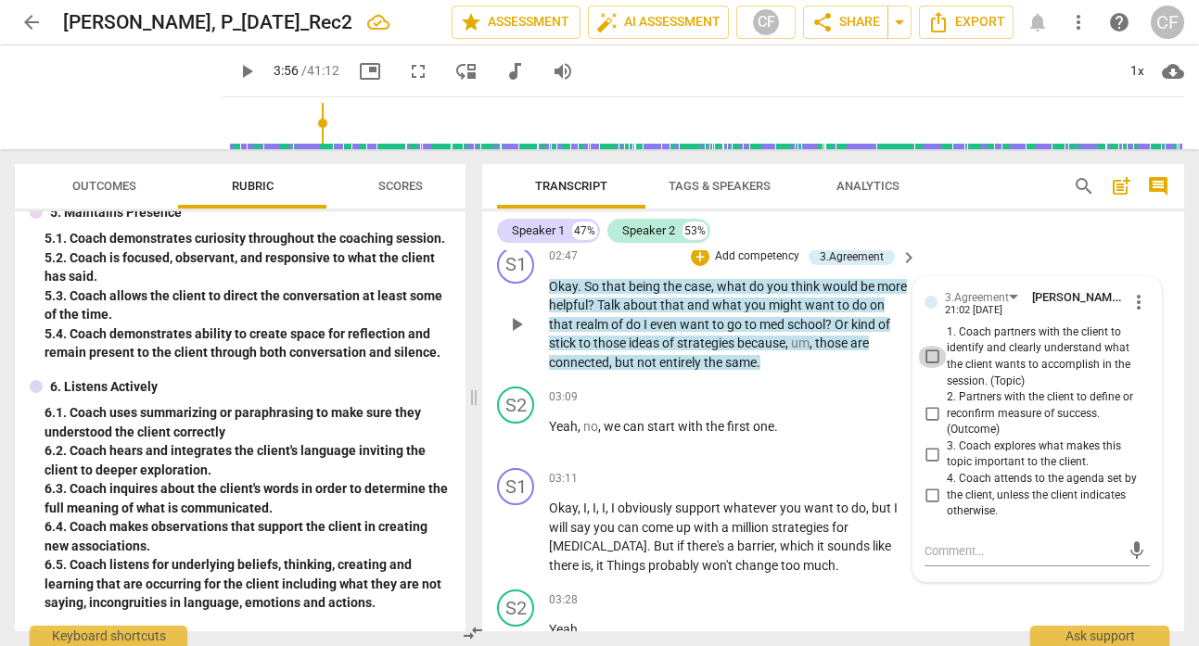
click at [932, 346] on input "1. Coach partners with the client to identify and clearly understand what the c…" at bounding box center [932, 357] width 30 height 22
checkbox input "true"
click at [989, 542] on textarea at bounding box center [1022, 551] width 196 height 18
type textarea "Y"
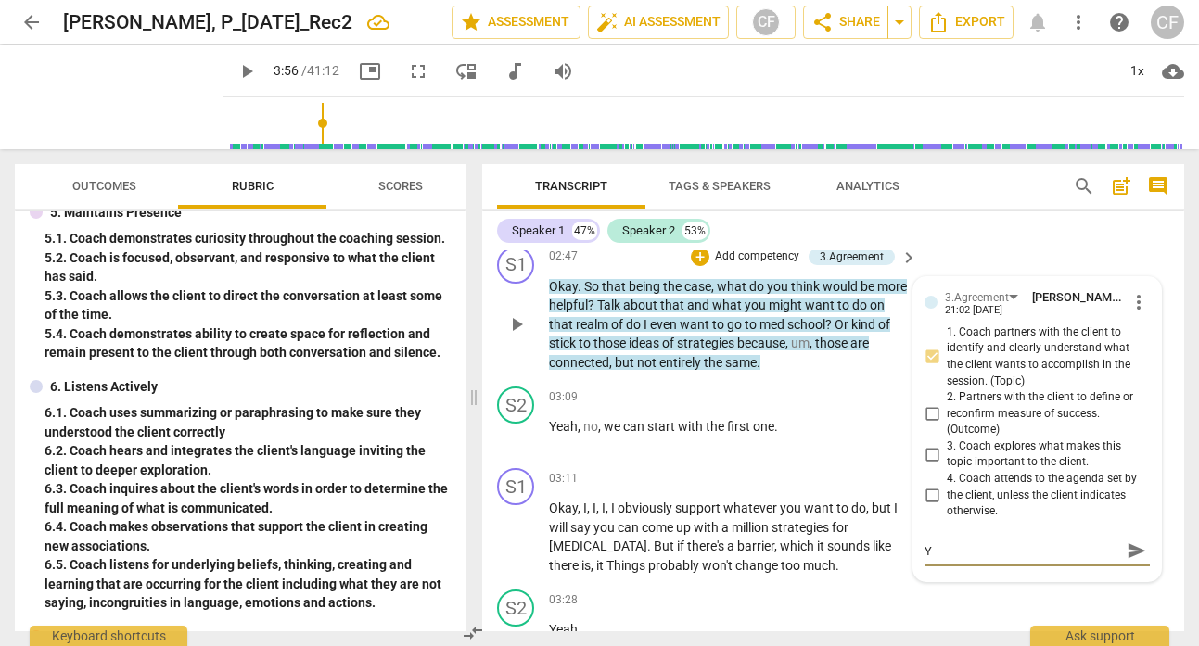
type textarea "Yo"
type textarea "You"
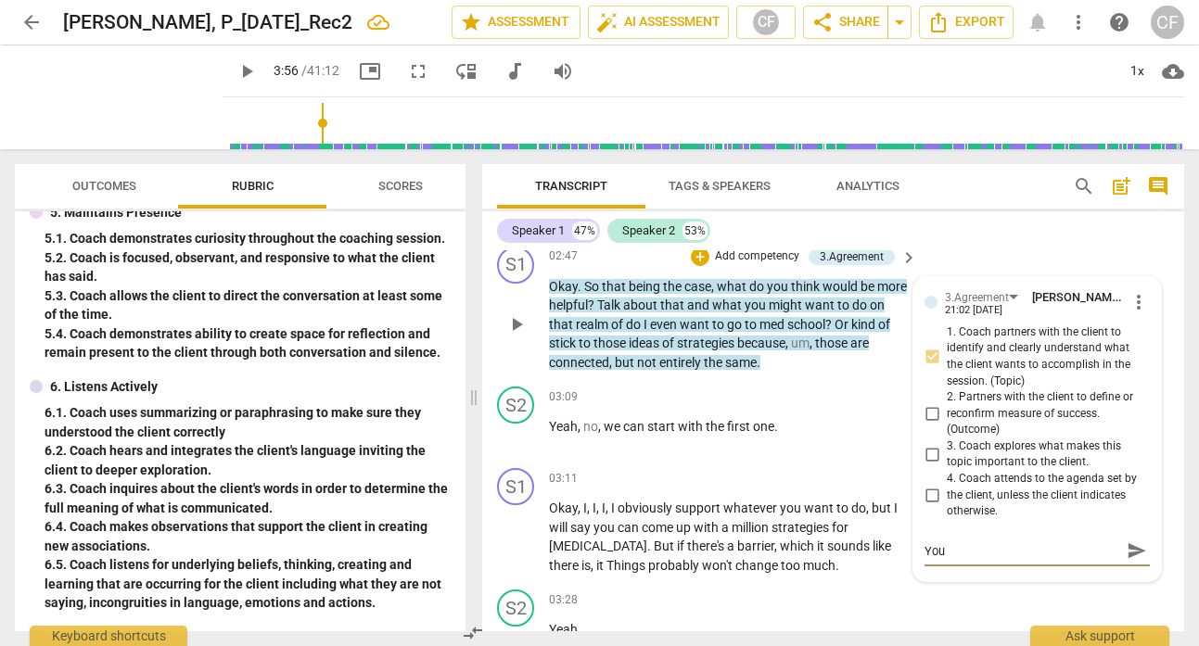
type textarea "You o"
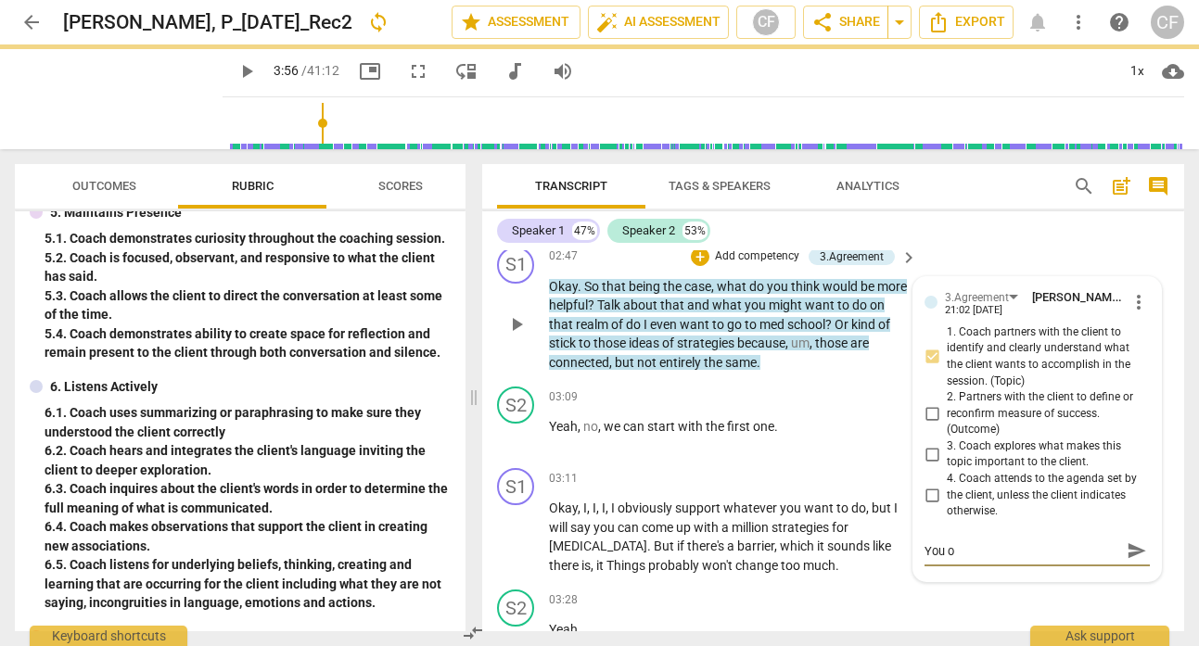
type textarea "You of"
type textarea "You off"
type textarea "You offer"
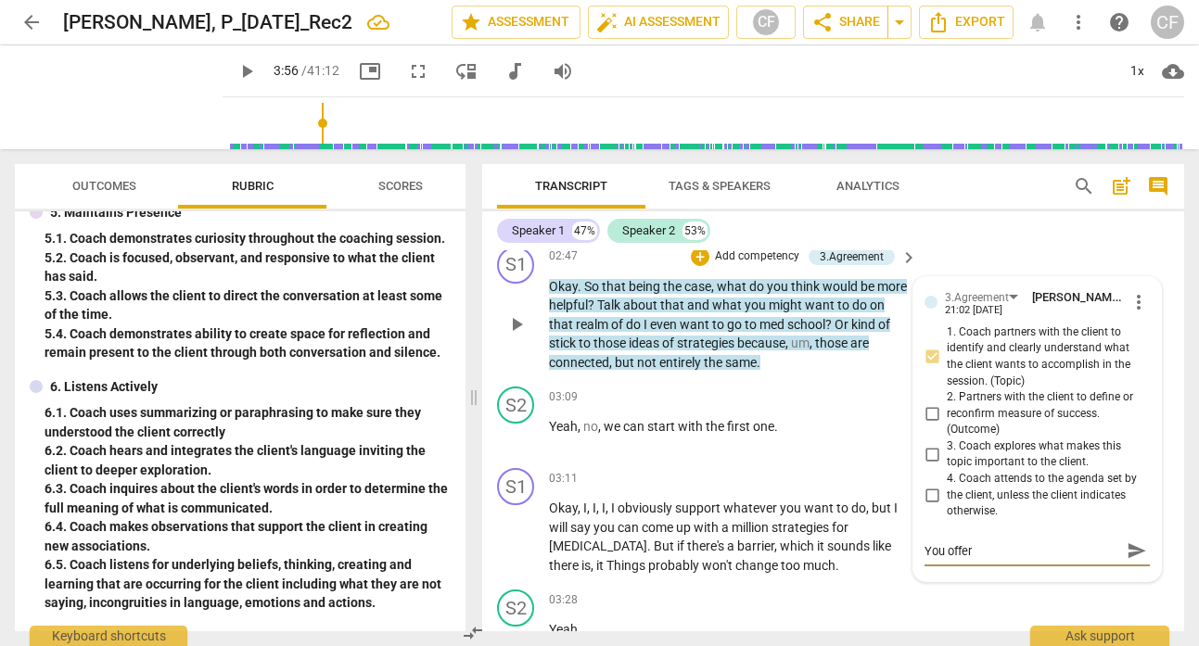
type textarea "You offer a"
type textarea "You offer a c"
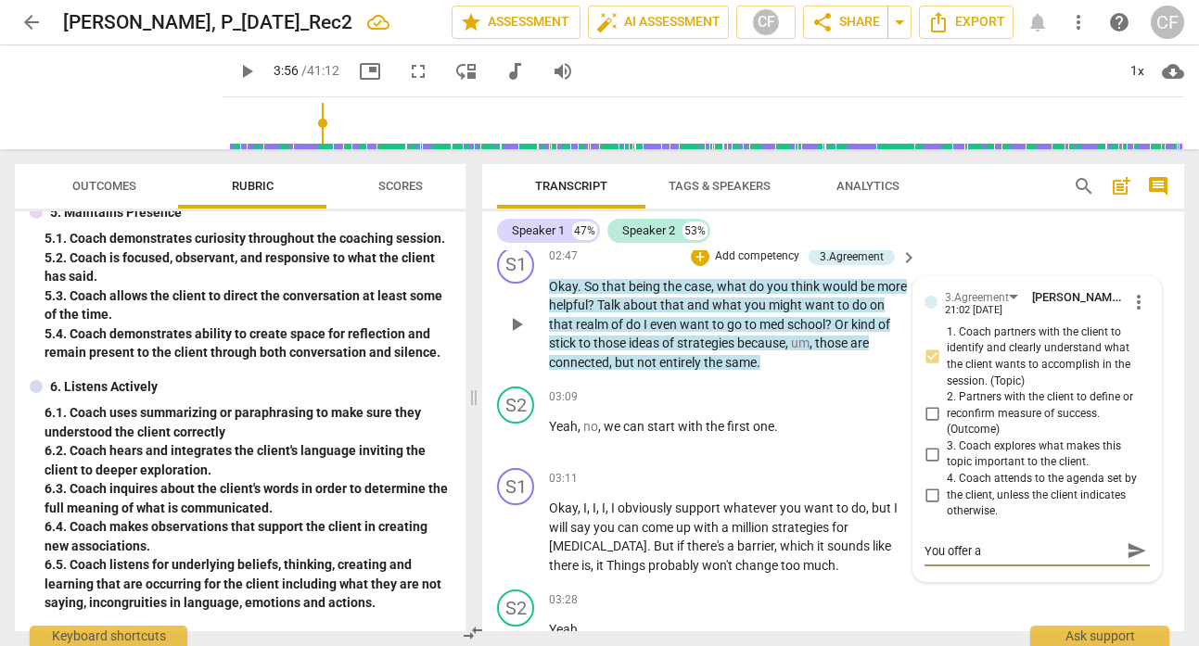
type textarea "You offer a c"
type textarea "You offer a co"
type textarea "You offer a coh"
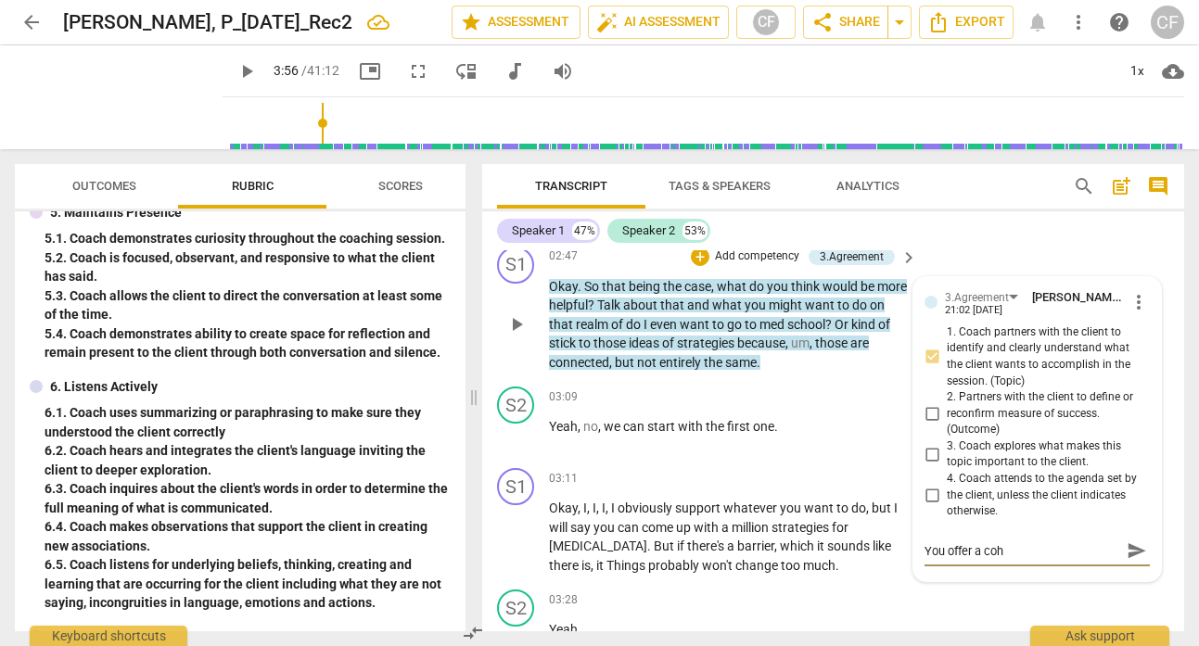
type textarea "You offer a co"
type textarea "You offer a c"
type textarea "You offer a ch"
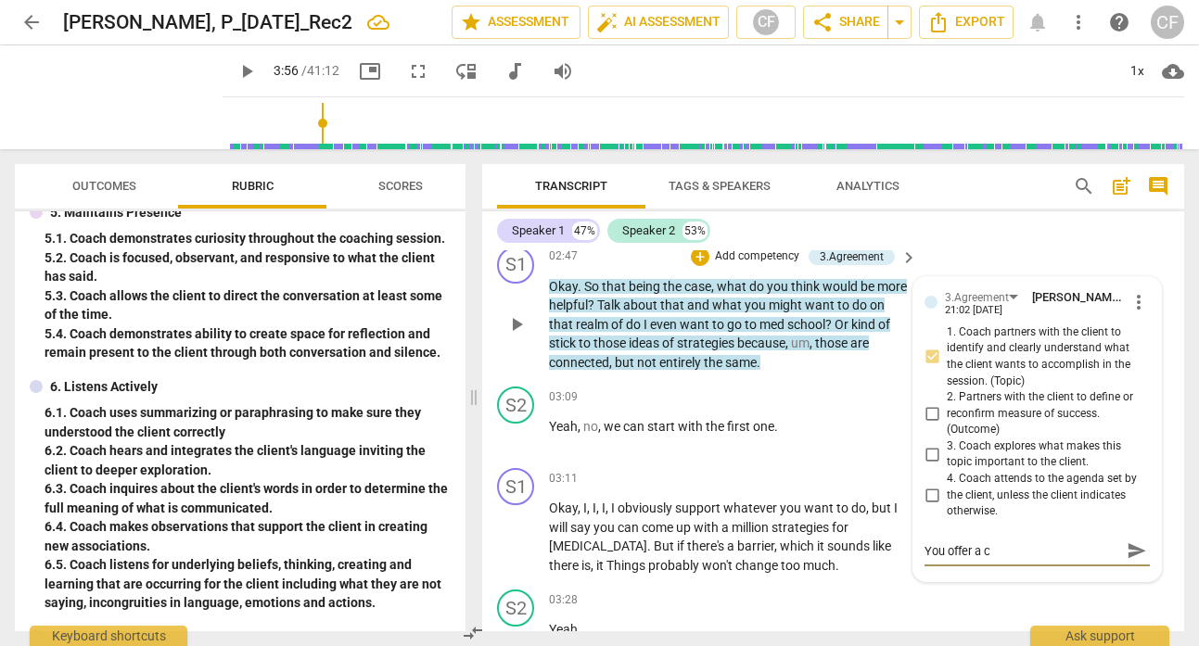
type textarea "You offer a ch"
type textarea "You offer a cho"
type textarea "You offer a [PERSON_NAME]"
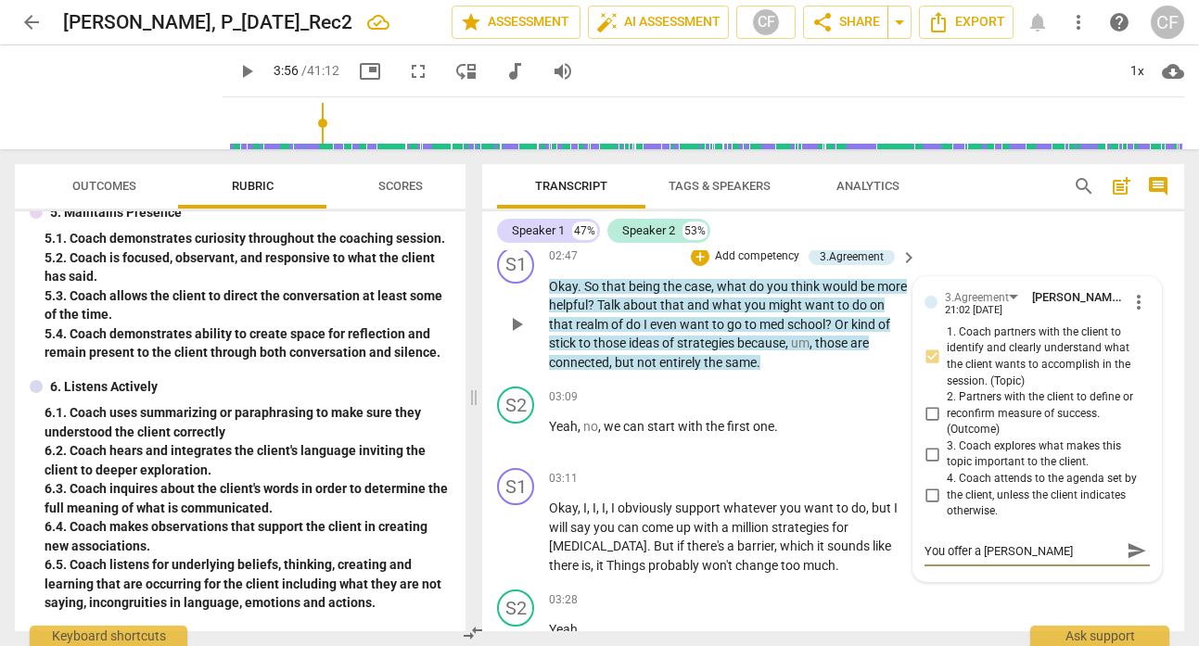
type textarea "You offer a choic"
type textarea "You offer a choice"
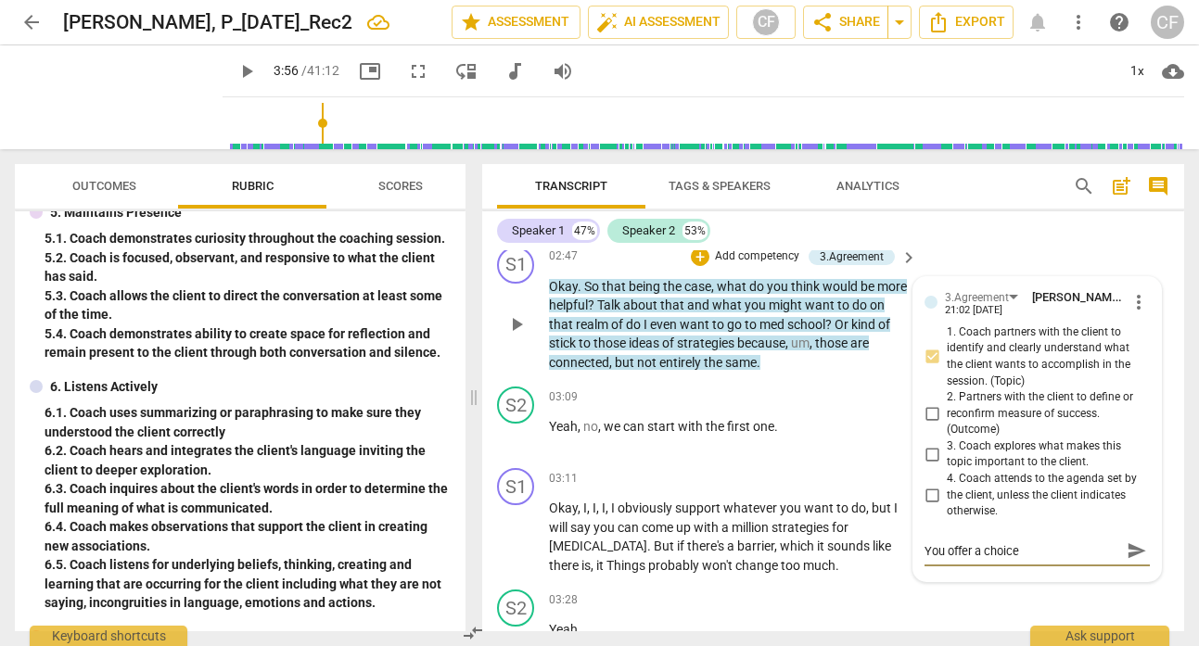
type textarea "You offer a choice"
type textarea "You offer a choice o"
type textarea "You offer a choice of"
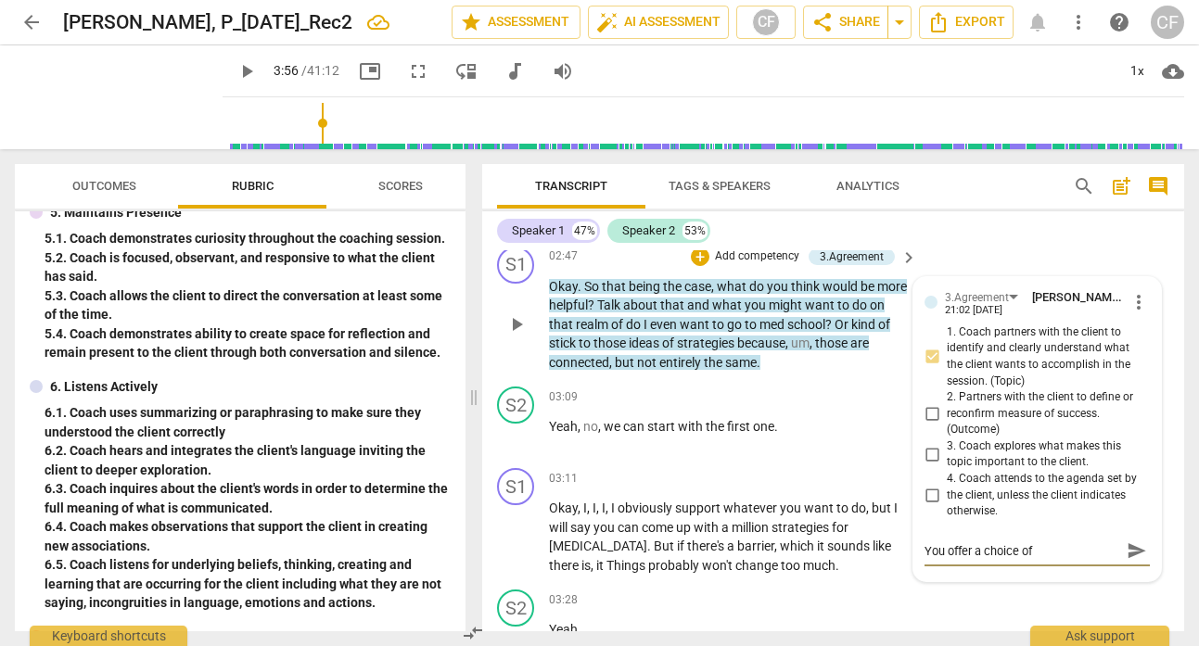
type textarea "You offer a choice of t"
type textarea "You offer a choice of to"
type textarea "You offer a choice of top"
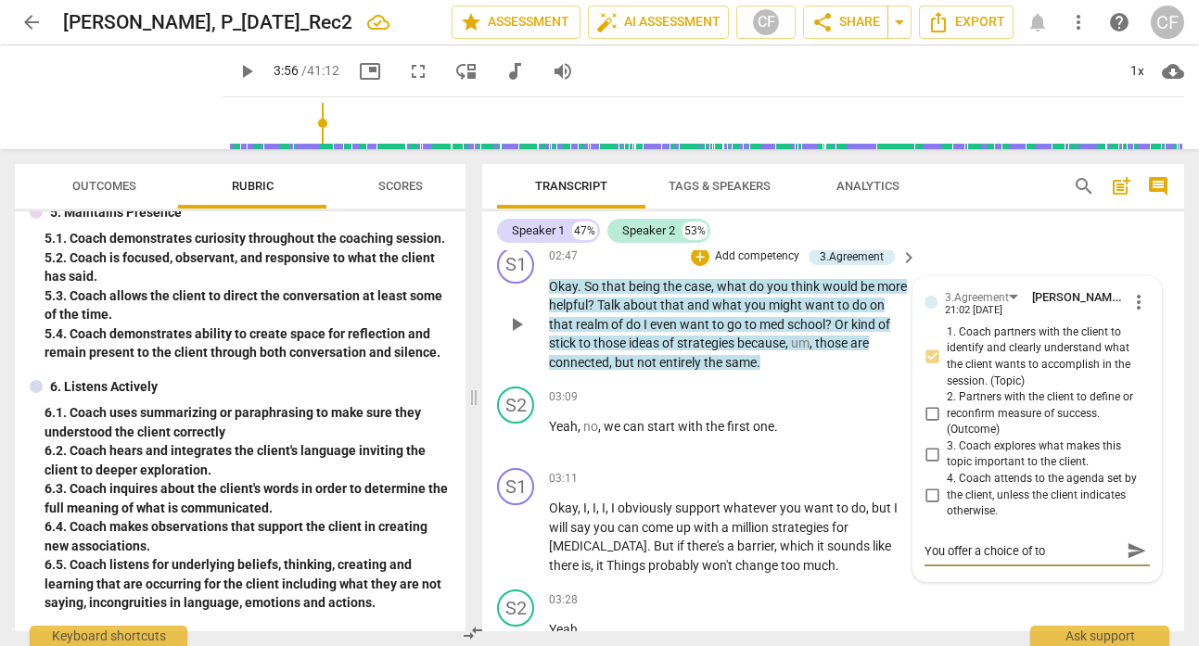
type textarea "You offer a choice of top"
type textarea "You offer a choice of topi"
type textarea "You offer a choice of topic"
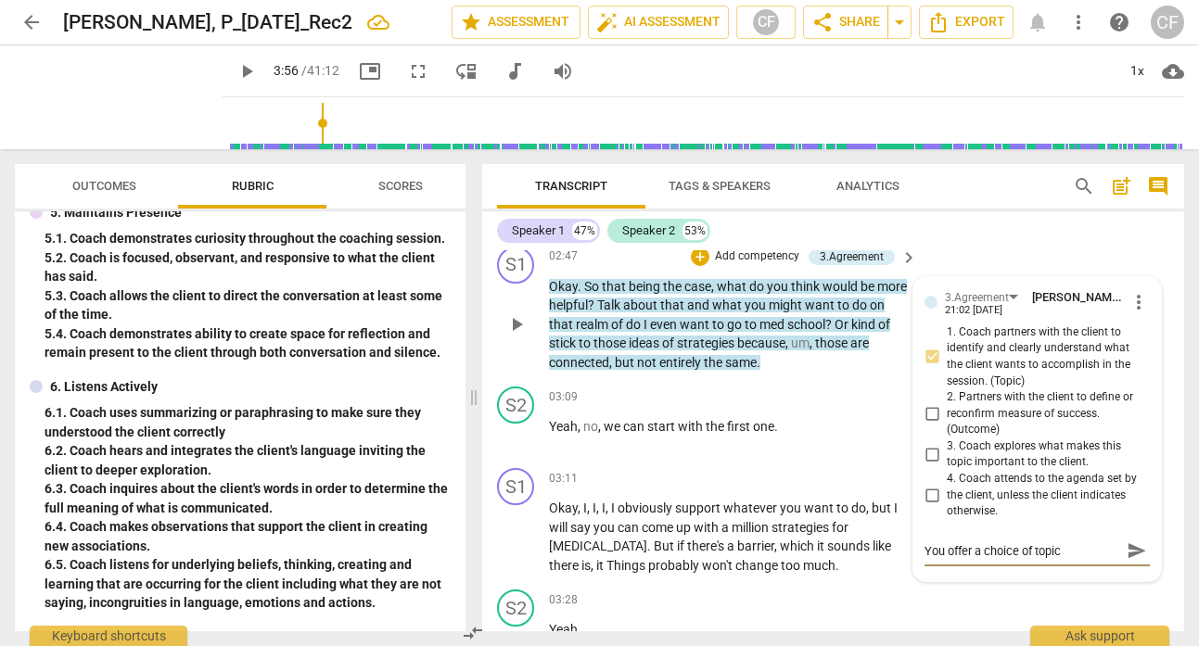
type textarea "You offer a choice of topics"
type textarea "You offer a choice of topics b"
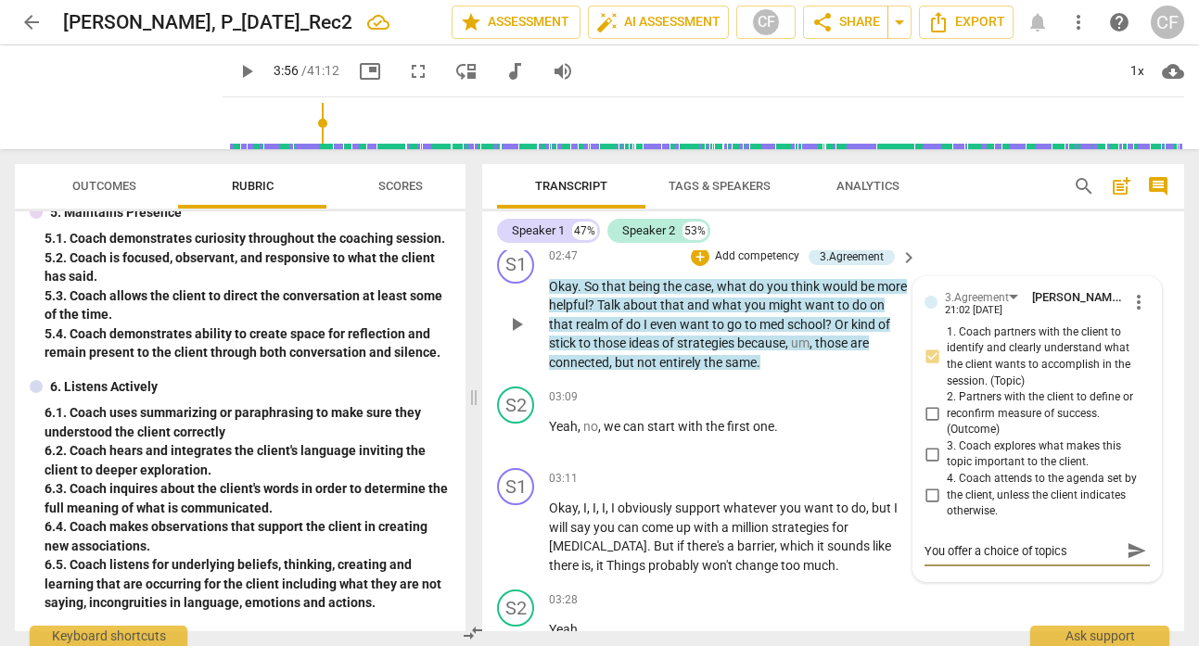
type textarea "You offer a choice of topics b"
type textarea "You offer a choice of topics bs"
type textarea "You offer a choice of topics b"
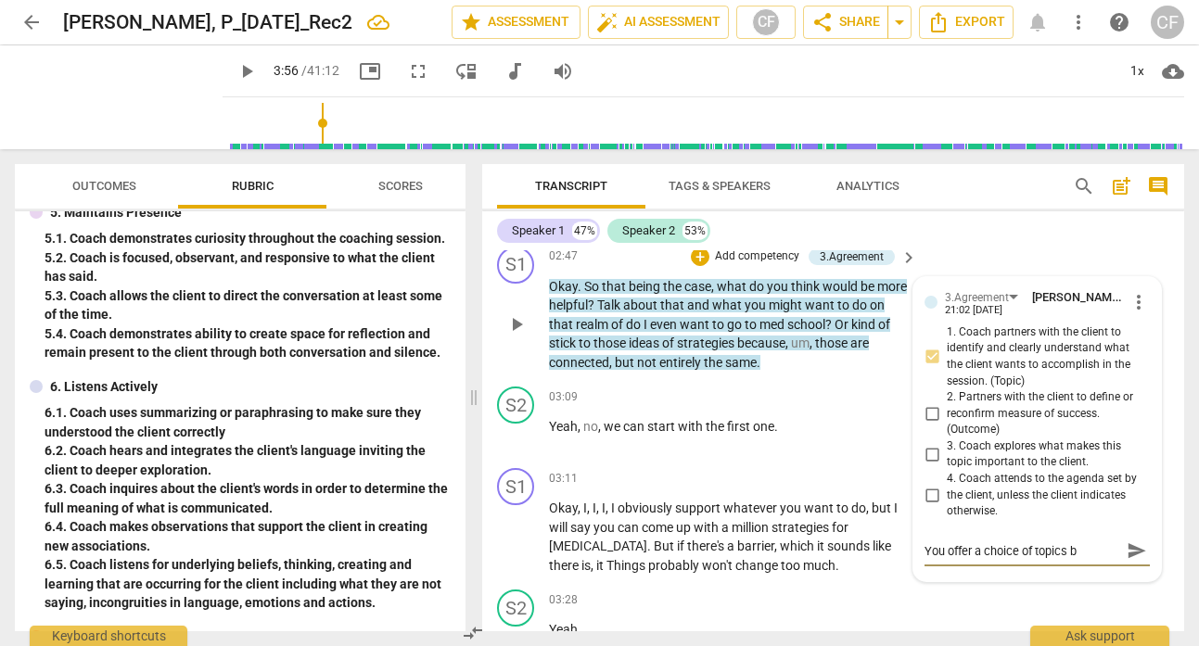
type textarea "You offer a choice of topics ba"
type textarea "You offer a choice of topics bas"
type textarea "You offer a choice of topics base"
type textarea "You offer a choice of topics based"
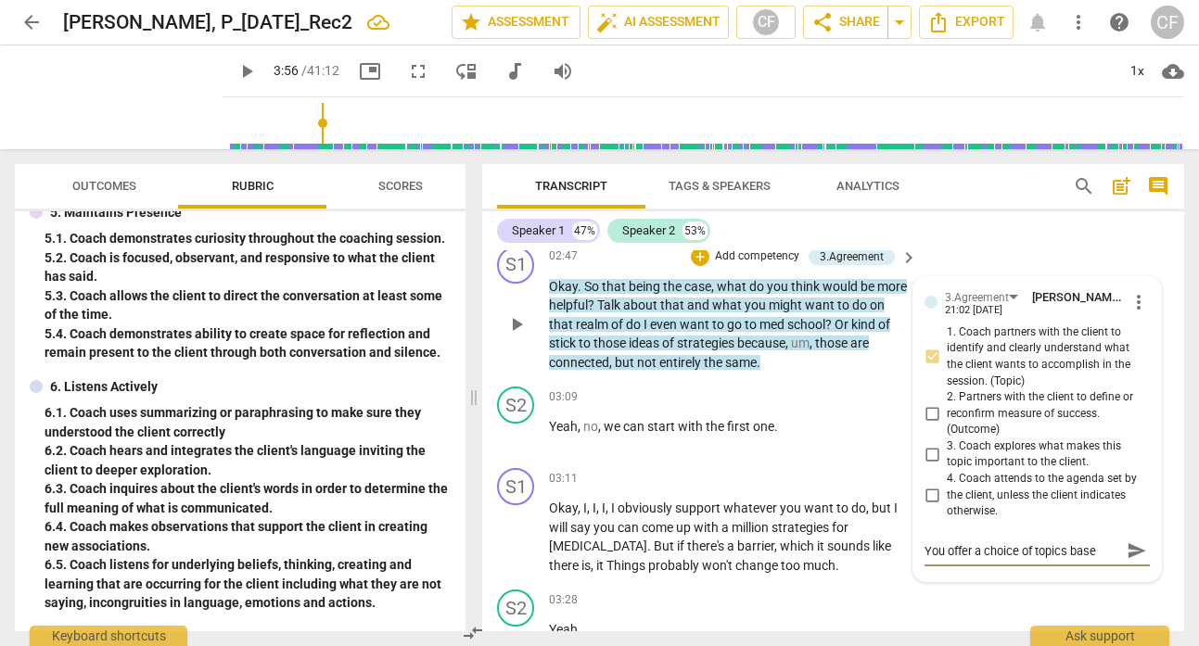
type textarea "You offer a choice of topics based"
type textarea "You offer a choice of topics based o"
type textarea "You offer a choice of topics based on"
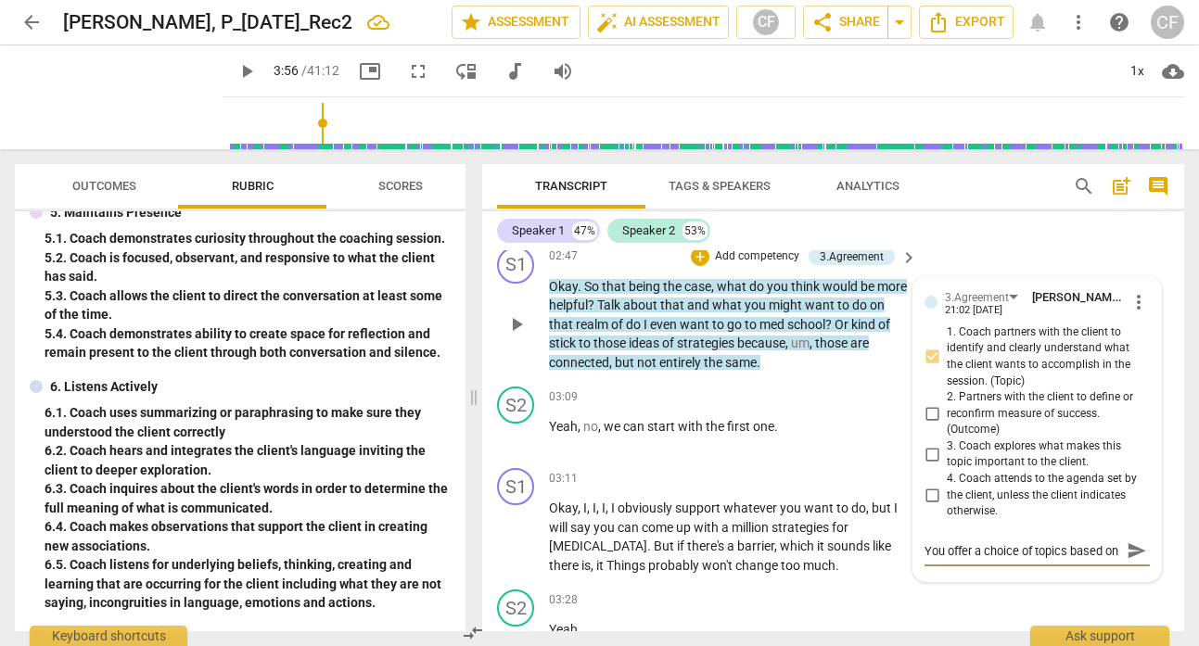
type textarea "You offer a choice of topics based on"
type textarea "You offer a choice of topics based on t"
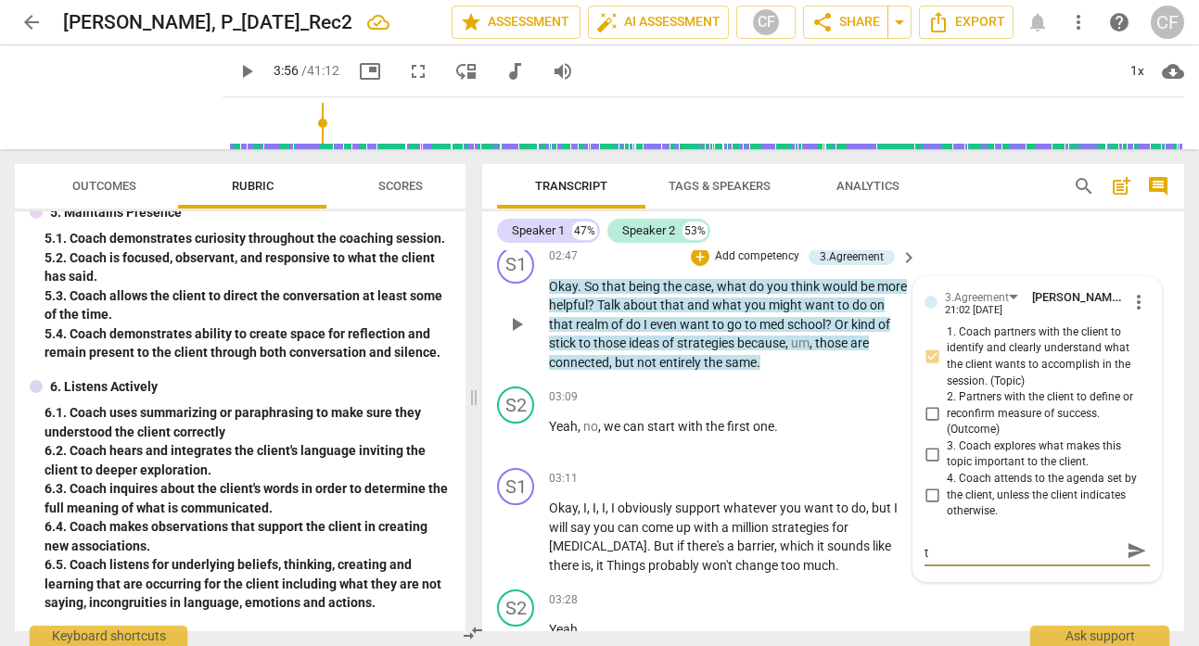
type textarea "You offer a choice of topics based on th"
type textarea "You offer a choice of topics based on the"
type textarea "You offer a choice of topics based on thei"
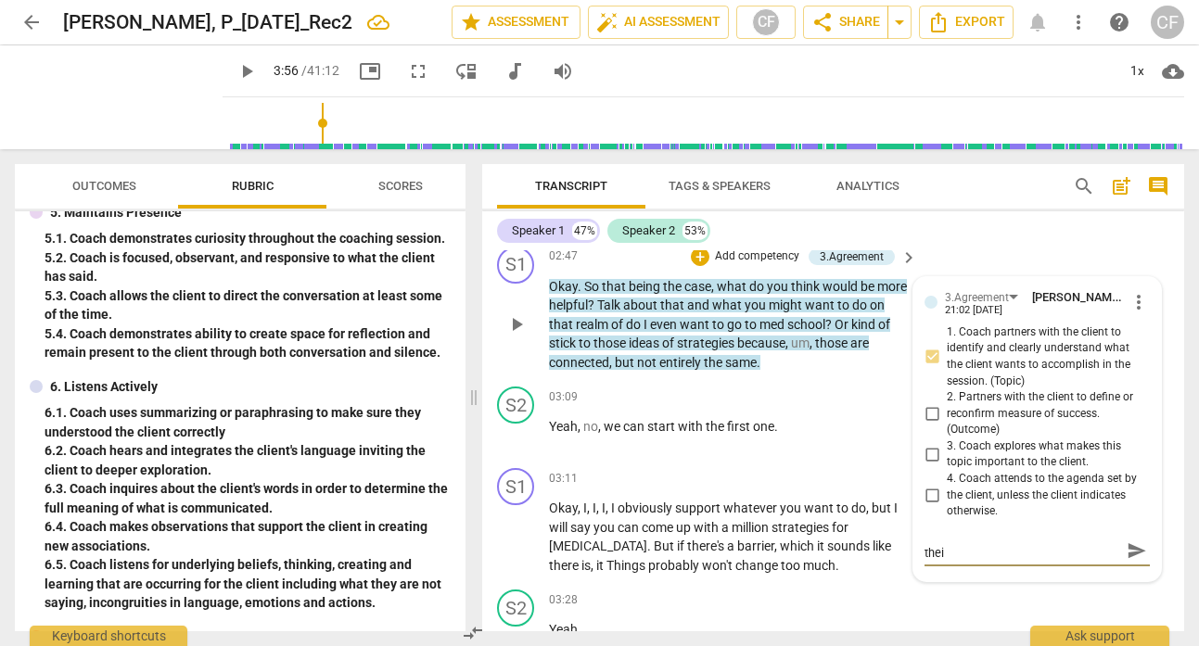
type textarea "You offer a choice of topics based on their"
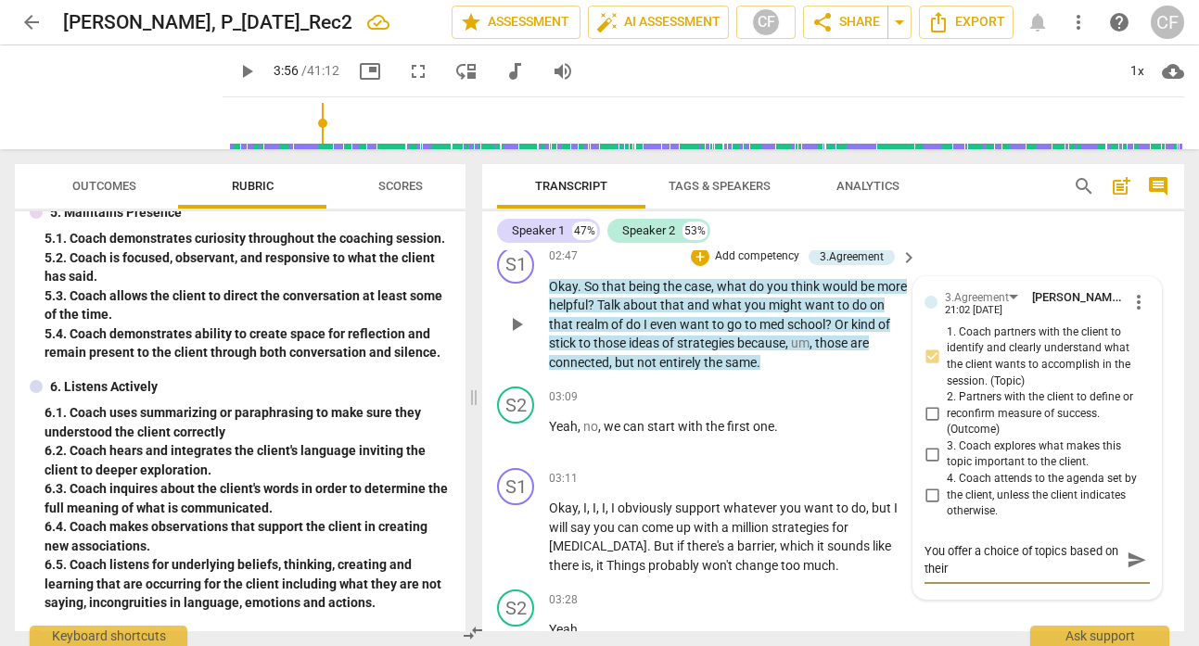
type textarea "You offer a choice of topics based on their"
type textarea "You offer a choice of topics based on thei"
type textarea "You offer a choice of topics based on the"
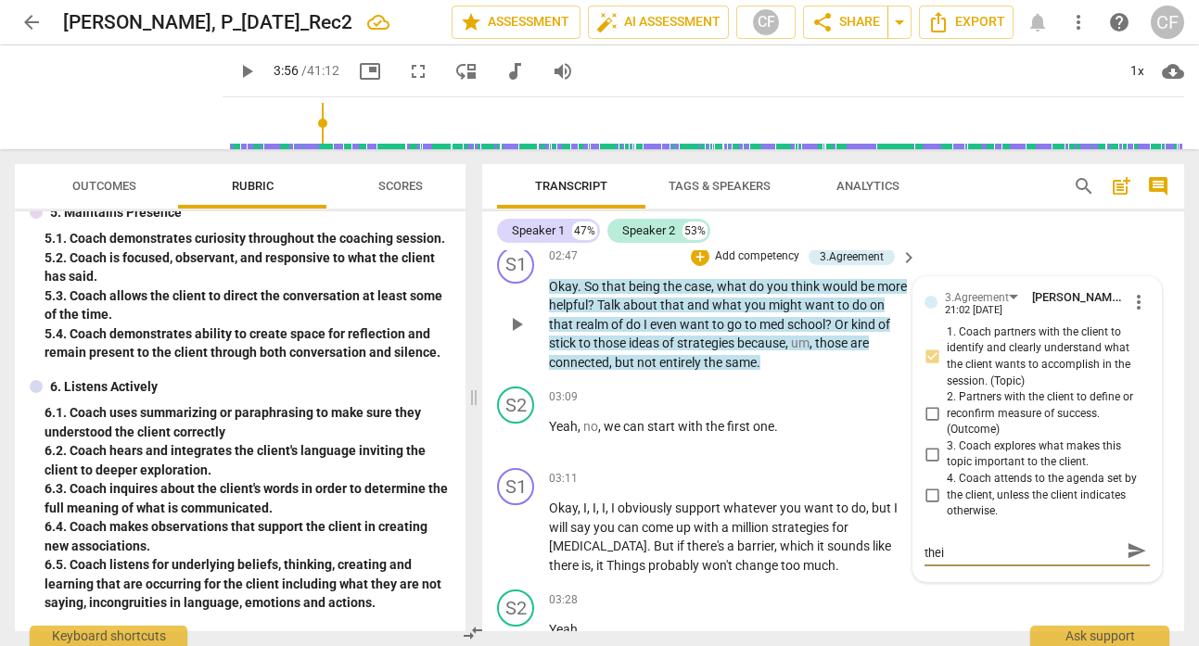
type textarea "You offer a choice of topics based on the"
type textarea "You offer a choice of topics based on the d"
type textarea "You offer a choice of topics based on the di"
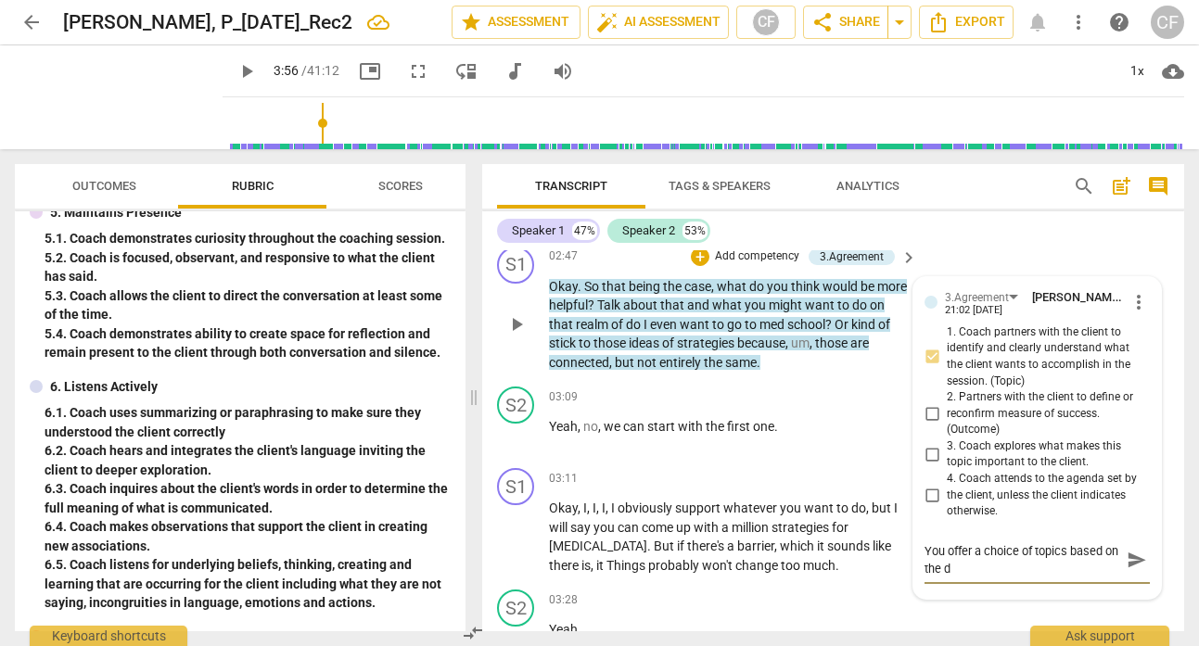
type textarea "You offer a choice of topics based on the di"
type textarea "You offer a choice of topics based on the dis"
type textarea "You offer a choice of topics based on the disc"
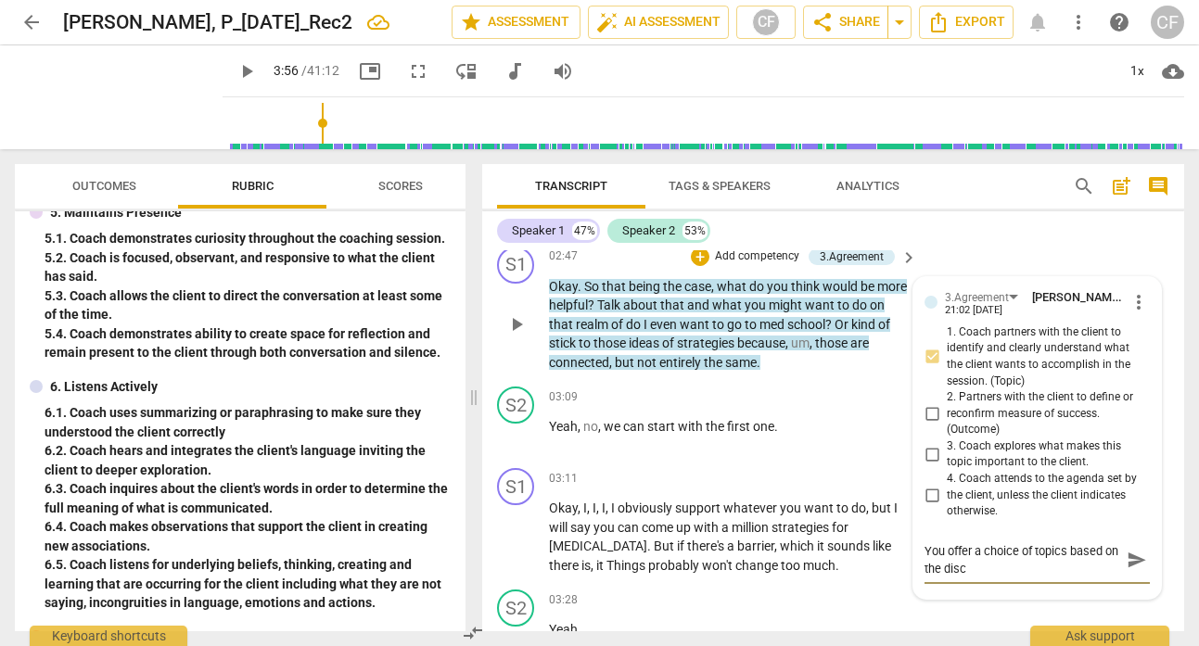
type textarea "You offer a choice of topics based on the discu"
type textarea "You offer a choice of topics based on the discus"
type textarea "You offer a choice of topics based on the discuss"
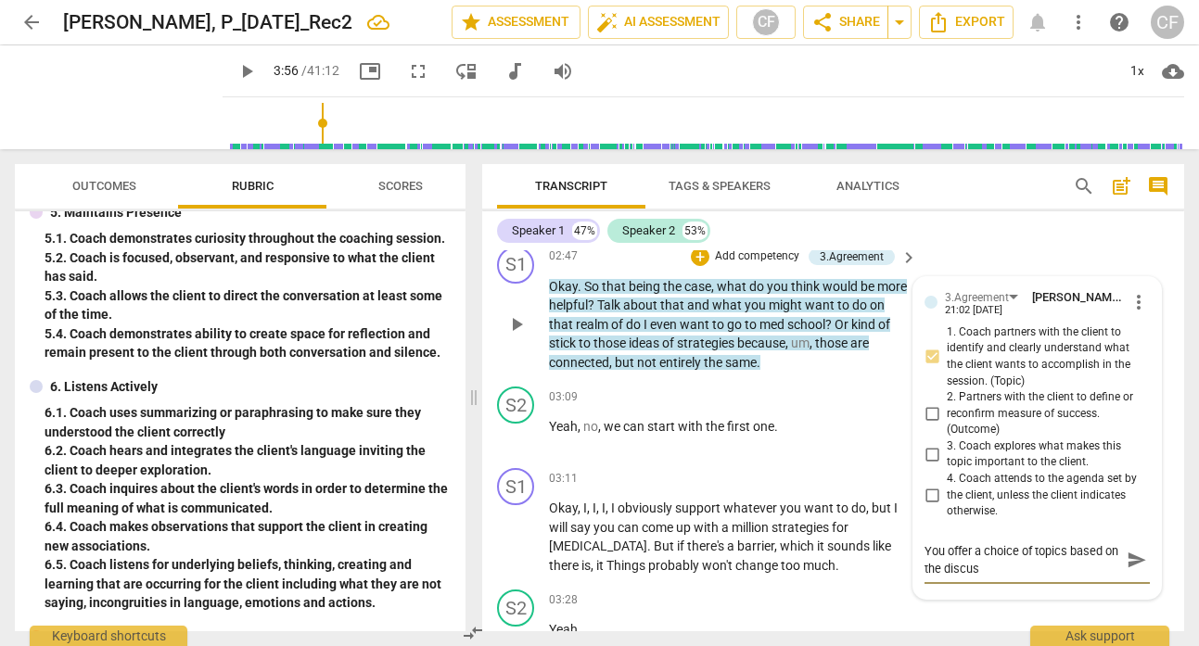
type textarea "You offer a choice of topics based on the discuss"
type textarea "You offer a choice of topics based on the discussi"
type textarea "You offer a choice of topics based on the discussio"
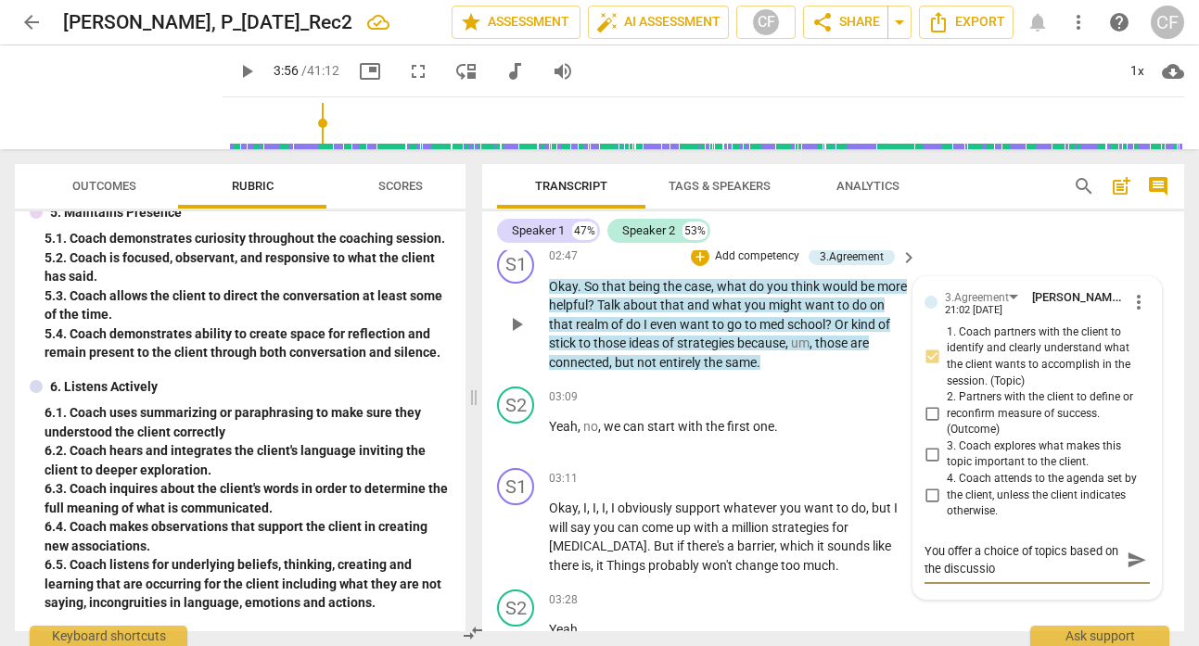
type textarea "You offer a choice of topics based on the discussion"
type textarea "You offer a choice of topics based on the discussion,"
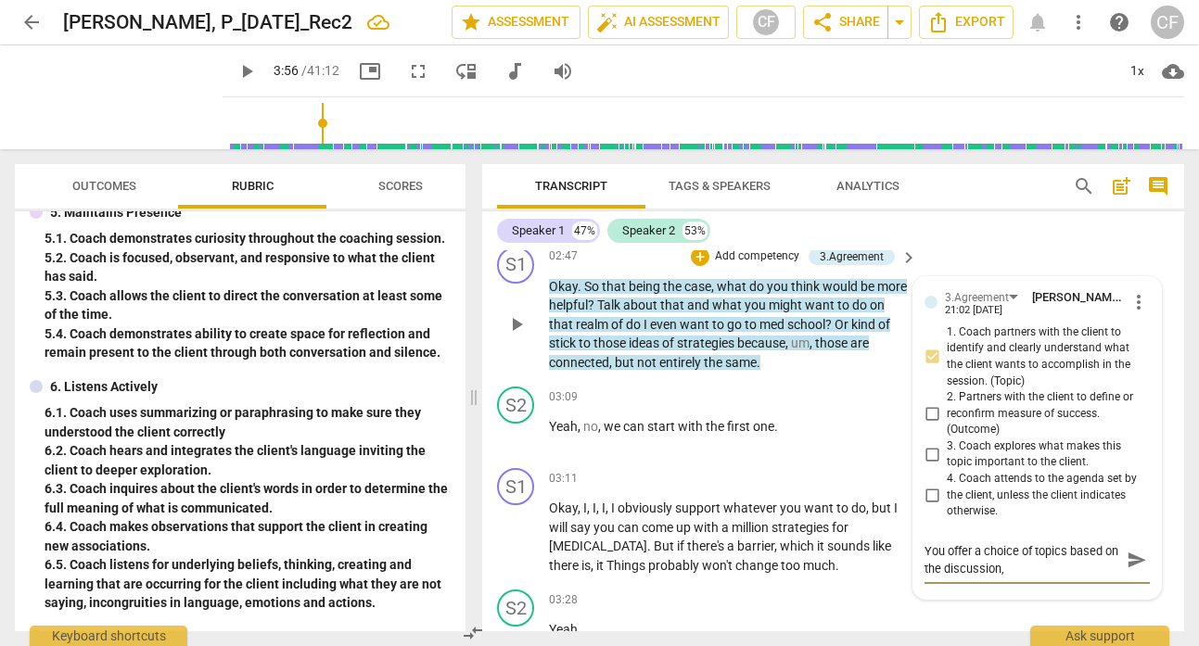
type textarea "You offer a choice of topics based on the discussion,"
type textarea "You offer a choice of topics based on the discussion"
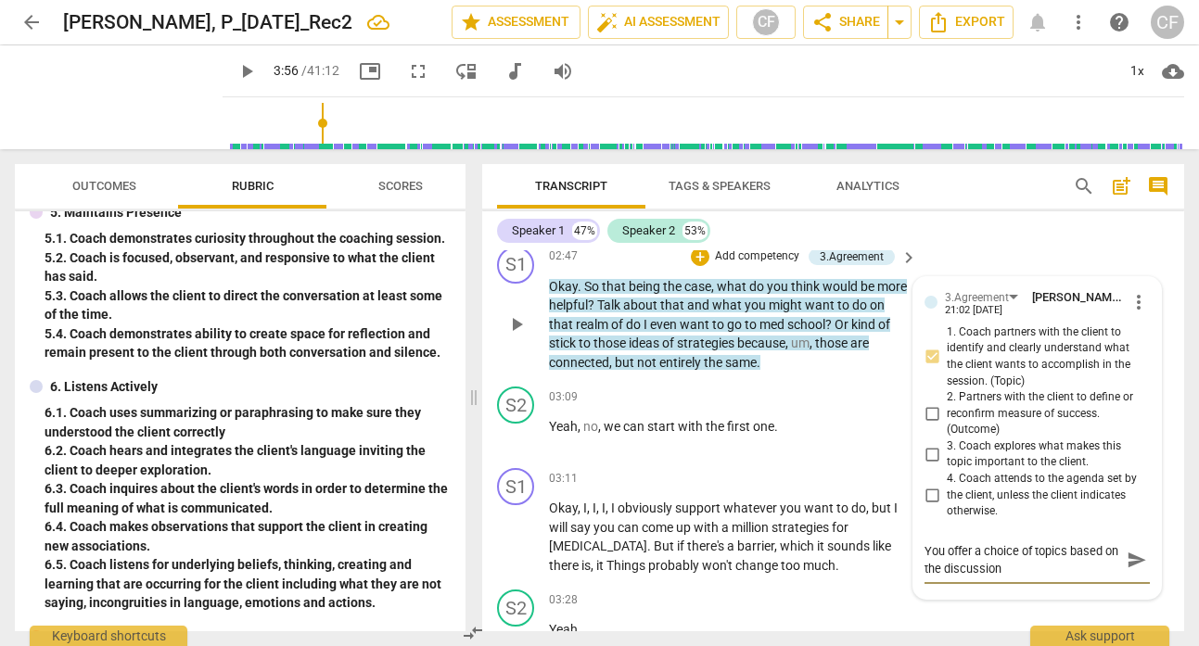
type textarea "You offer a choice of topics based on the discussion."
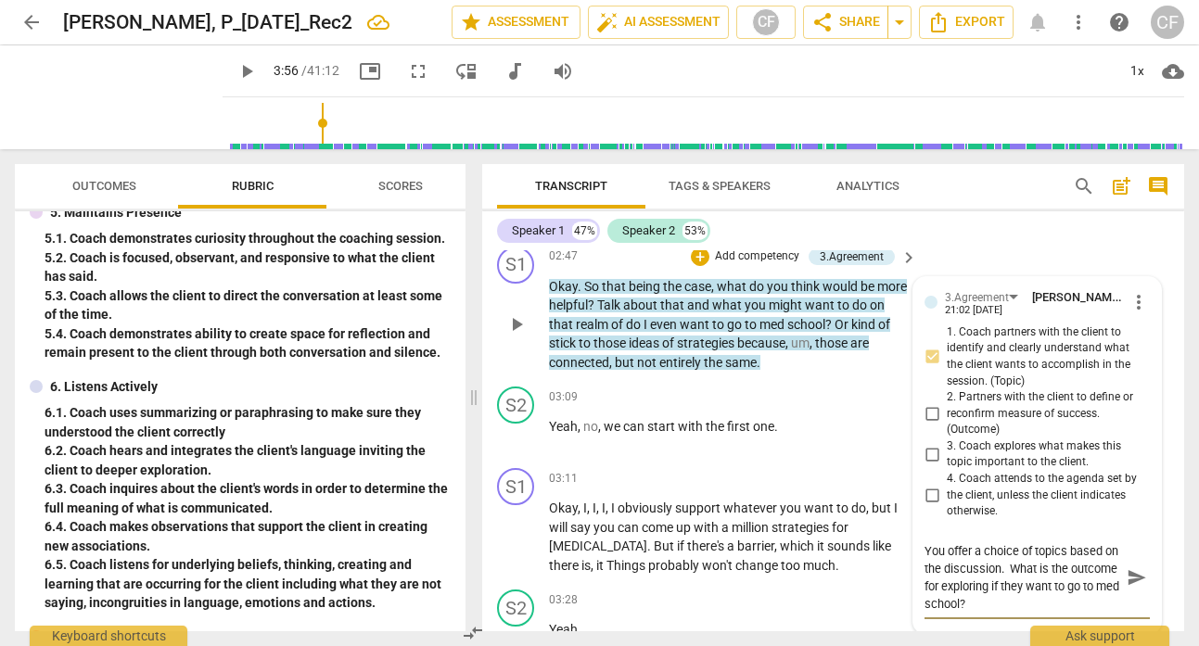
click at [1130, 567] on span "send" at bounding box center [1136, 577] width 20 height 20
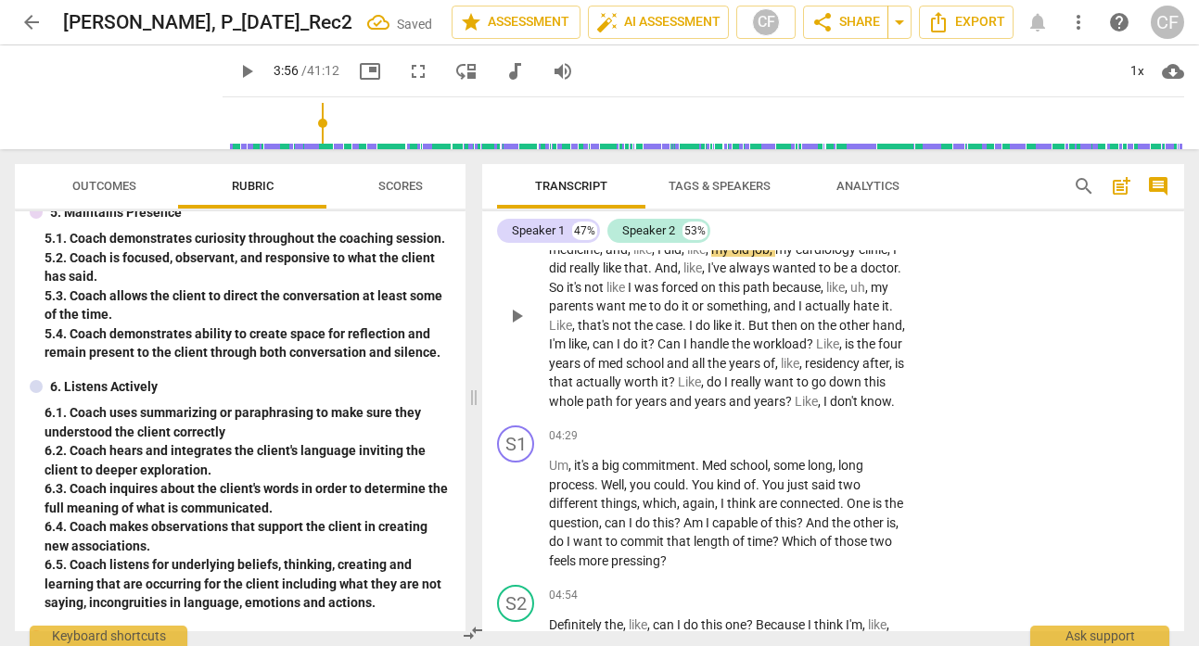
scroll to position [1917, 0]
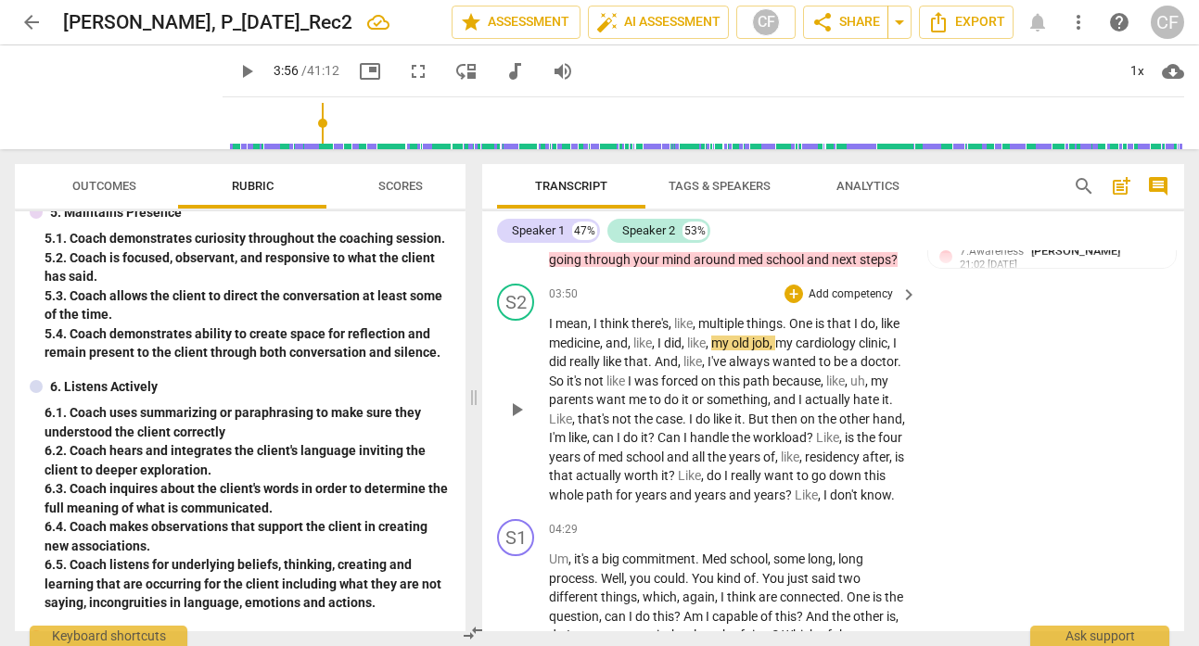
click at [513, 399] on span "play_arrow" at bounding box center [516, 410] width 22 height 22
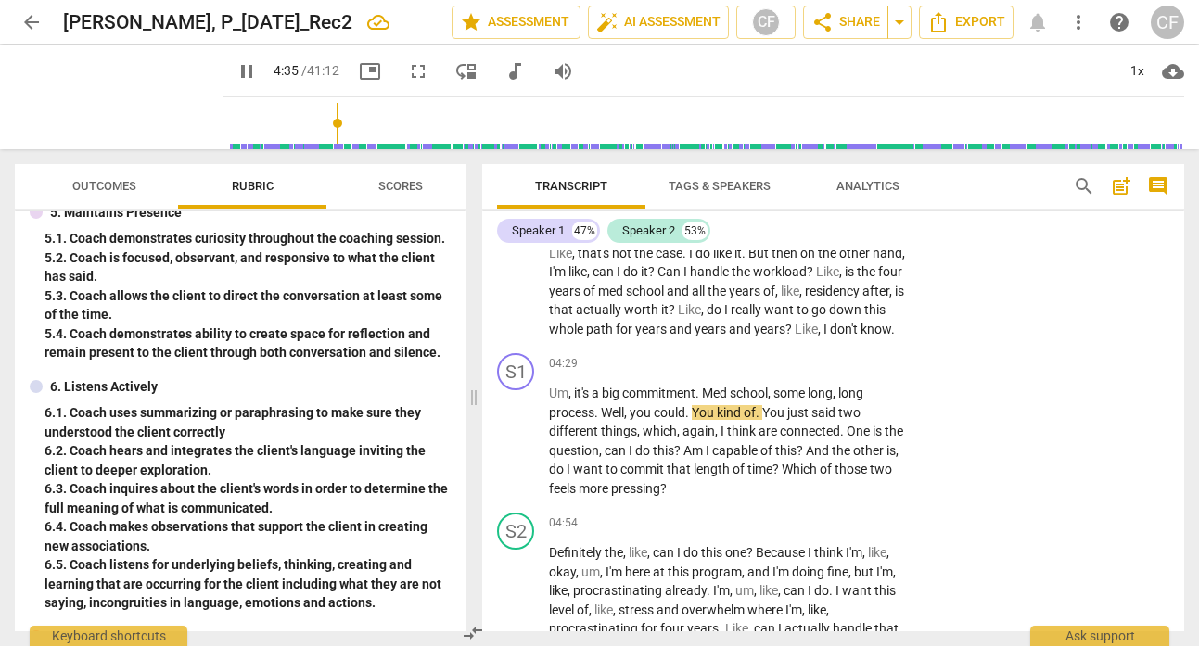
scroll to position [2099, 0]
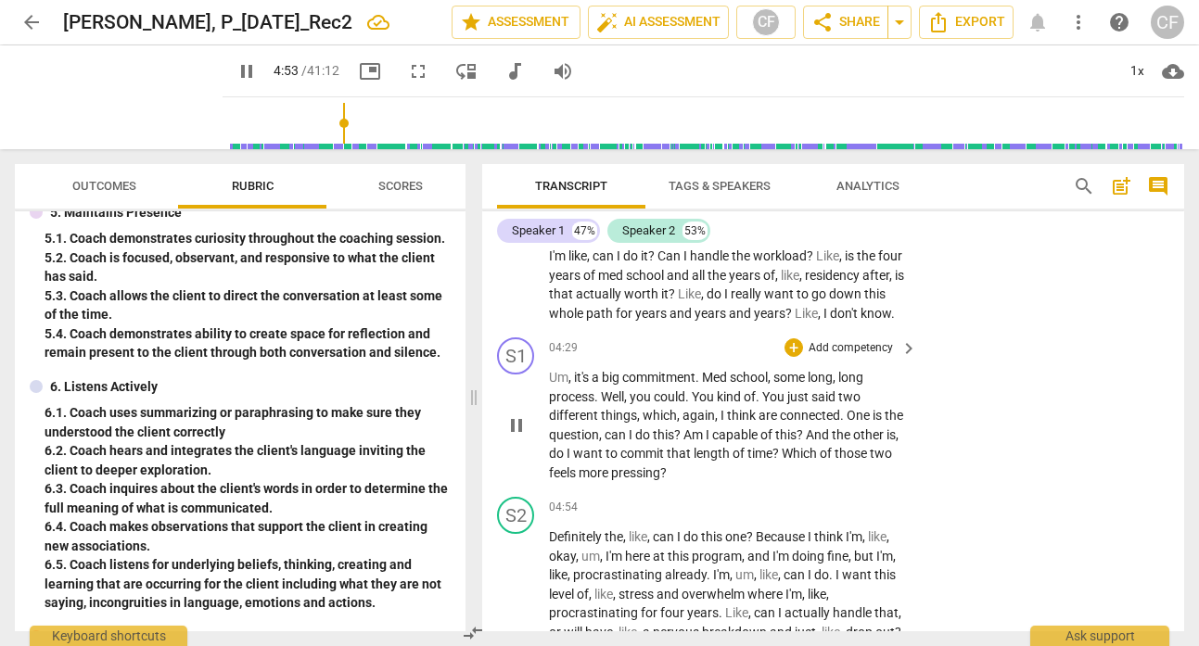
drag, startPoint x: 830, startPoint y: 454, endPoint x: 553, endPoint y: 376, distance: 287.0
click at [553, 374] on p "Um , it's a big commitment . Med school , some long , long process . Well , you…" at bounding box center [728, 425] width 359 height 114
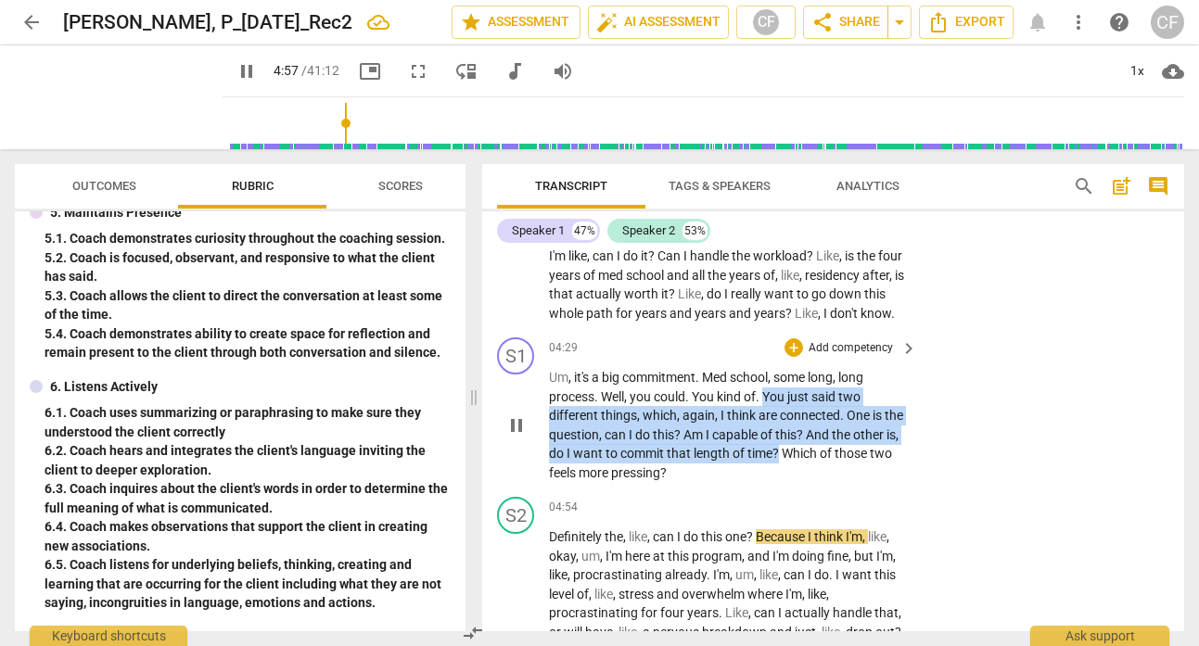
drag, startPoint x: 768, startPoint y: 394, endPoint x: 822, endPoint y: 446, distance: 75.4
click at [825, 449] on p "Um , it's a big commitment . Med school , some long , long process . Well , you…" at bounding box center [728, 425] width 359 height 114
click at [788, 340] on div "+" at bounding box center [793, 347] width 19 height 19
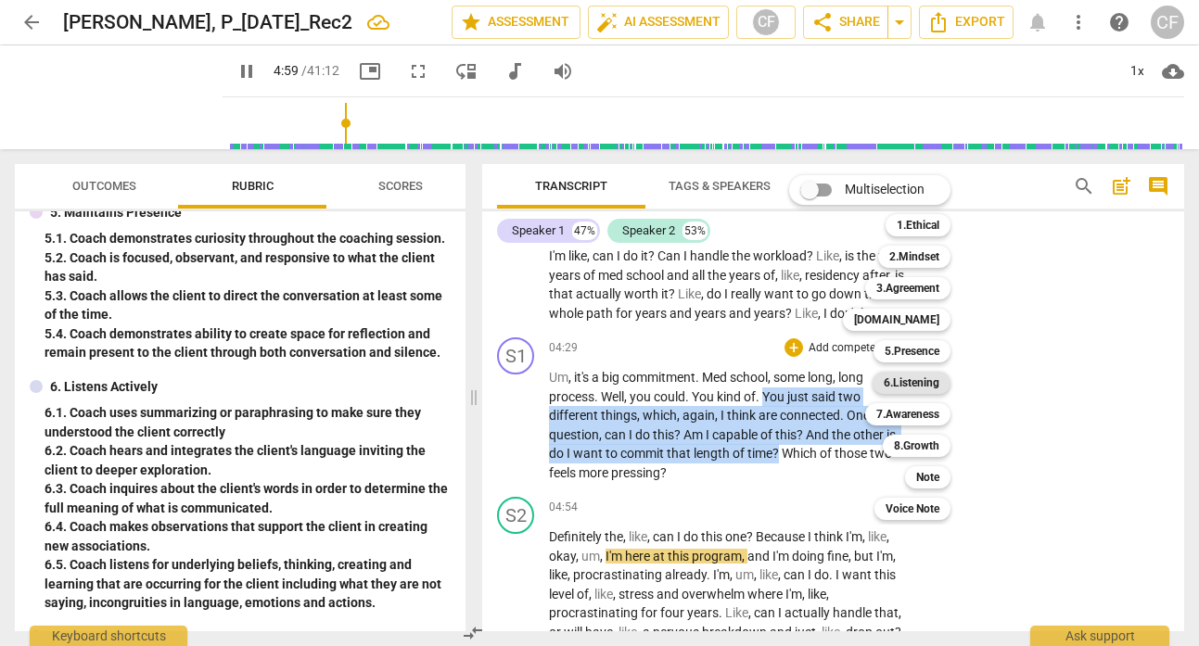
click at [921, 383] on b "6.Listening" at bounding box center [912, 383] width 56 height 22
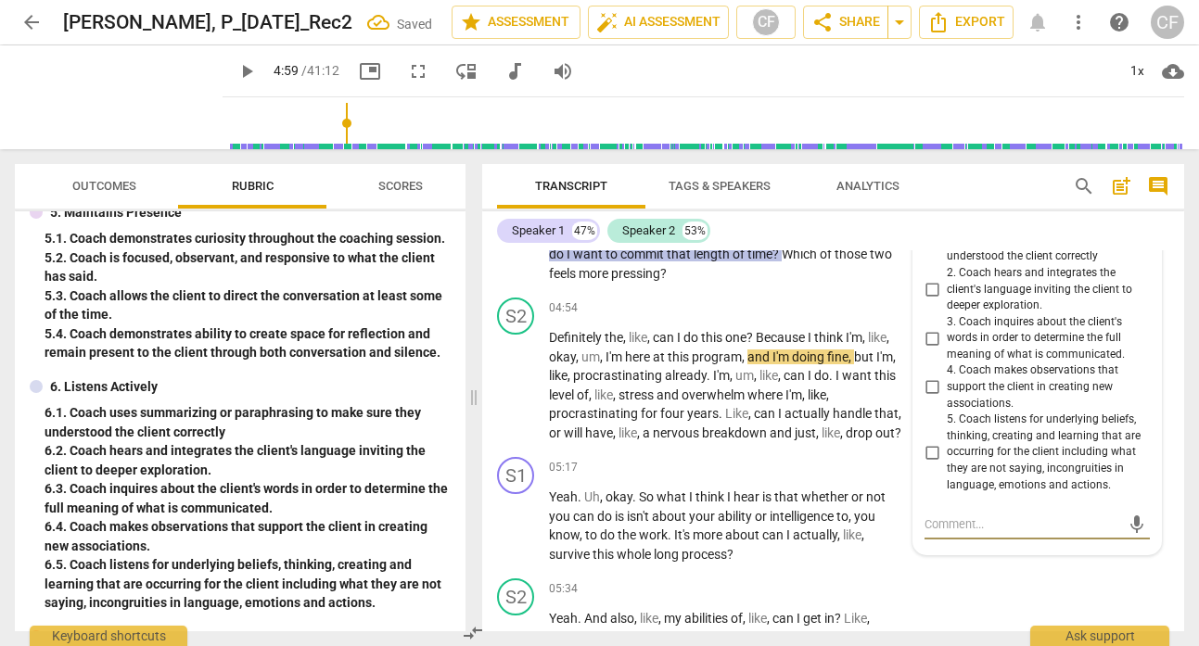
scroll to position [2256, 0]
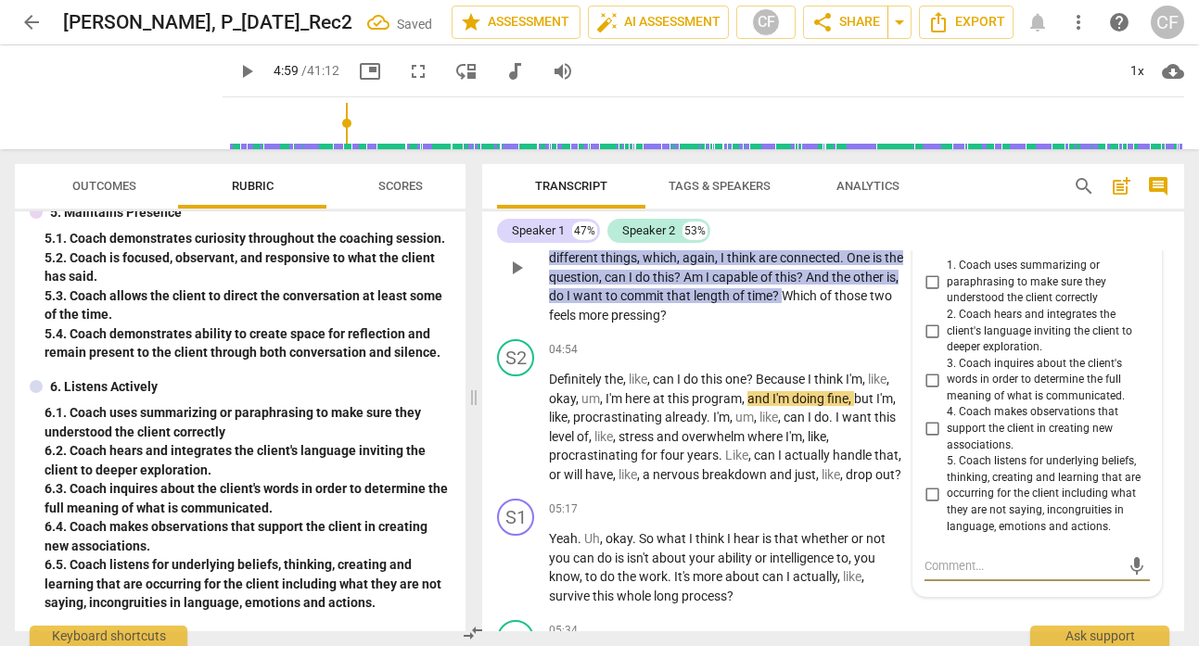
click at [932, 278] on input "1. Coach uses summarizing or paraphrasing to make sure they understood the clie…" at bounding box center [932, 283] width 30 height 22
click at [1163, 297] on div "S1 play_arrow pause 04:29 + Add competency 6.Listening keyboard_arrow_right Um …" at bounding box center [833, 251] width 702 height 159
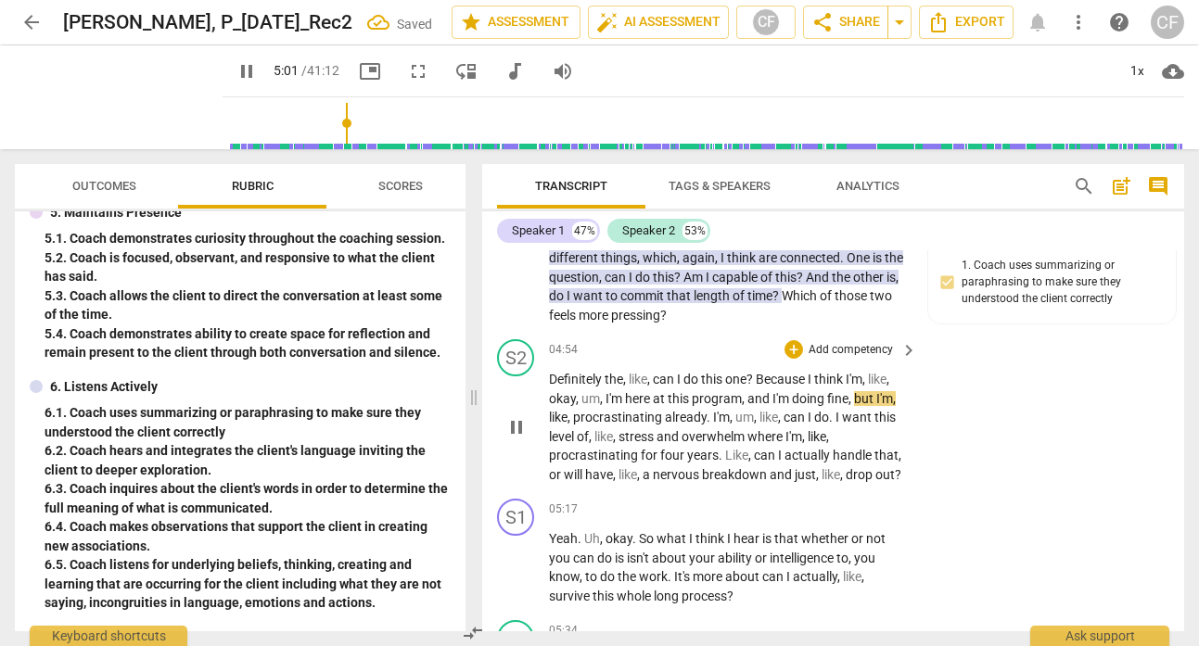
click at [516, 423] on span "pause" at bounding box center [516, 427] width 22 height 22
